Goal: Task Accomplishment & Management: Manage account settings

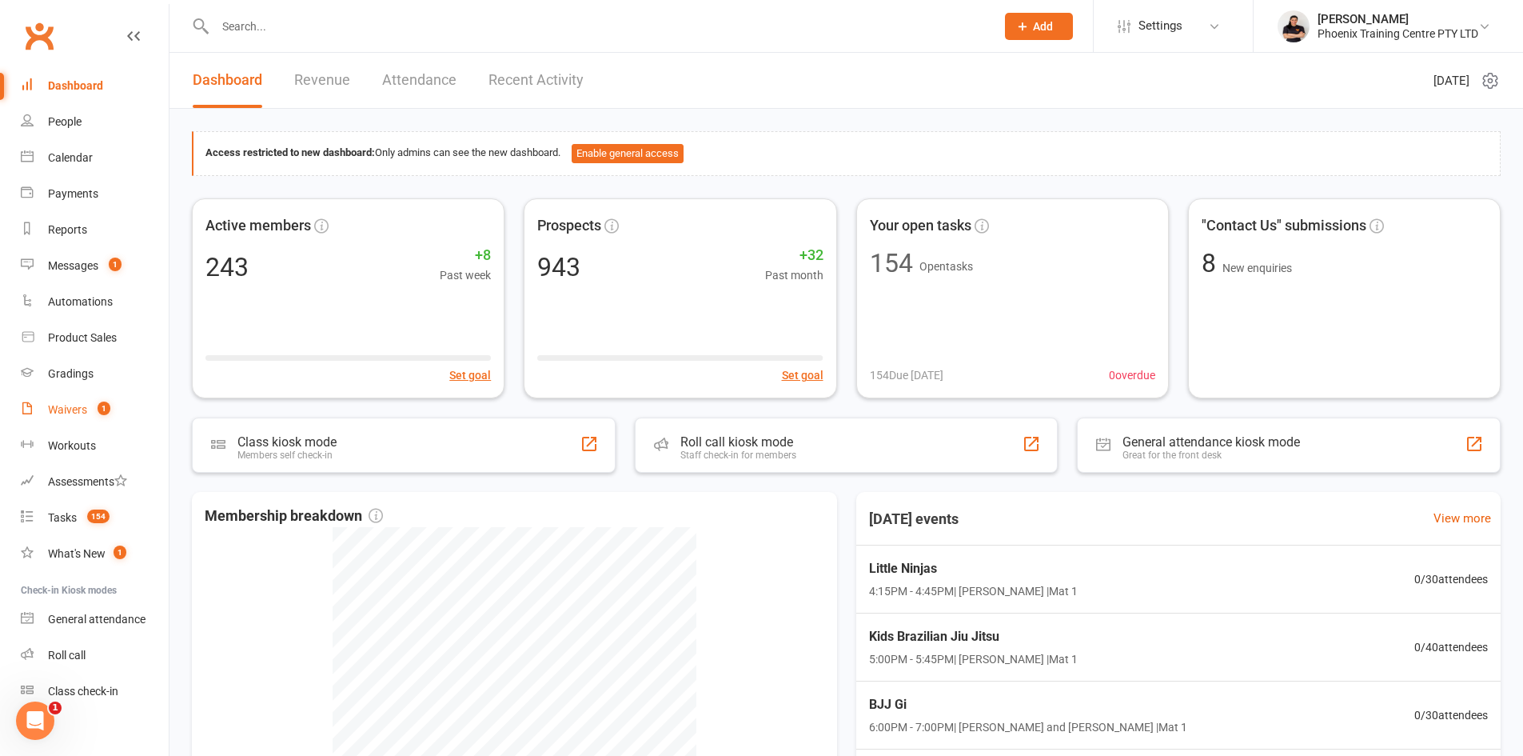
click at [62, 413] on div "Waivers" at bounding box center [67, 409] width 39 height 13
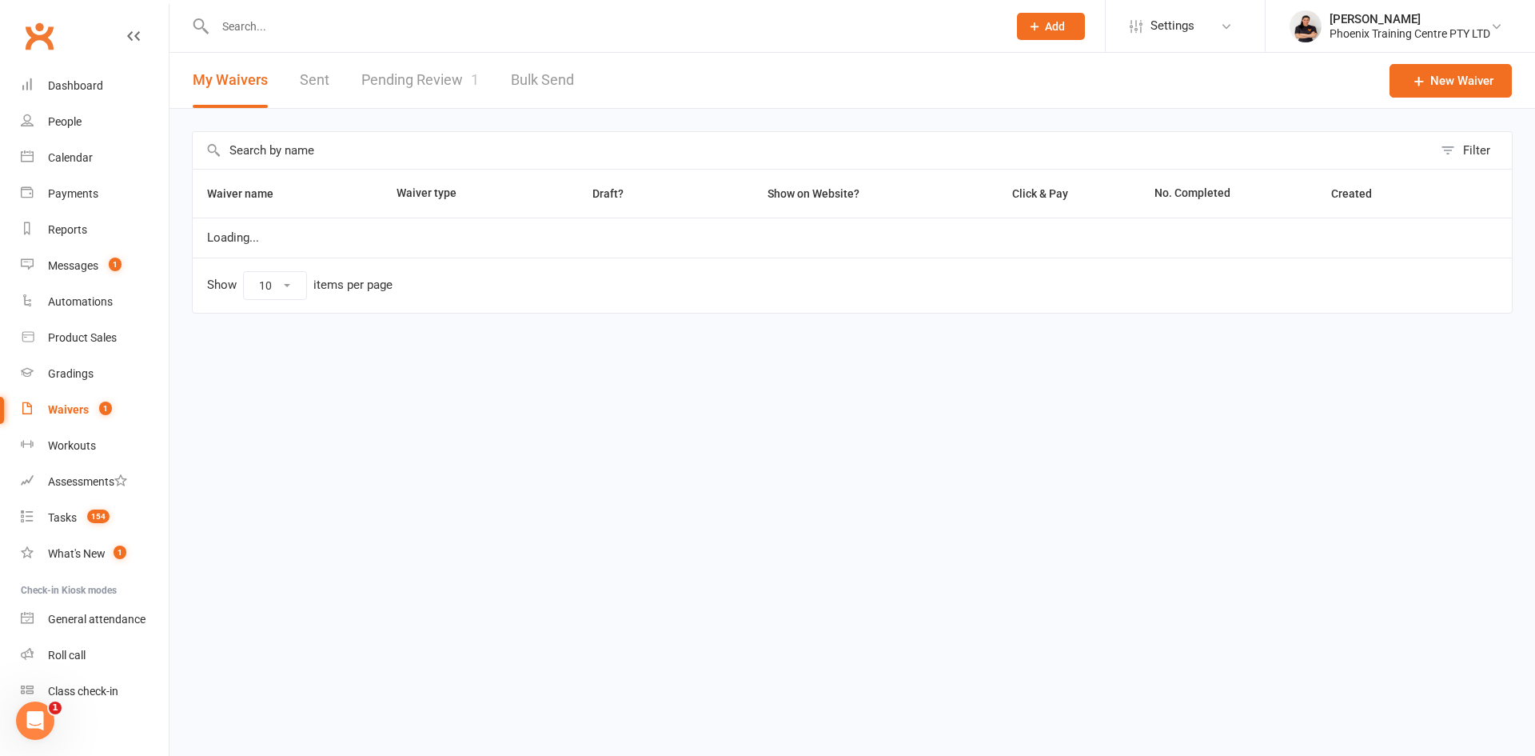
click at [385, 78] on link "Pending Review 1" at bounding box center [420, 80] width 118 height 55
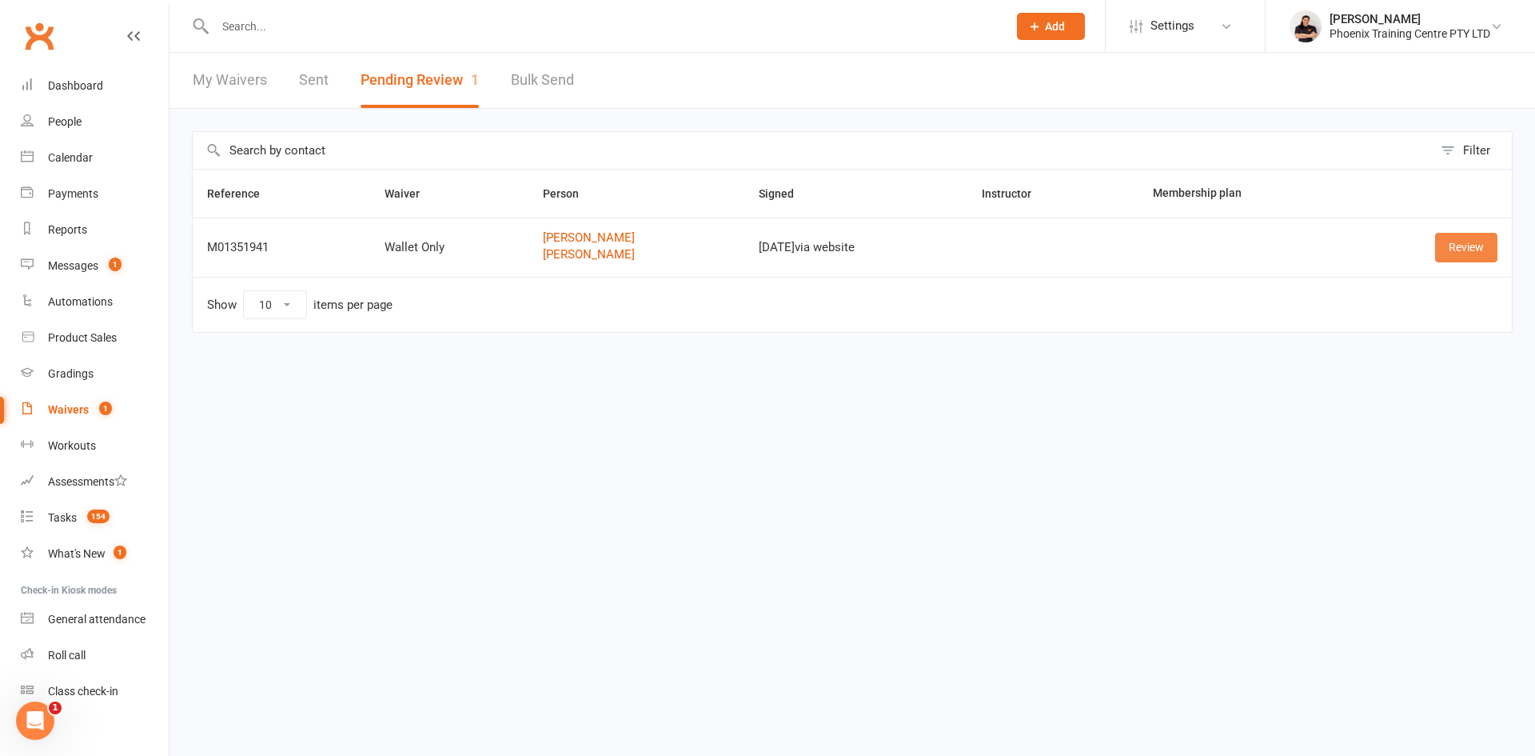
click at [1452, 243] on link "Review" at bounding box center [1466, 247] width 62 height 29
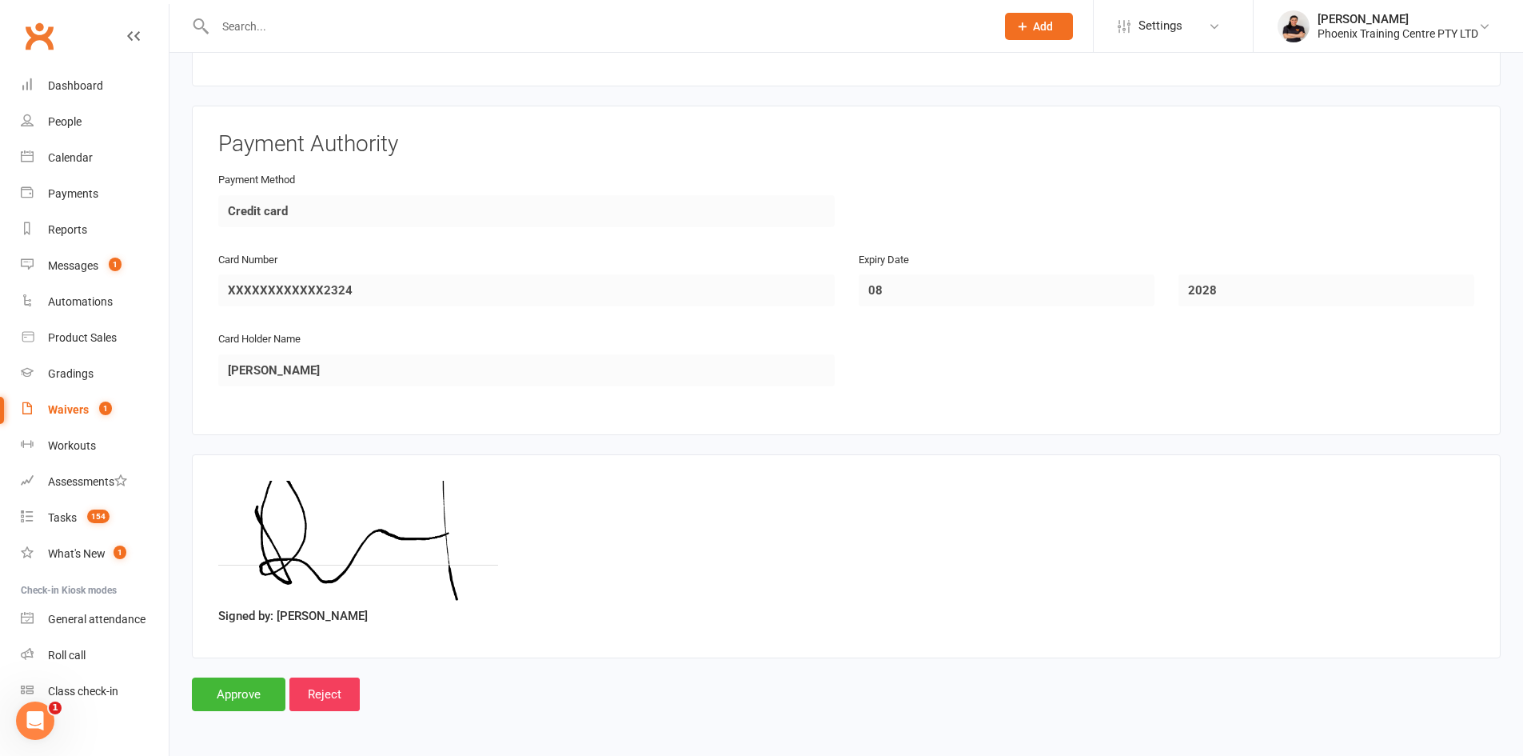
scroll to position [1272, 0]
click at [225, 701] on input "Approve" at bounding box center [239, 694] width 94 height 34
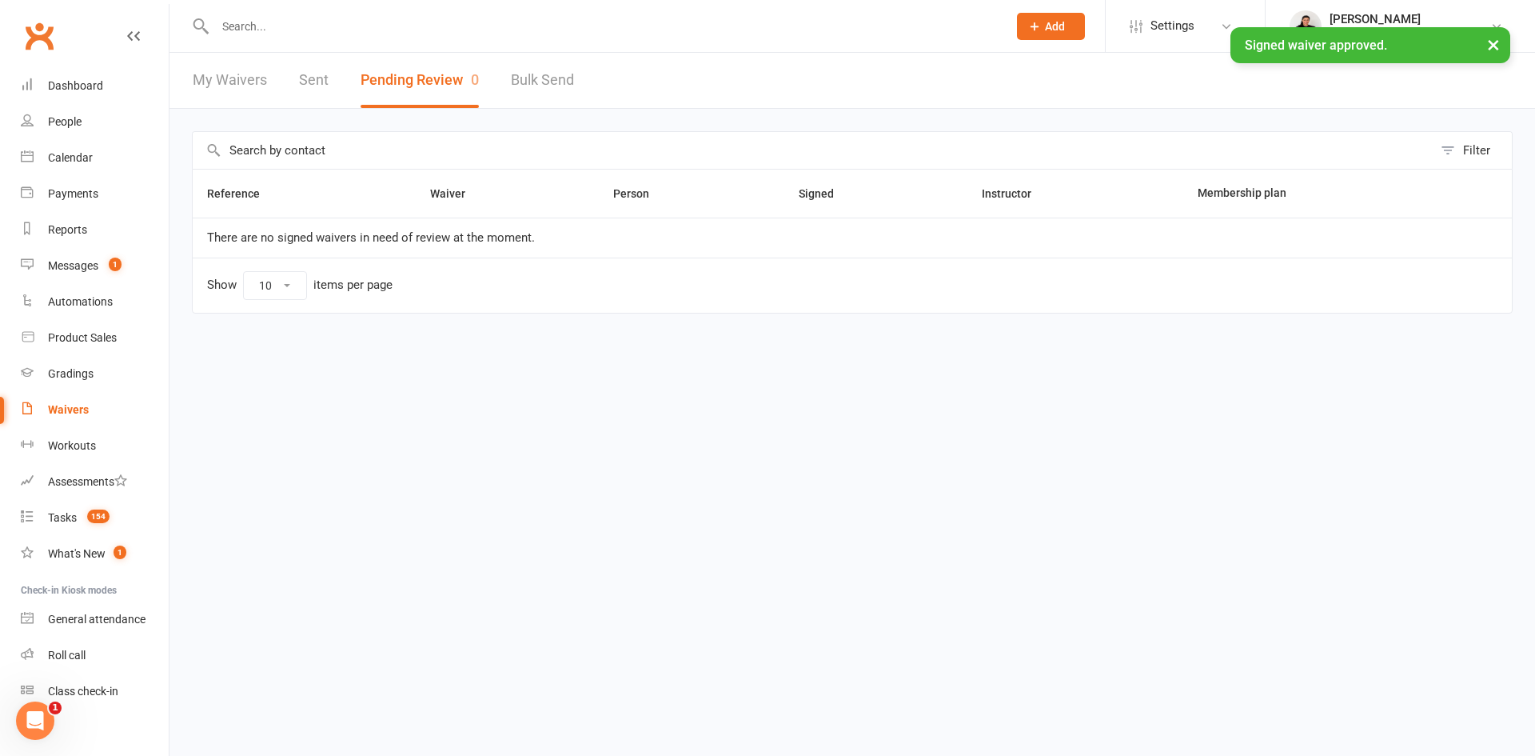
click at [377, 23] on input "text" at bounding box center [603, 26] width 786 height 22
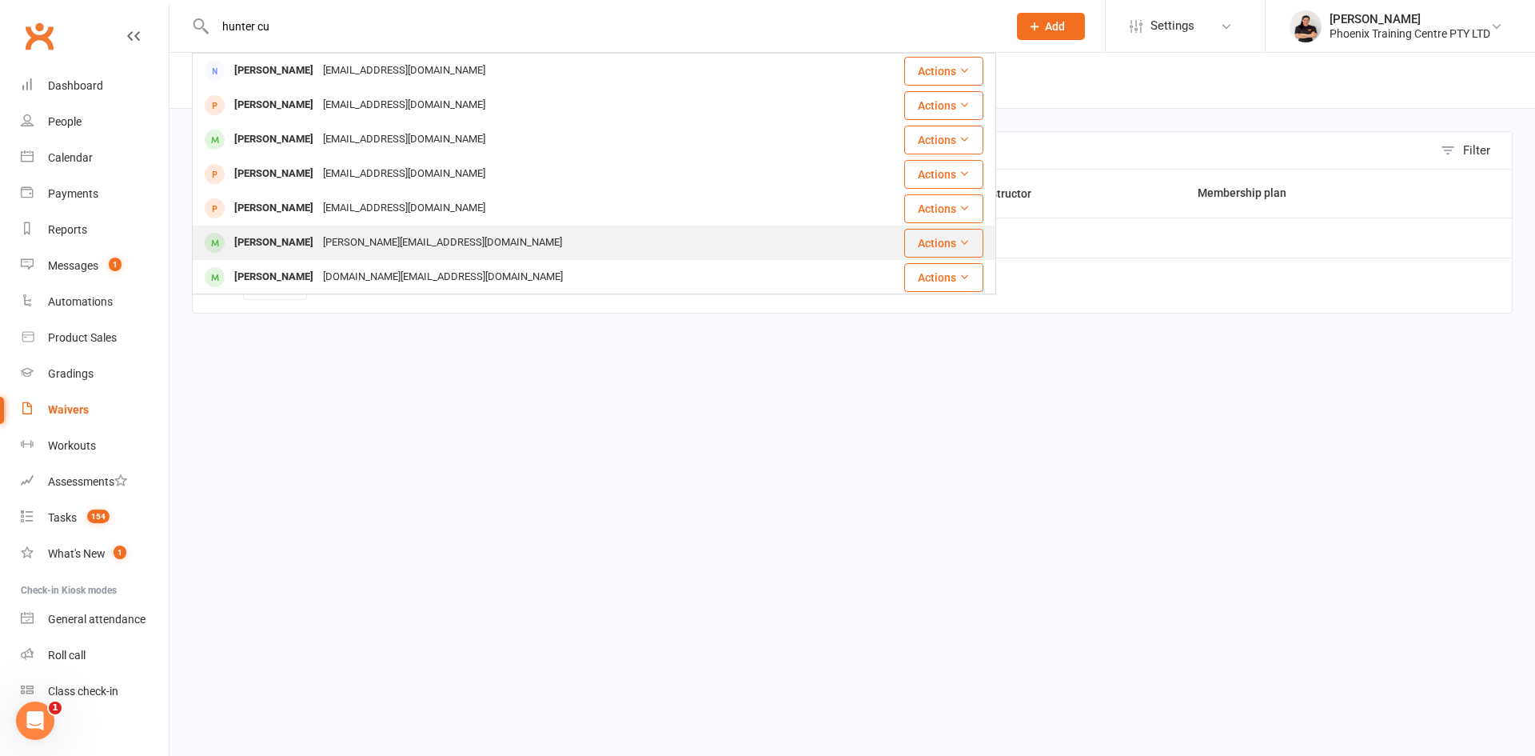
type input "hunter cu"
click at [373, 231] on div "[PERSON_NAME][EMAIL_ADDRESS][DOMAIN_NAME]" at bounding box center [442, 242] width 249 height 23
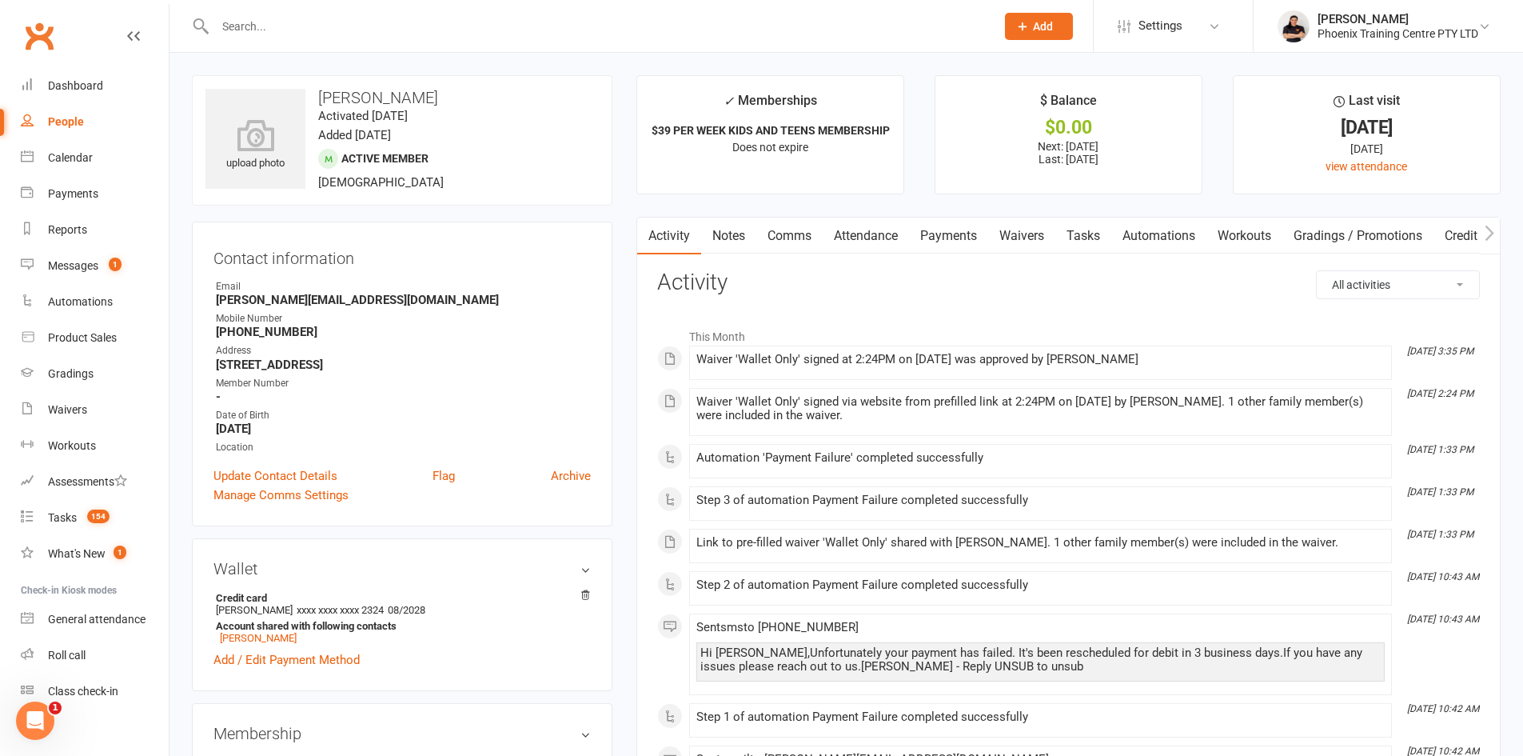
click at [944, 233] on link "Payments" at bounding box center [948, 236] width 79 height 37
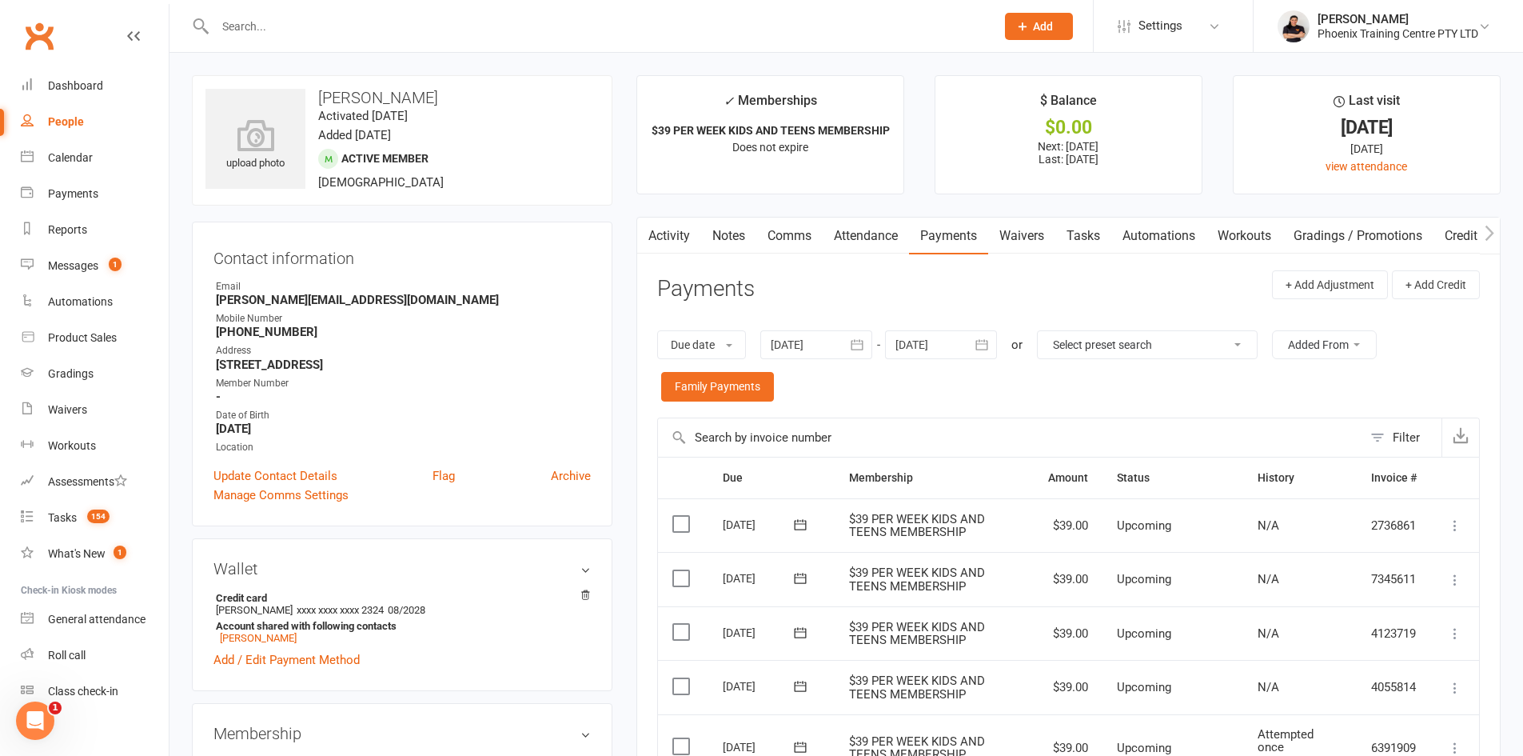
scroll to position [320, 0]
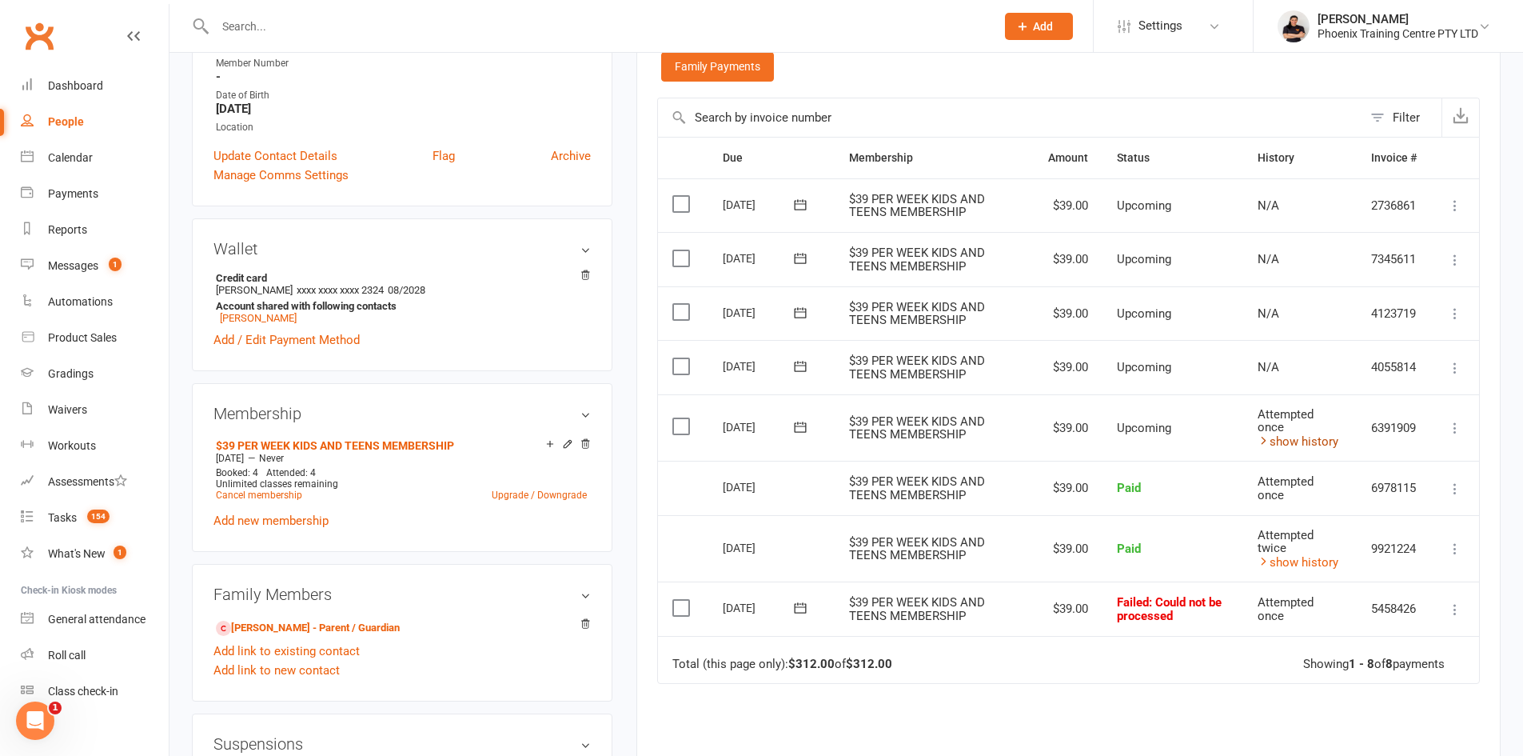
click at [1292, 434] on link "show history" at bounding box center [1298, 441] width 81 height 14
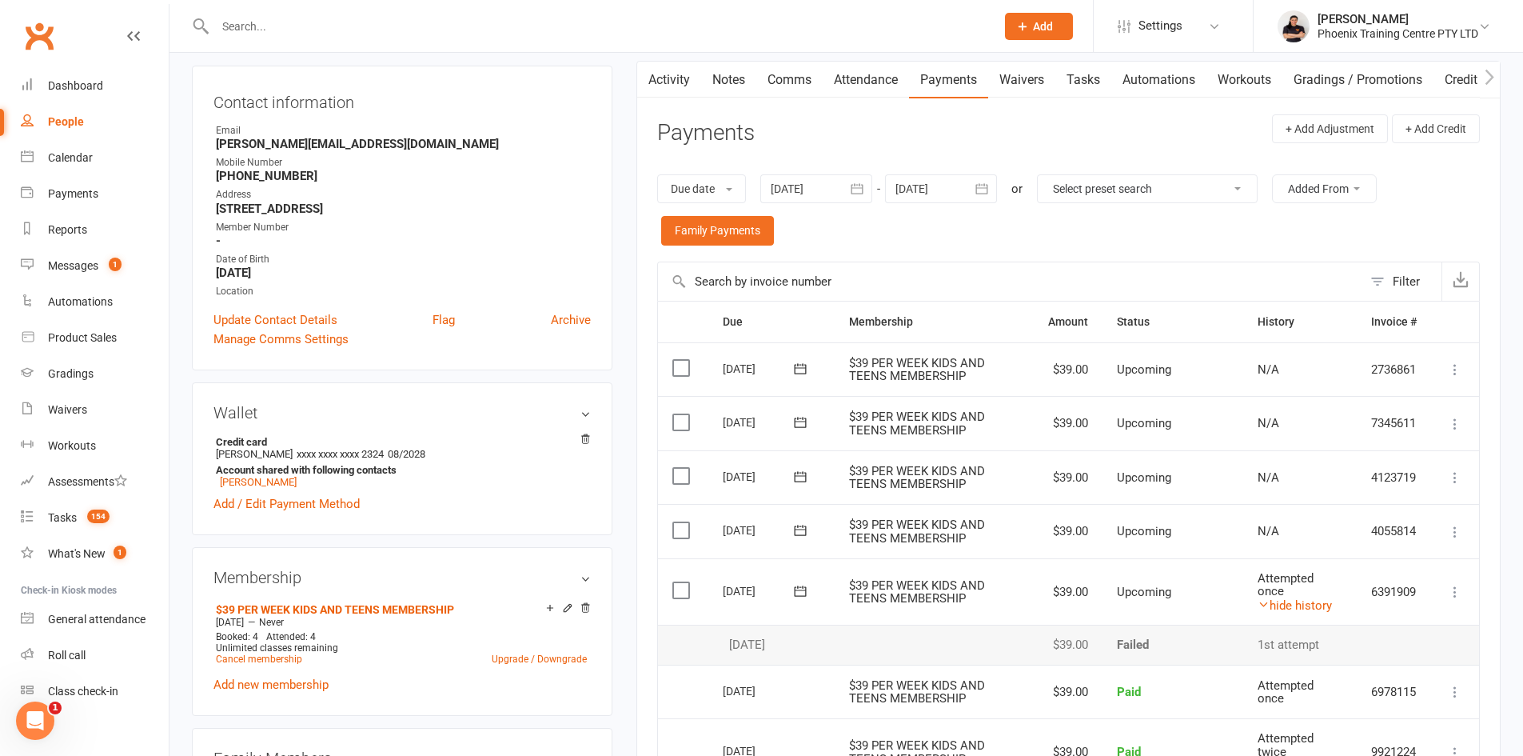
scroll to position [0, 0]
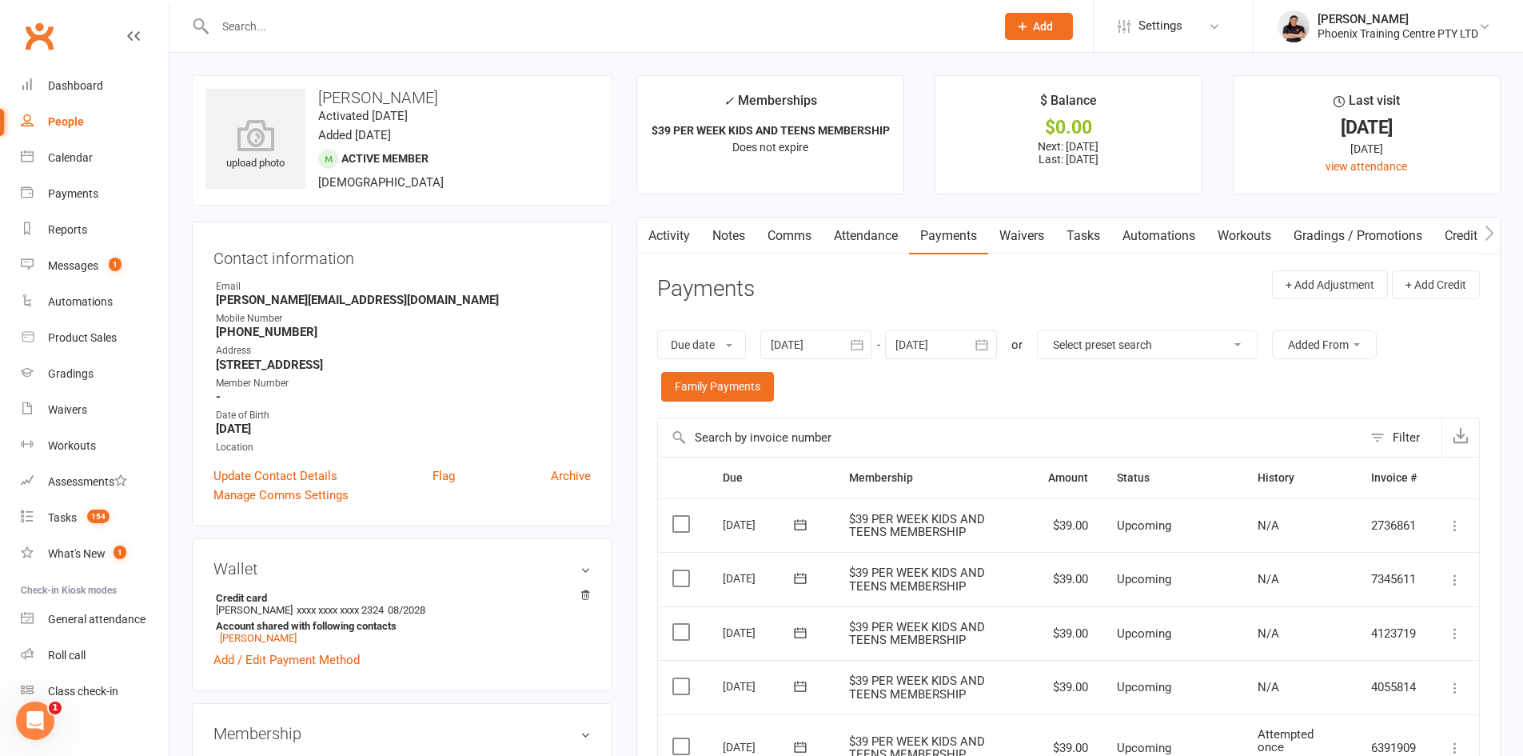
click at [1039, 21] on span "Add" at bounding box center [1043, 26] width 20 height 13
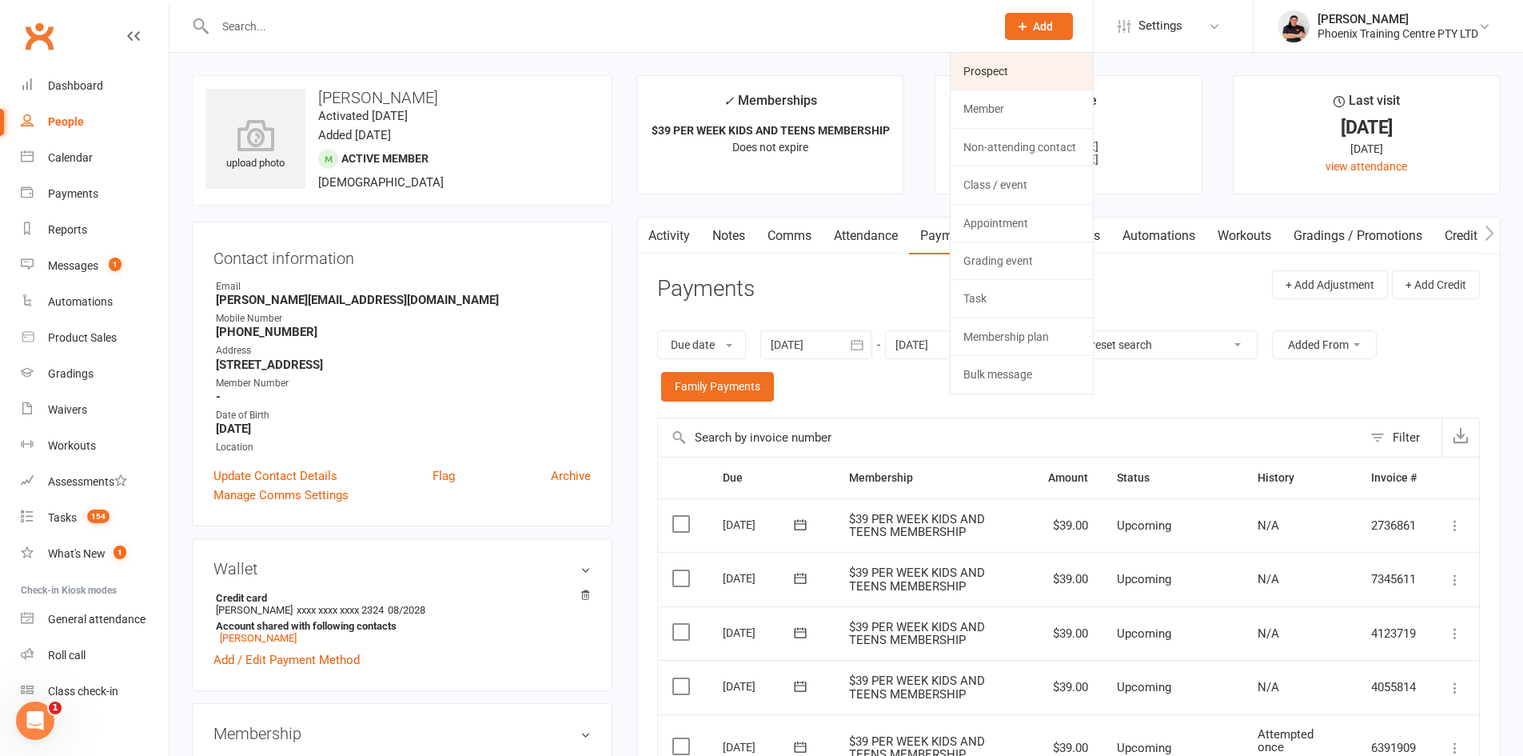
click at [995, 75] on link "Prospect" at bounding box center [1022, 71] width 142 height 37
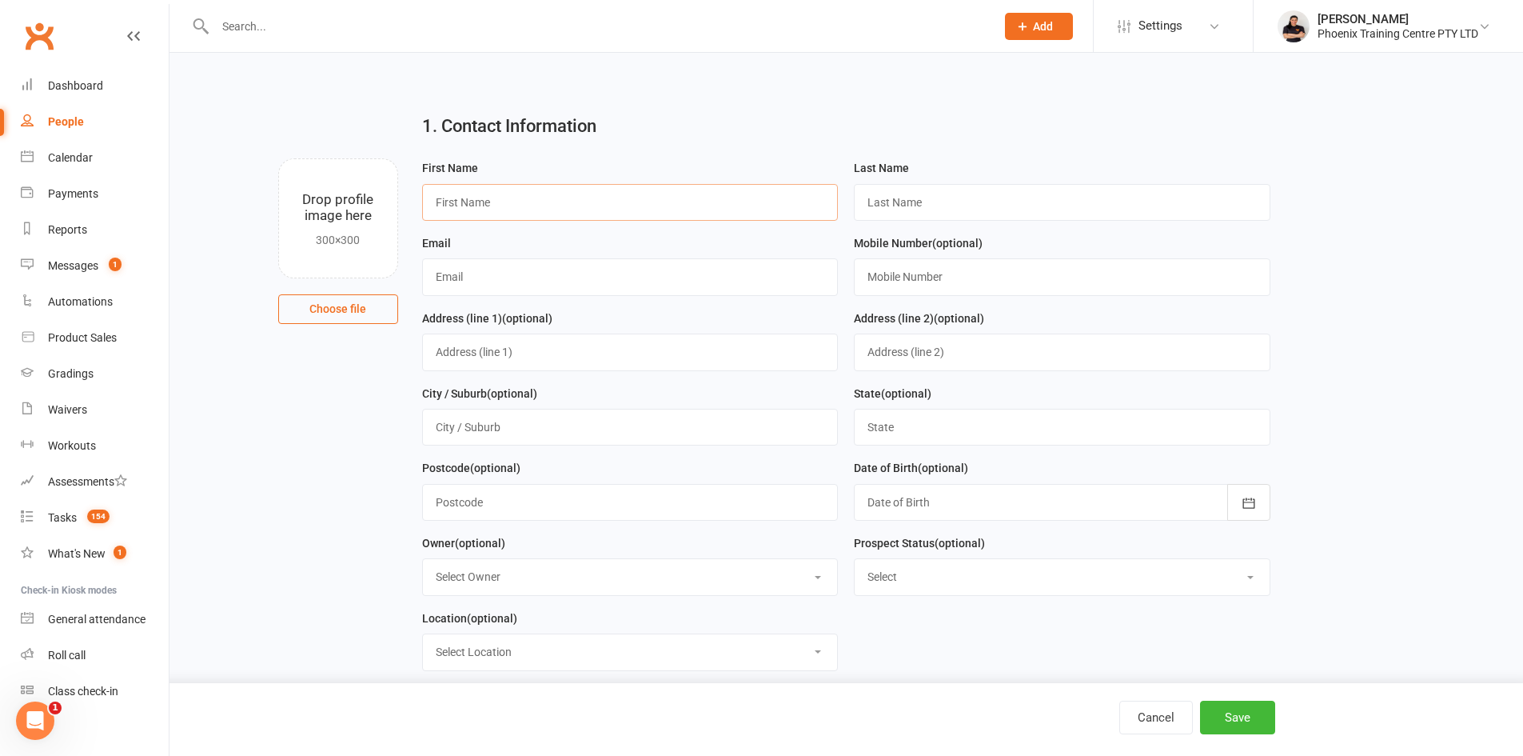
click at [693, 194] on input "text" at bounding box center [630, 202] width 417 height 37
type input "[PERSON_NAME]"
click at [539, 278] on input "text" at bounding box center [630, 276] width 417 height 37
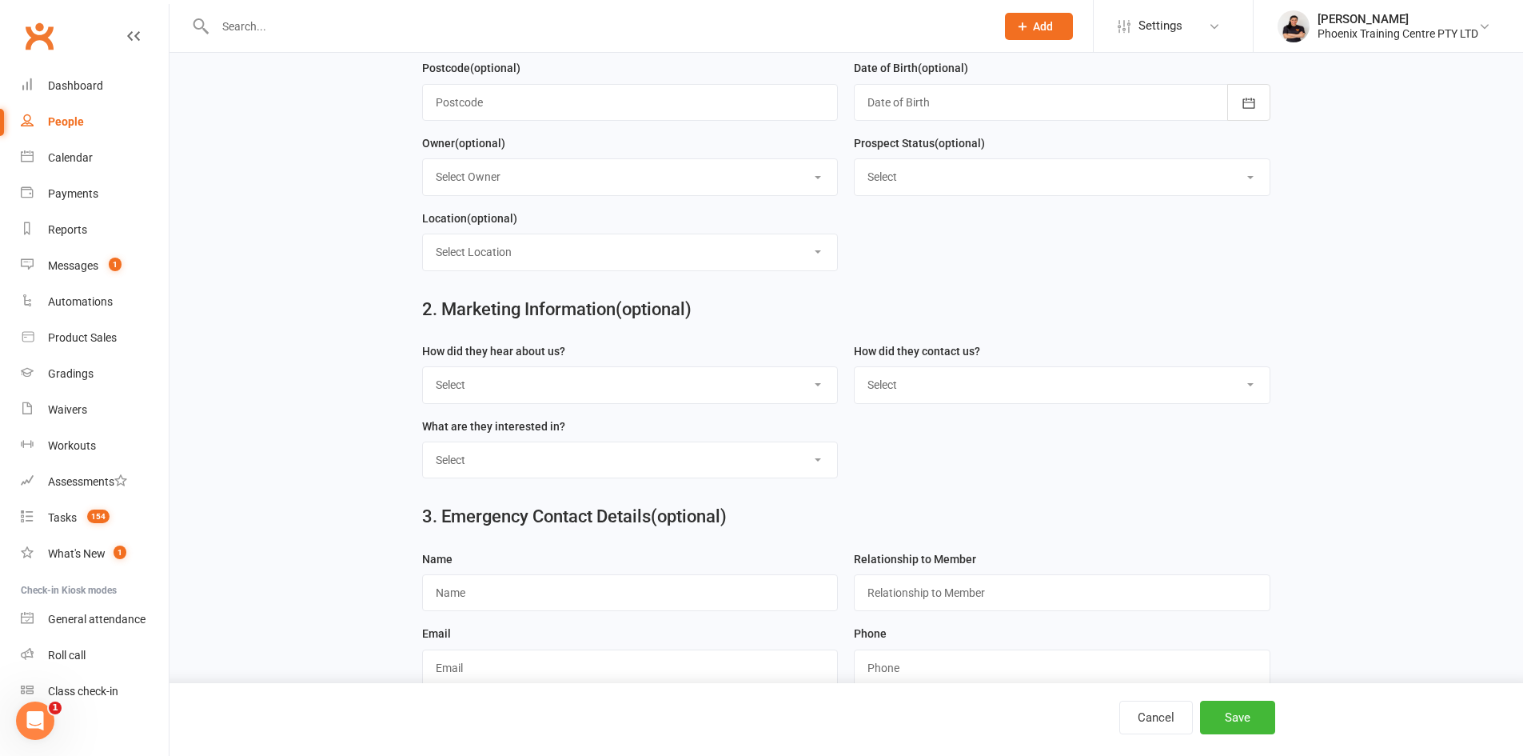
scroll to position [517, 0]
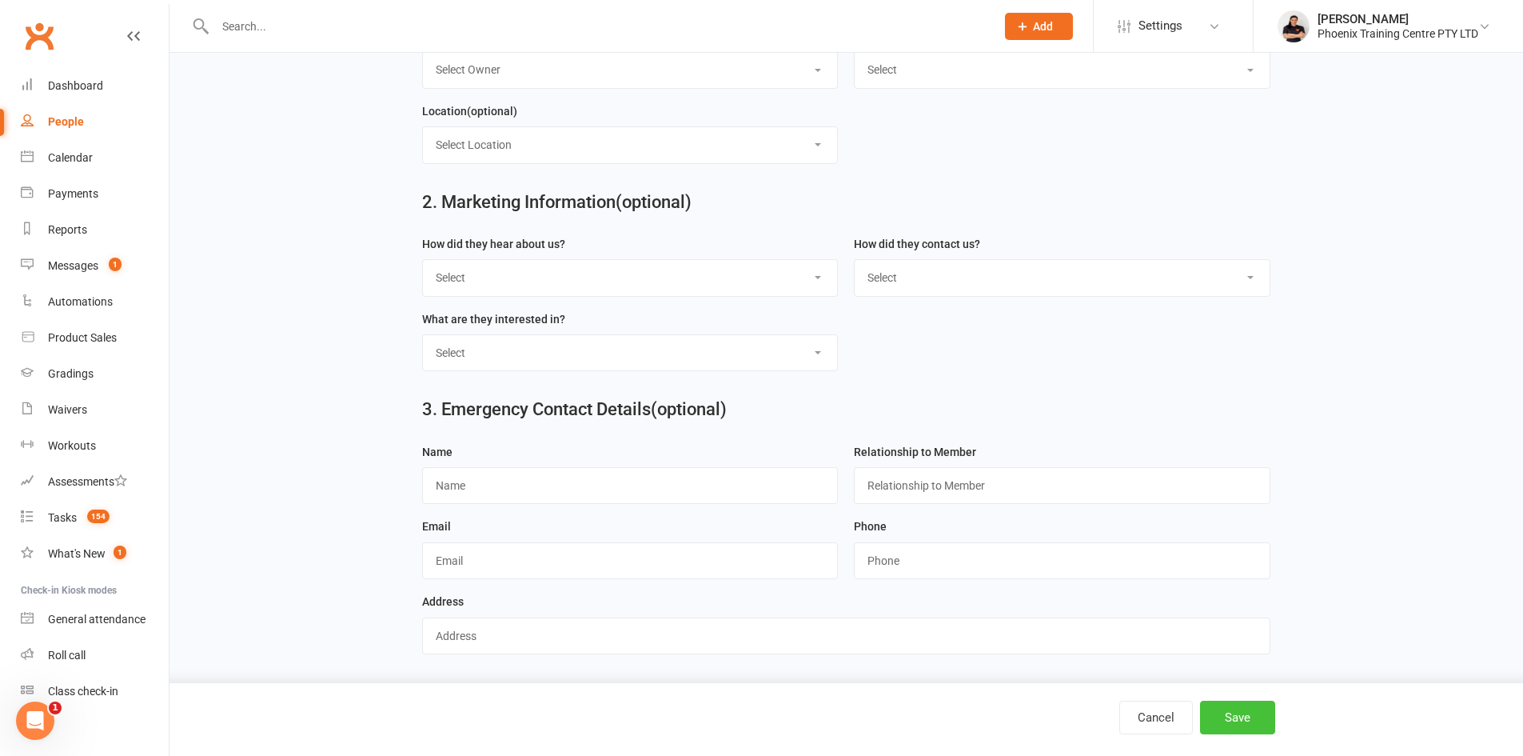
type input "[EMAIL_ADDRESS][DOMAIN_NAME]"
click at [1242, 712] on button "Save" at bounding box center [1237, 718] width 75 height 34
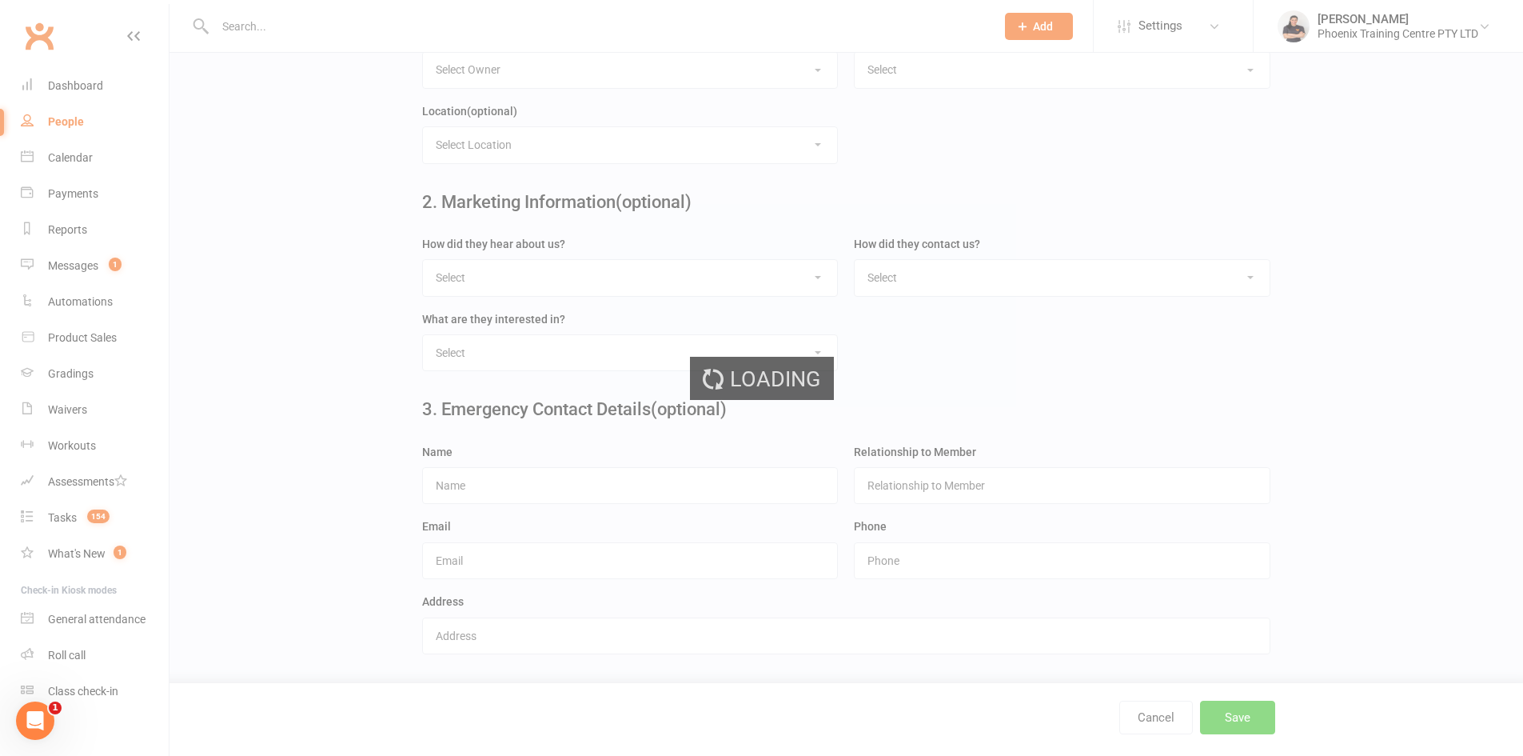
scroll to position [0, 0]
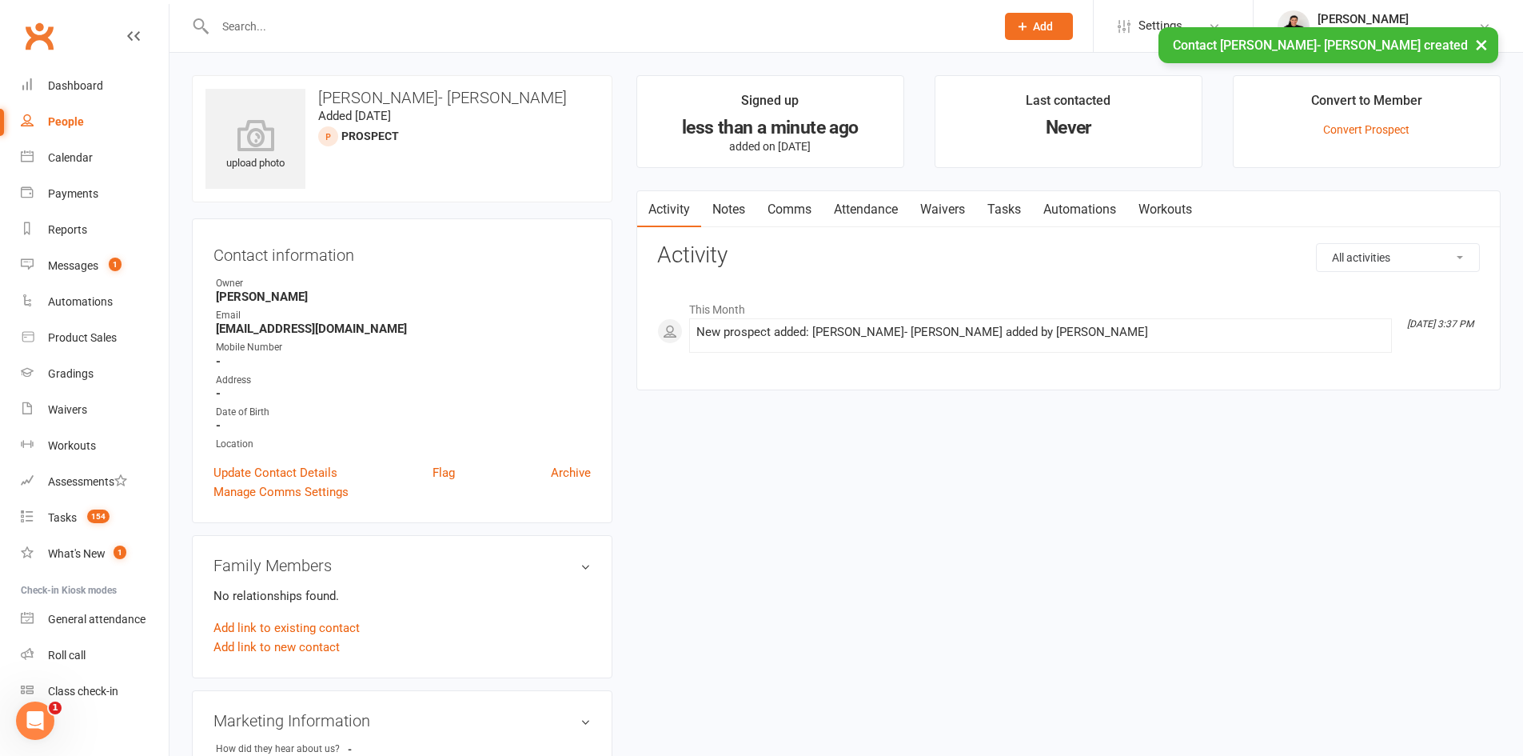
click at [973, 208] on link "Waivers" at bounding box center [942, 209] width 67 height 37
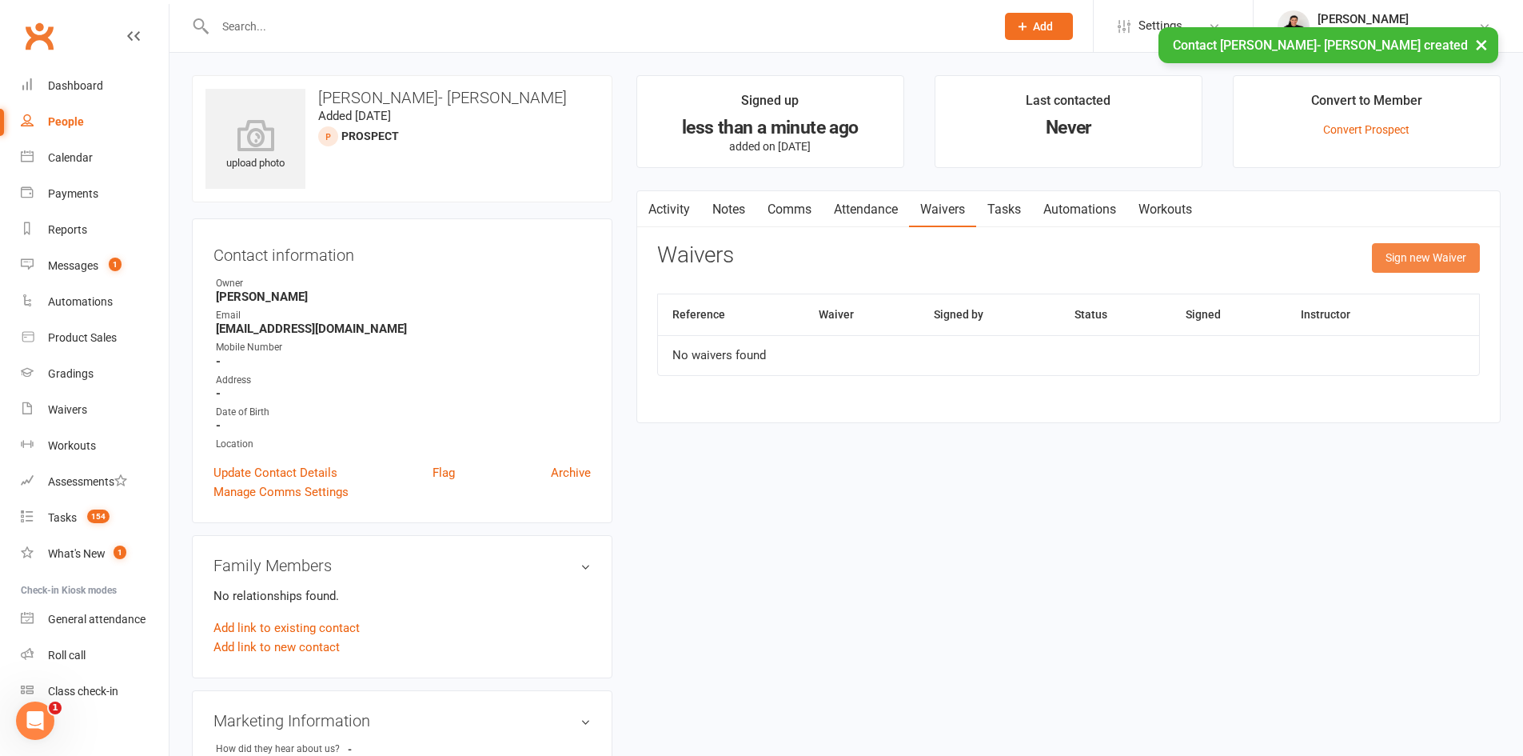
click at [1404, 259] on button "Sign new Waiver" at bounding box center [1426, 257] width 108 height 29
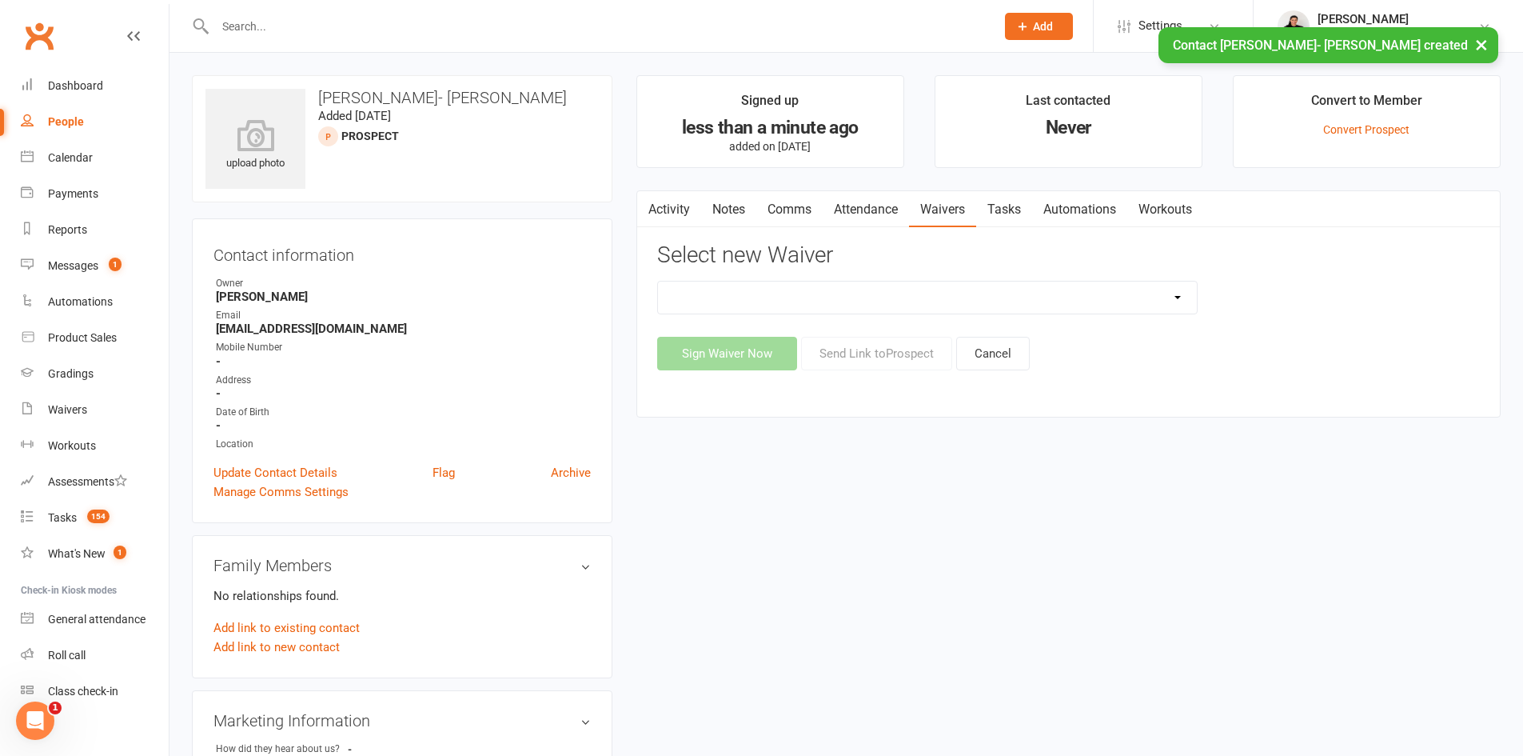
click at [1181, 297] on select "General Waiver Paid Trial Payment Authority Waiver PERSONAL TRAINING PACKAGE pr…" at bounding box center [927, 297] width 539 height 32
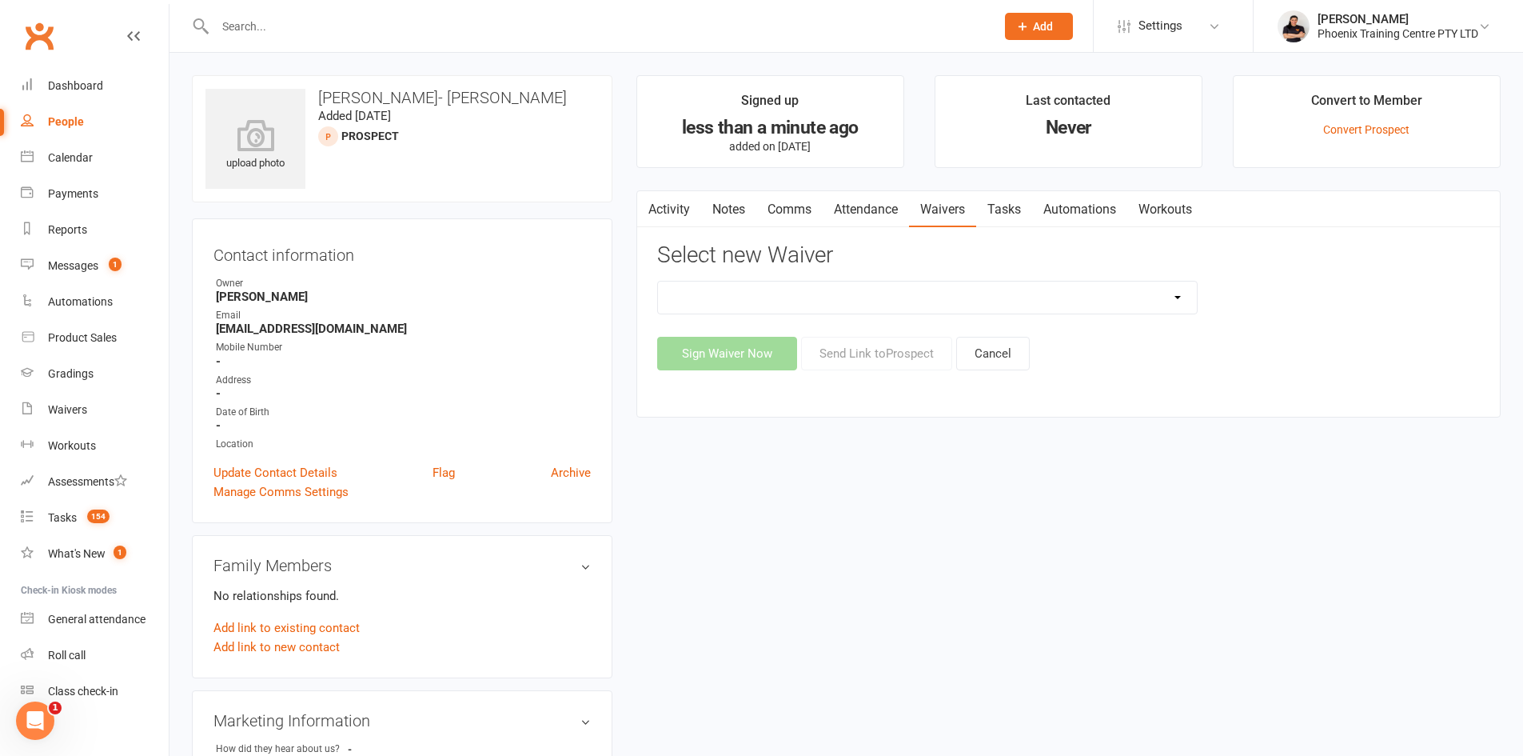
select select "7011"
click at [658, 281] on select "General Waiver Paid Trial Payment Authority Waiver PERSONAL TRAINING PACKAGE pr…" at bounding box center [927, 297] width 539 height 32
click at [868, 364] on button "Send Link to [GEOGRAPHIC_DATA]" at bounding box center [876, 354] width 151 height 34
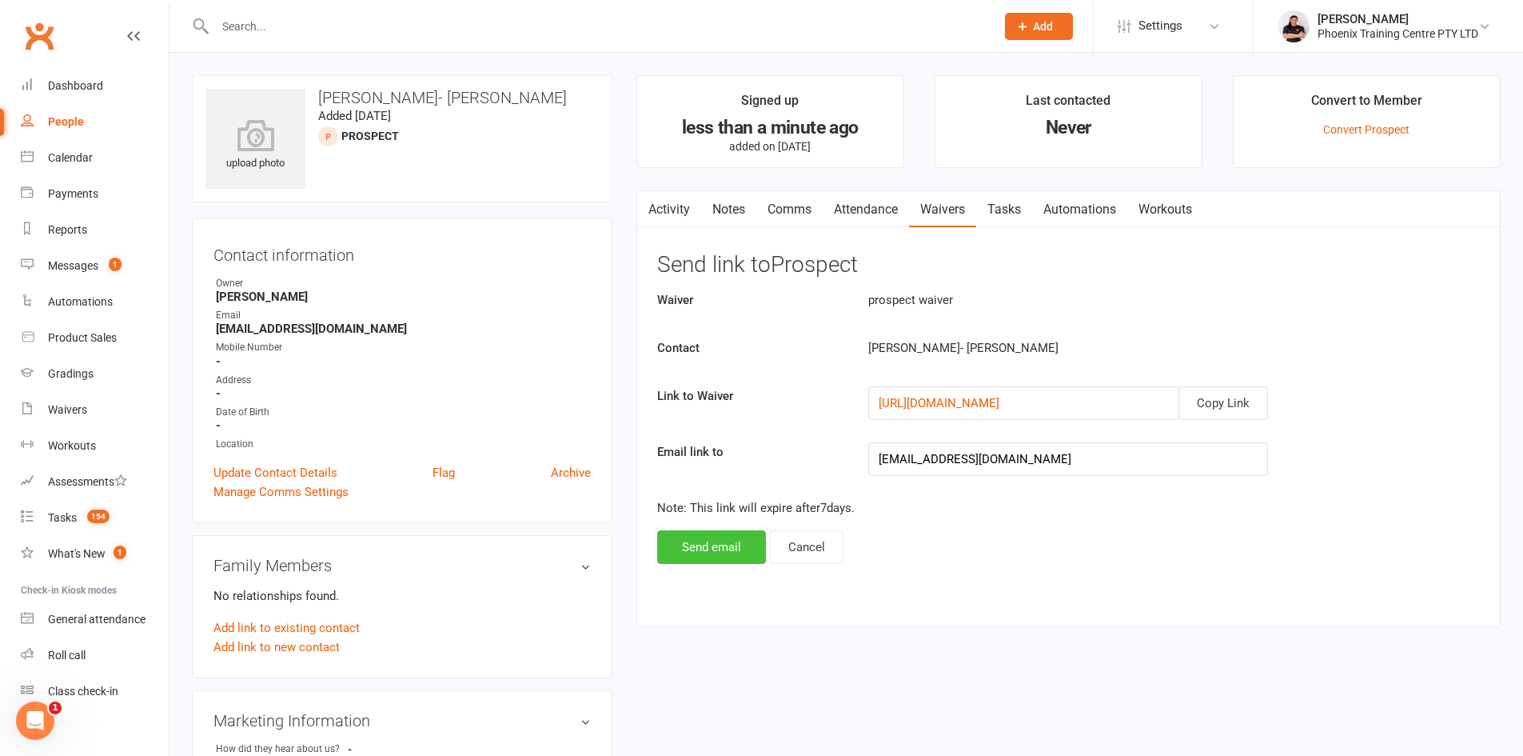
click at [716, 552] on button "Send email" at bounding box center [711, 547] width 109 height 34
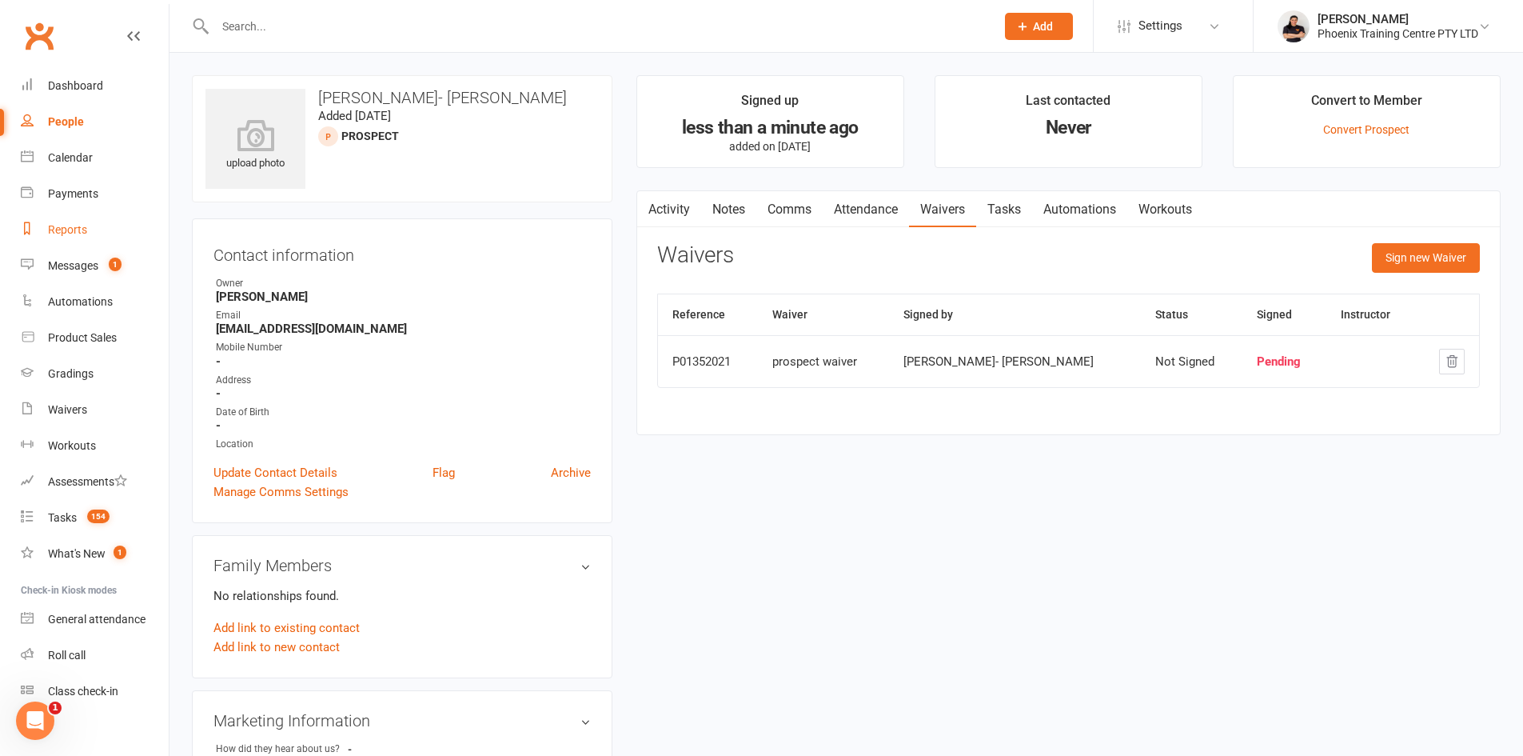
click at [80, 223] on div "Reports" at bounding box center [67, 229] width 39 height 13
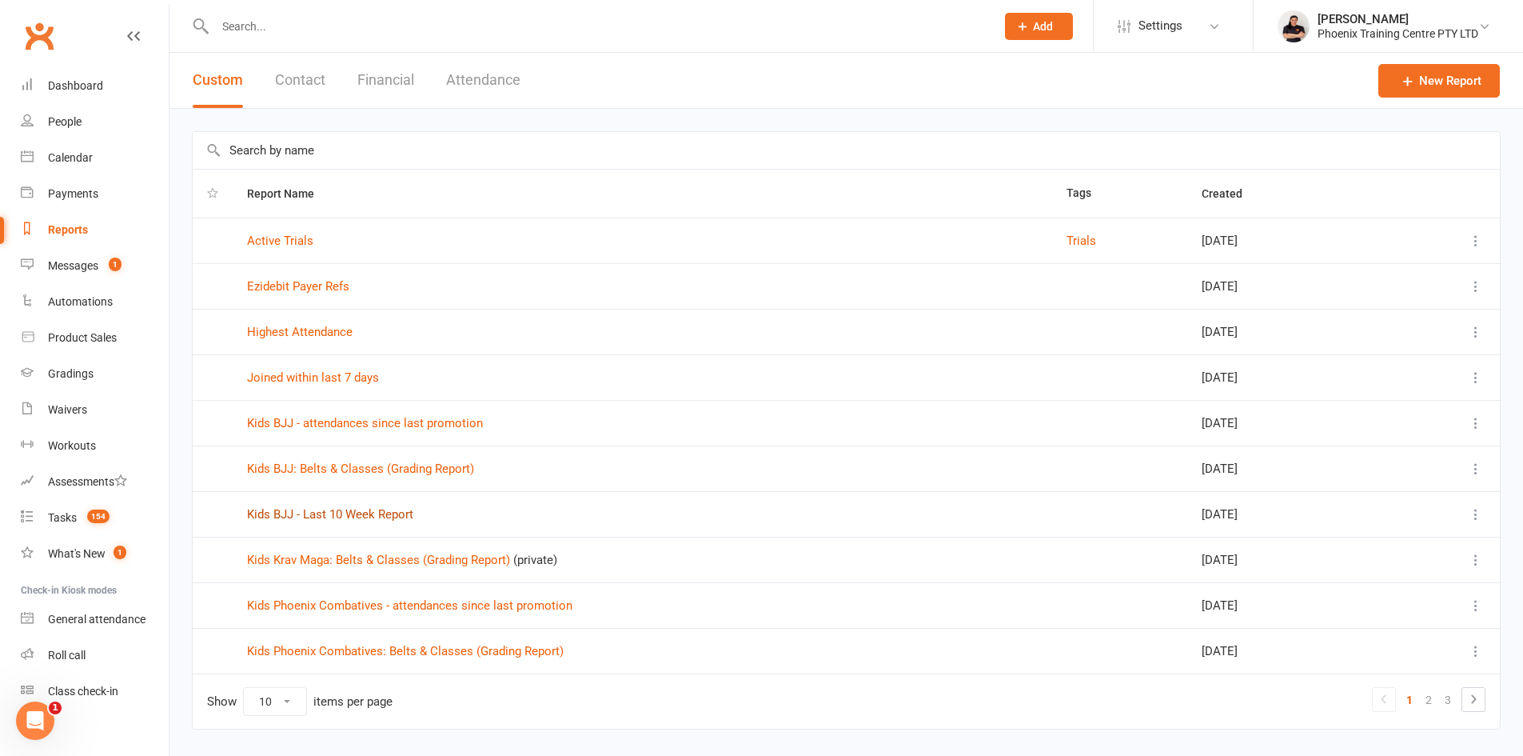
click at [396, 511] on link "Kids BJJ - Last 10 Week Report" at bounding box center [330, 514] width 166 height 14
click at [389, 419] on link "Kids BJJ - attendances since last promotion" at bounding box center [365, 423] width 236 height 14
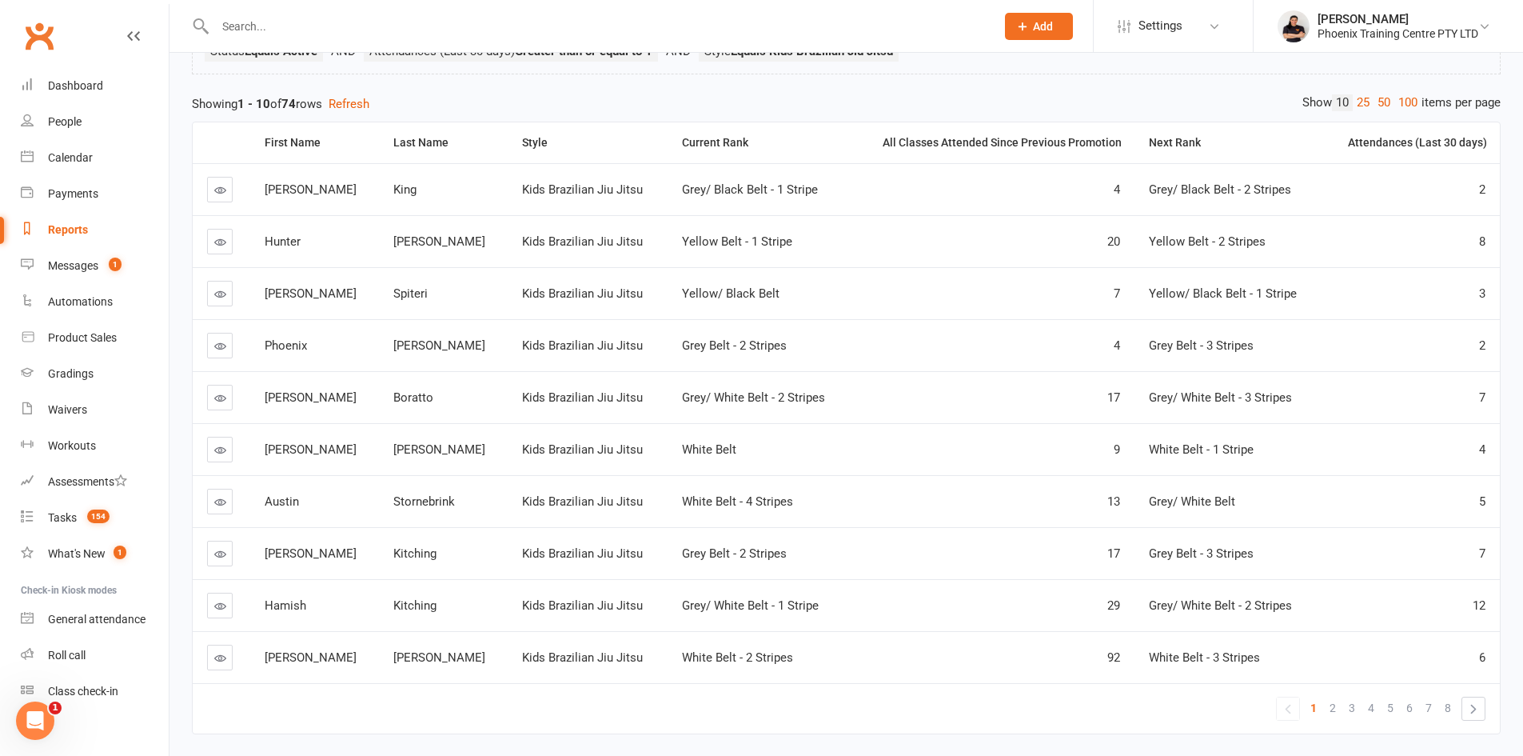
scroll to position [160, 0]
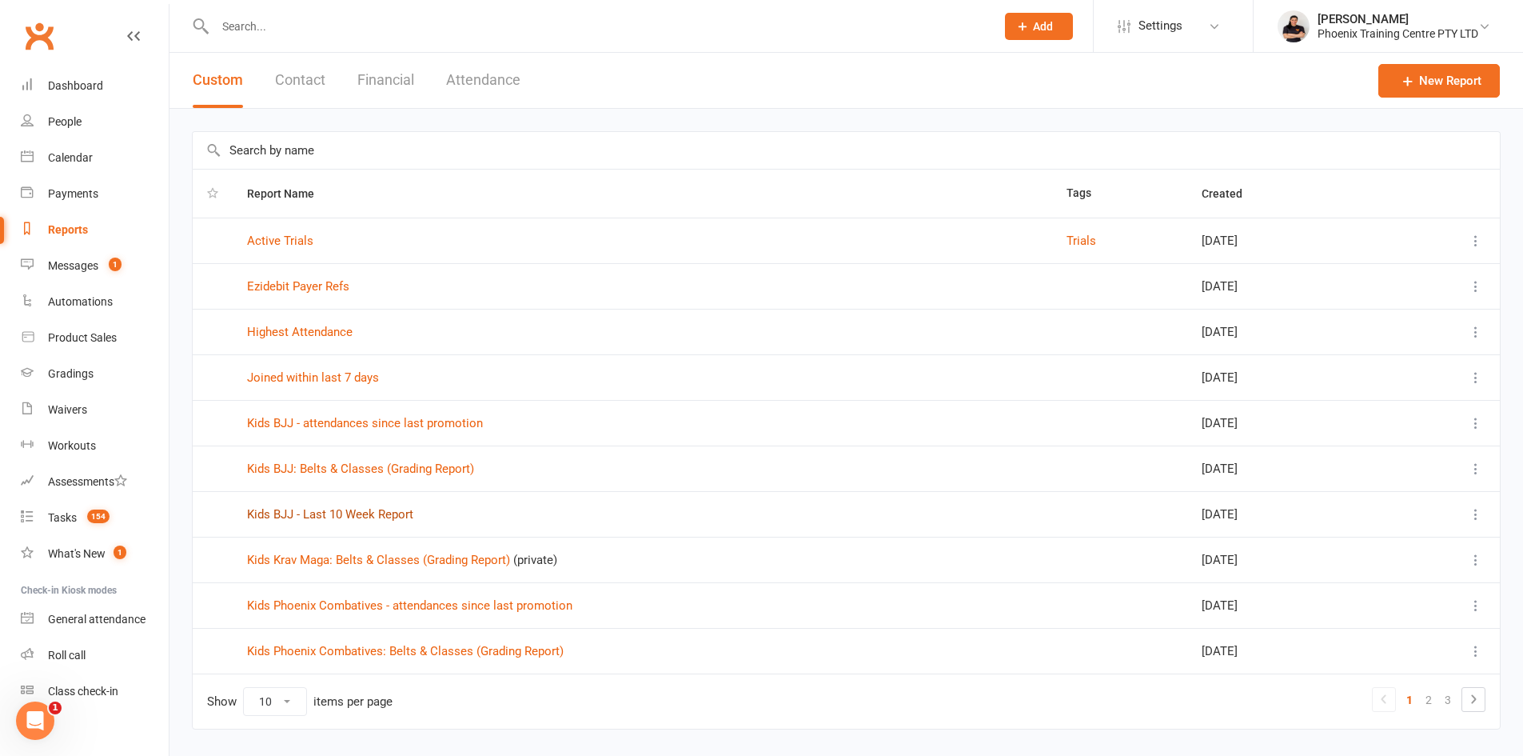
click at [334, 513] on link "Kids BJJ - Last 10 Week Report" at bounding box center [330, 514] width 166 height 14
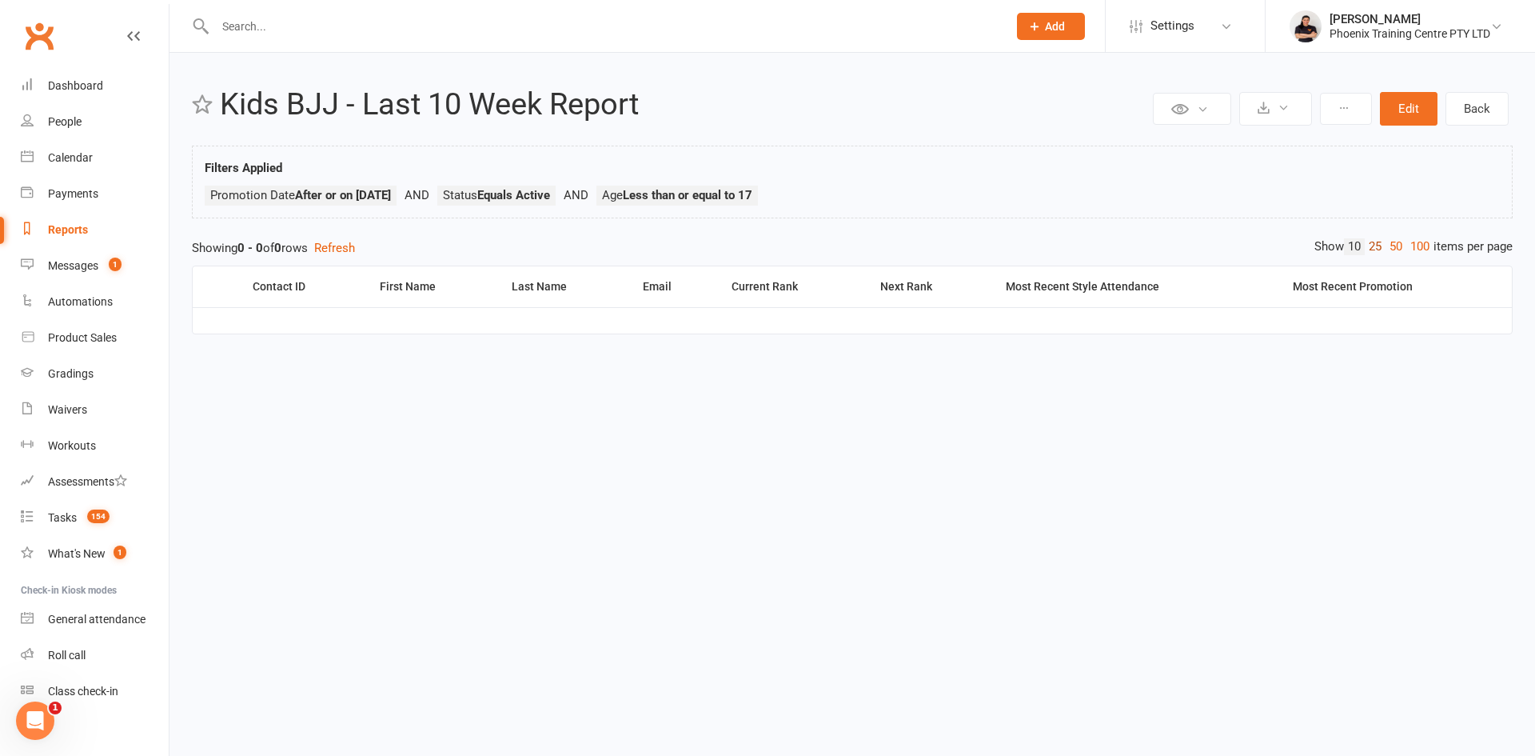
click at [1372, 251] on link "25" at bounding box center [1375, 246] width 21 height 17
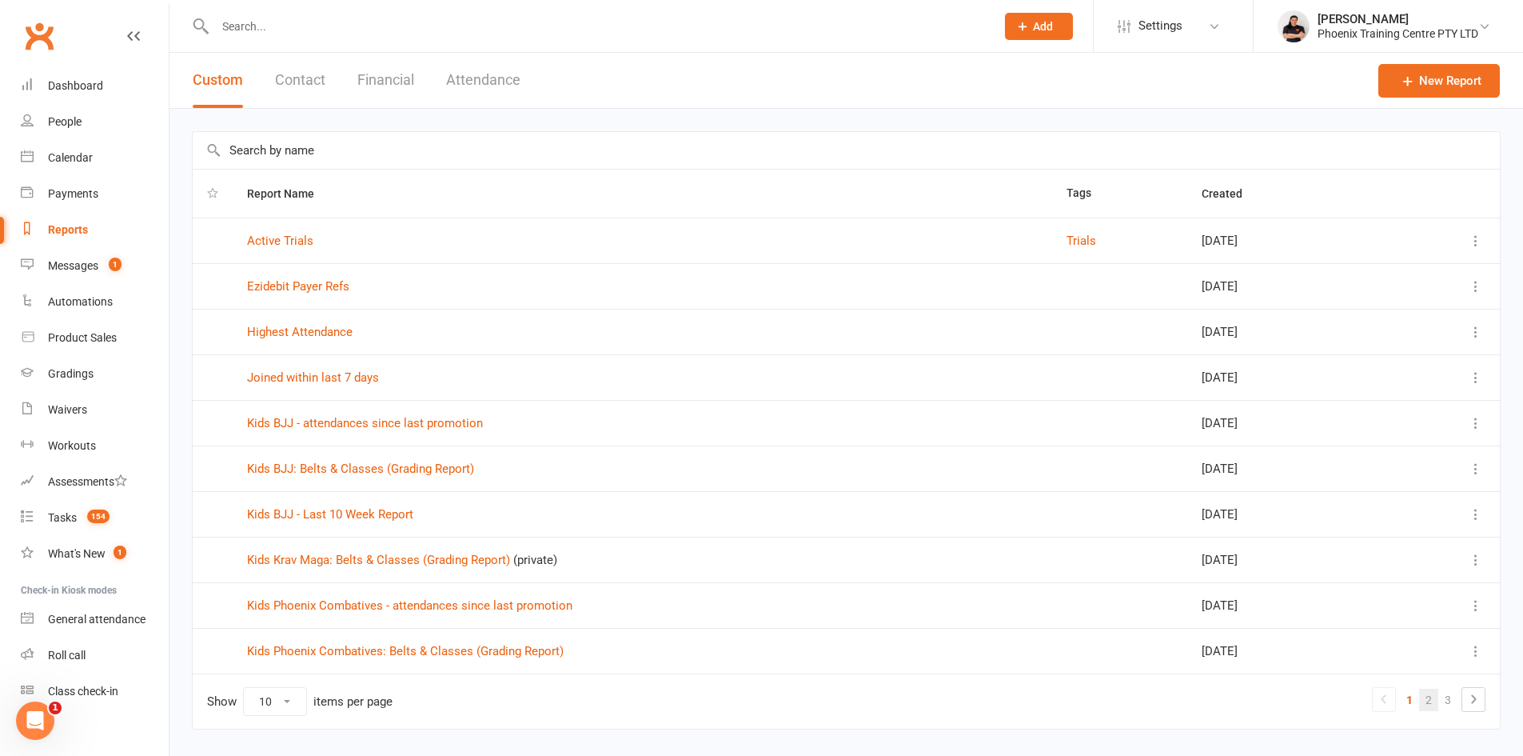
click at [1423, 700] on link "2" at bounding box center [1428, 700] width 19 height 22
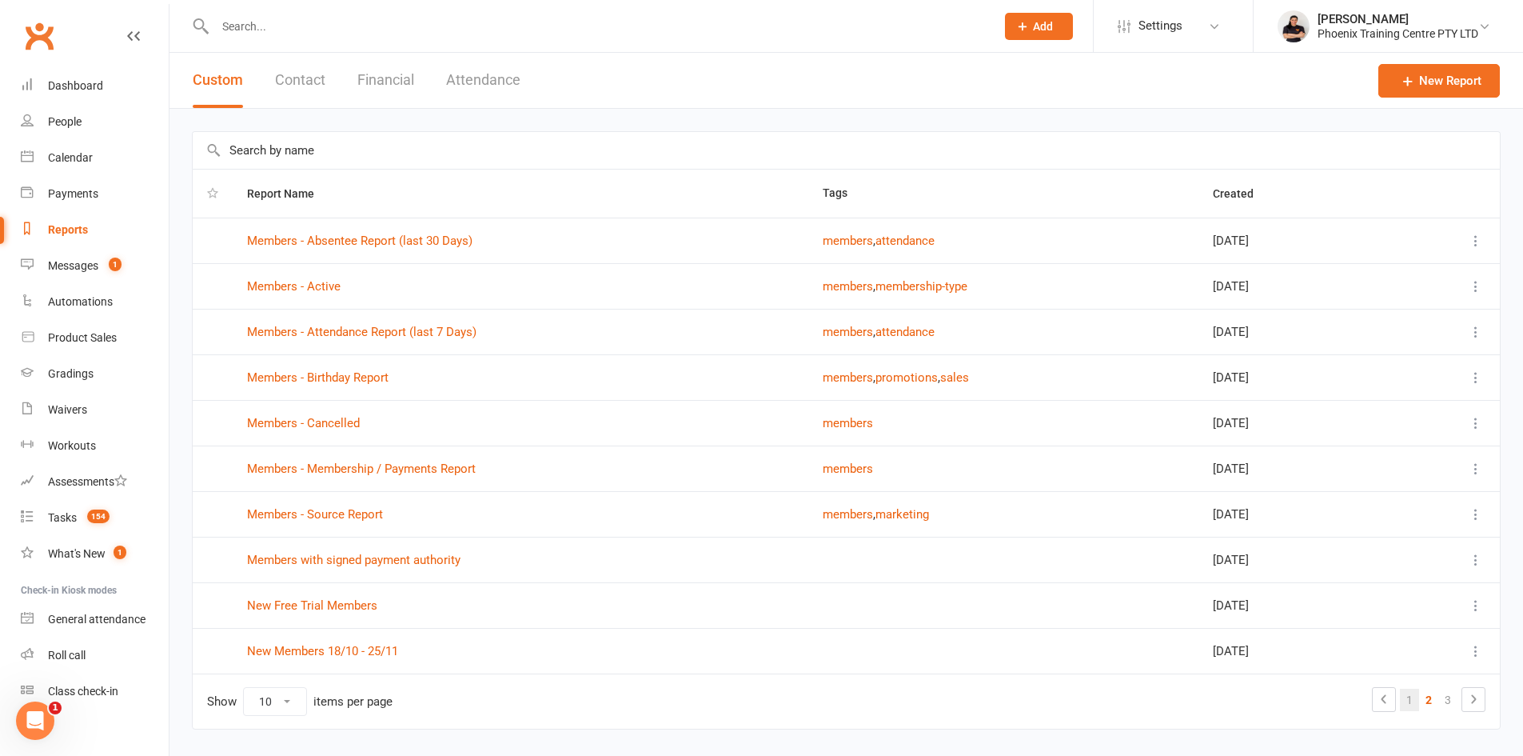
click at [1408, 701] on link "1" at bounding box center [1409, 700] width 19 height 22
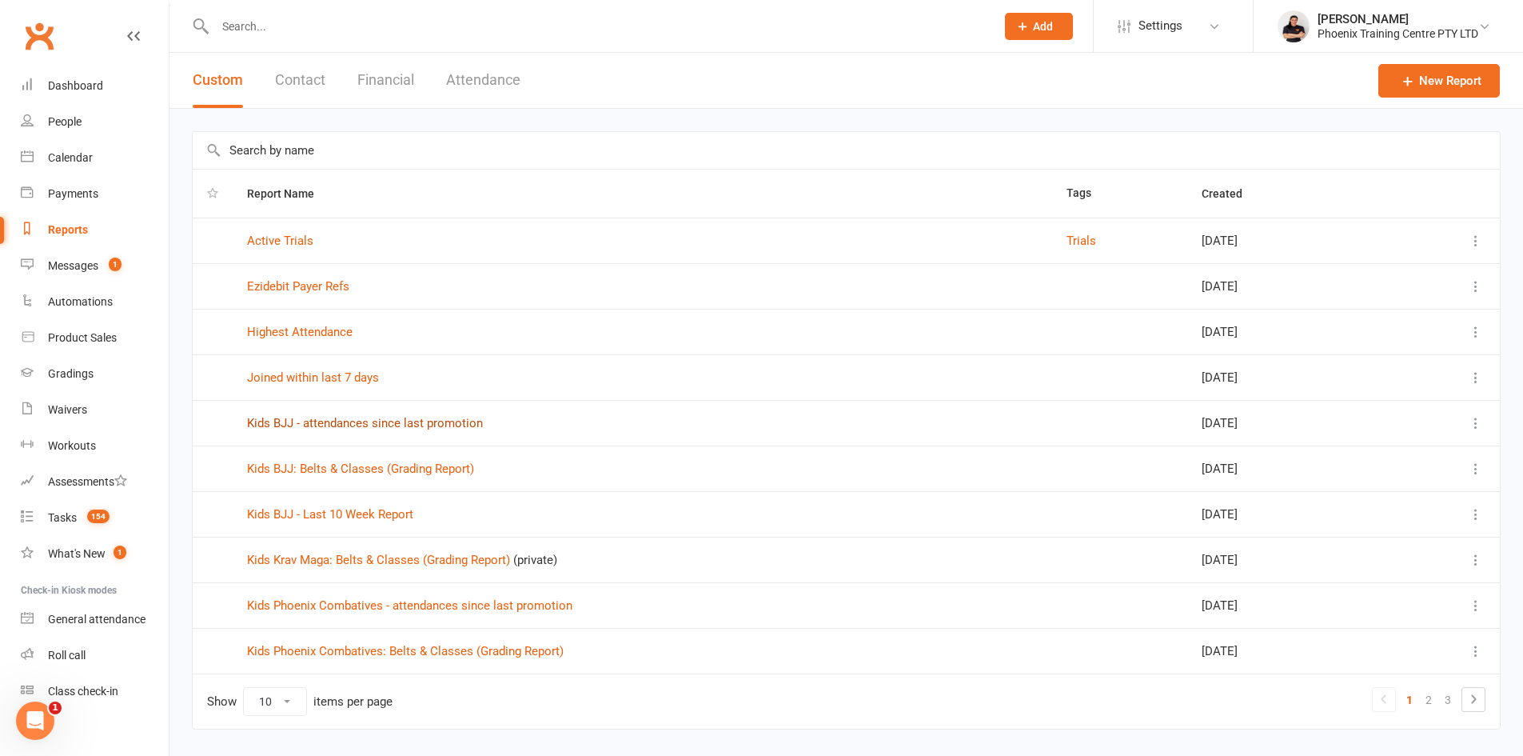
click at [459, 425] on link "Kids BJJ - attendances since last promotion" at bounding box center [365, 423] width 236 height 14
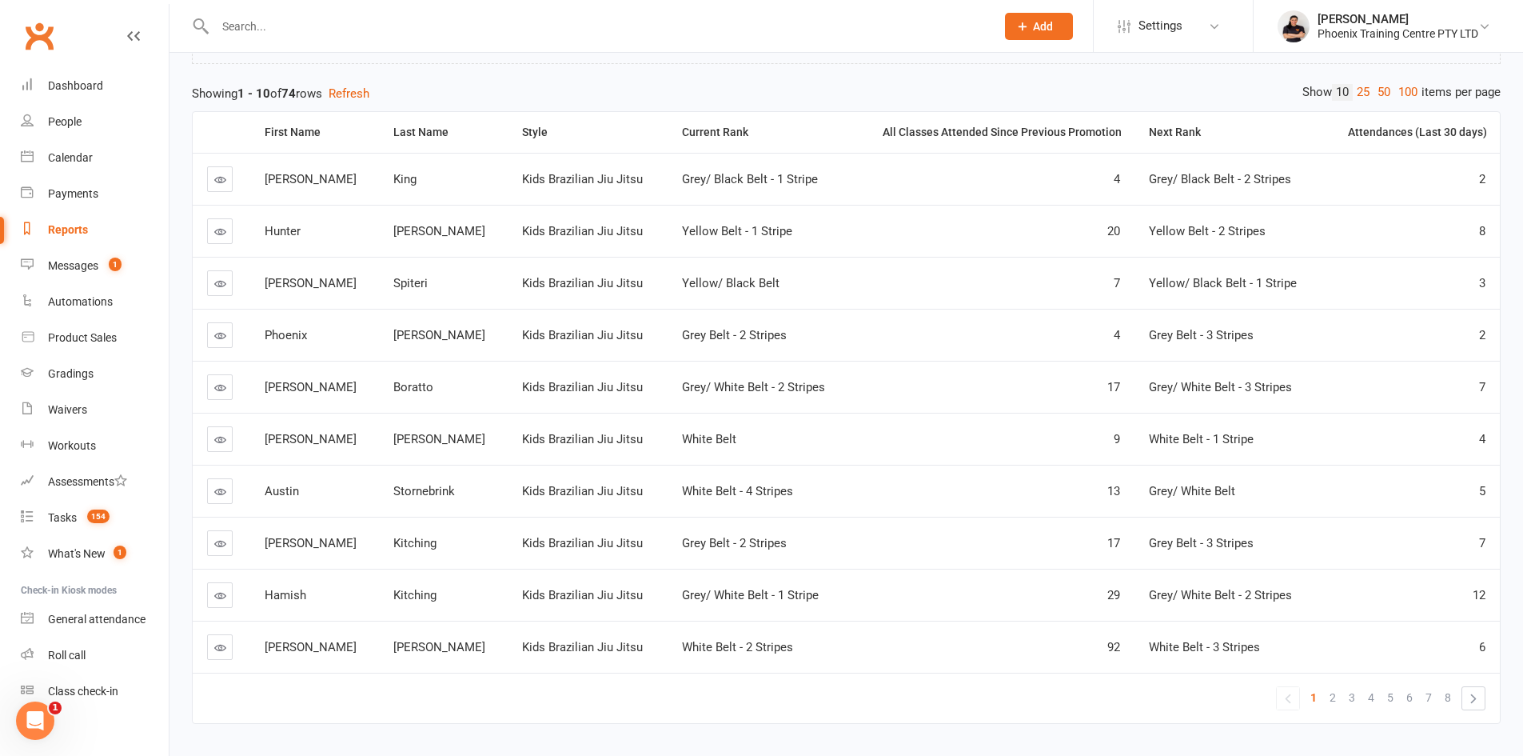
scroll to position [160, 0]
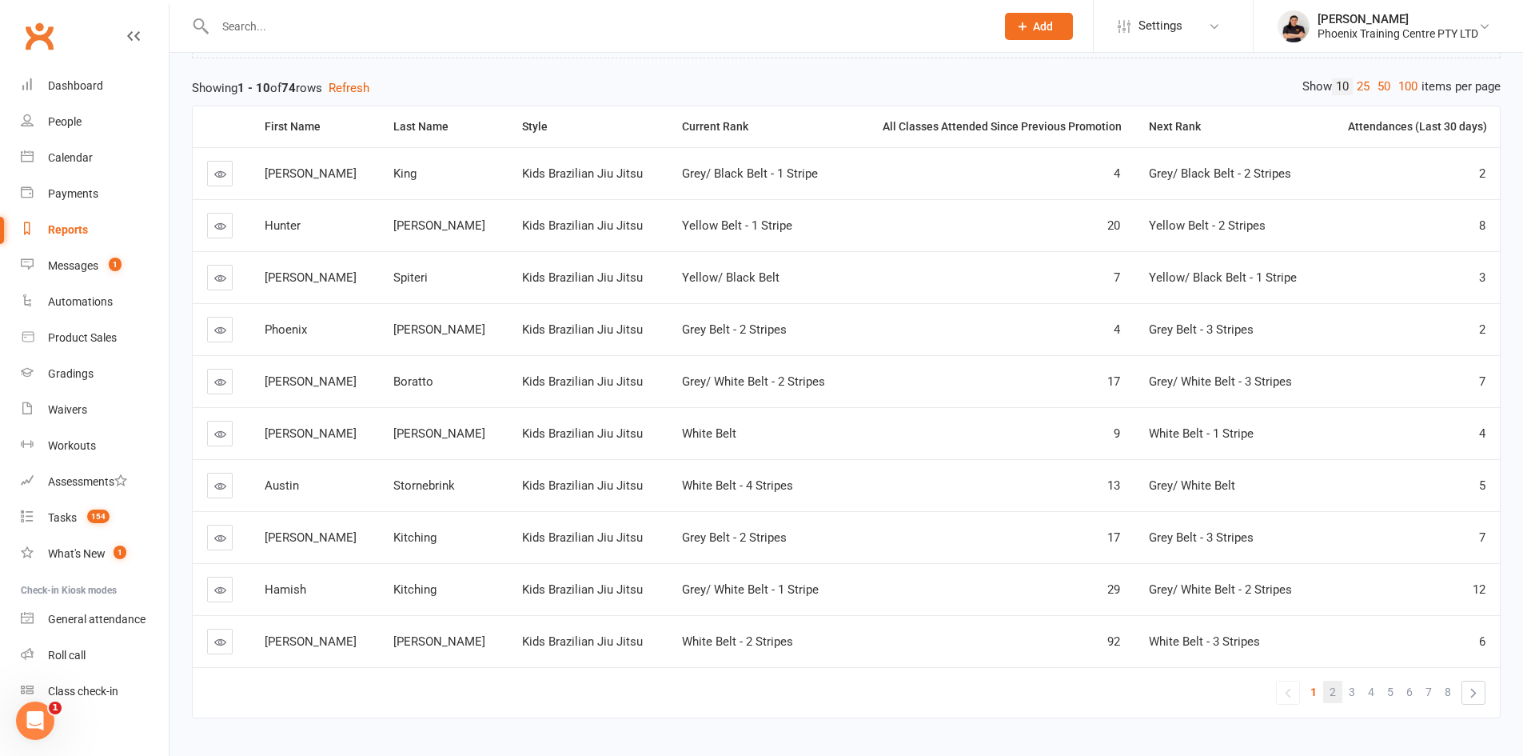
click at [1333, 694] on span "2" at bounding box center [1333, 692] width 6 height 22
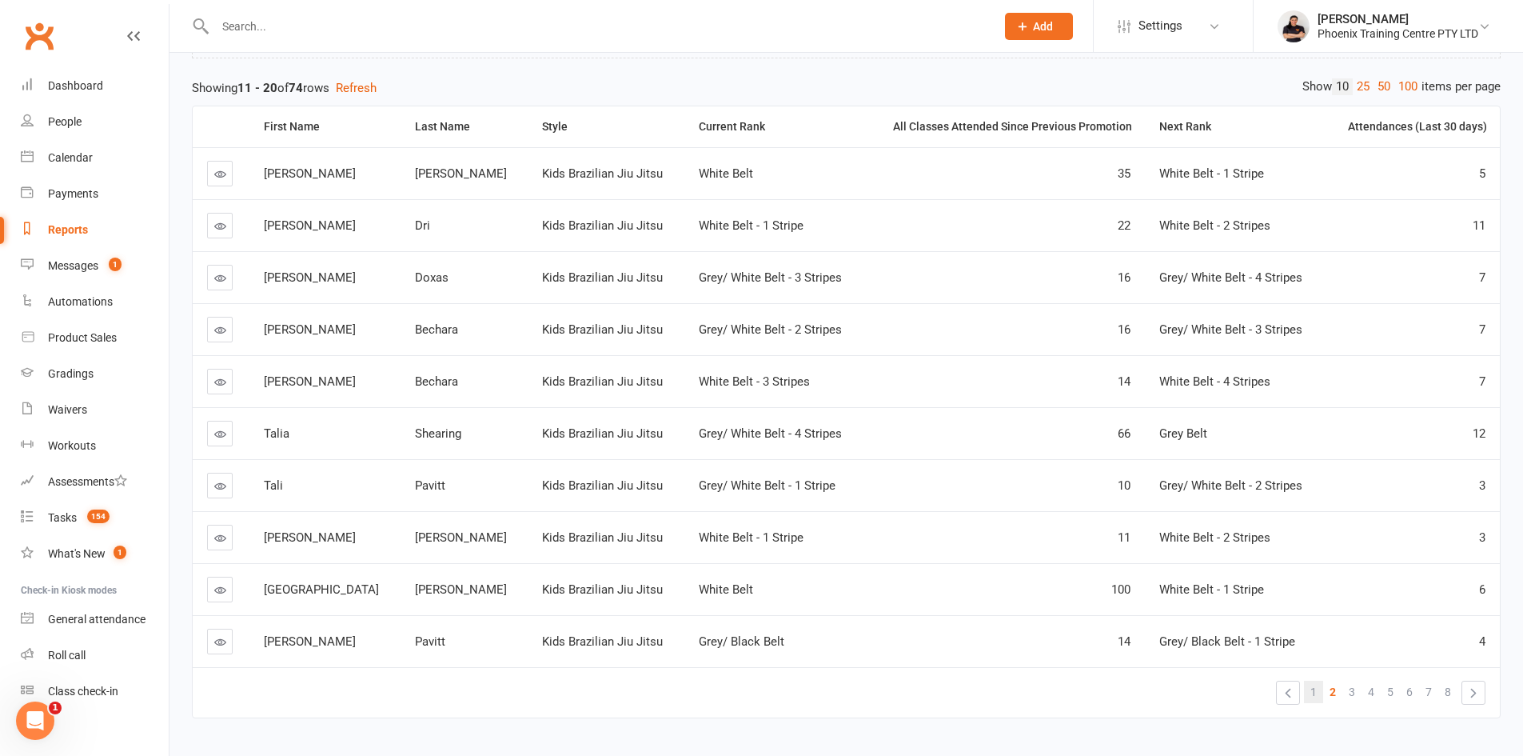
click at [1315, 699] on span "1" at bounding box center [1314, 692] width 6 height 22
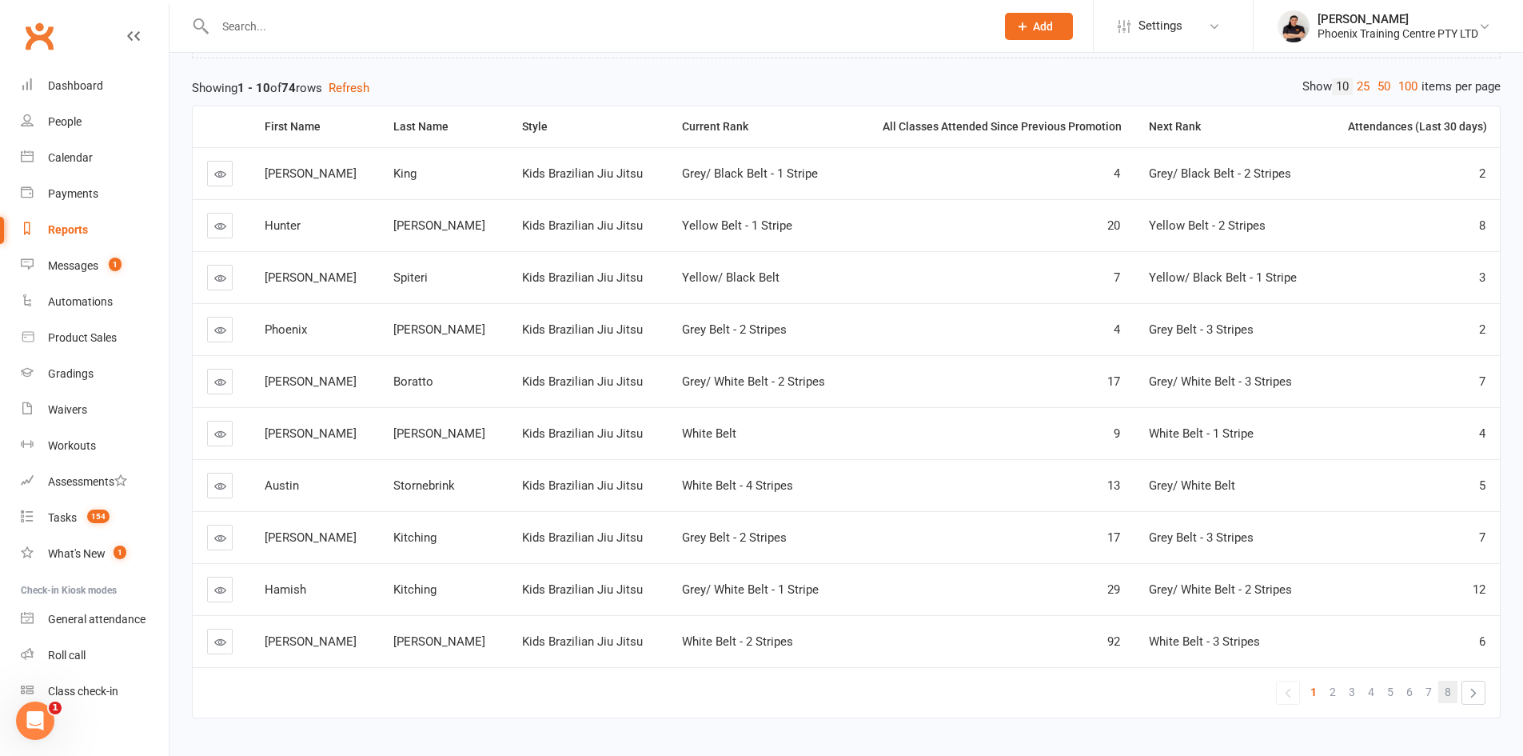
click at [1447, 689] on span "8" at bounding box center [1448, 692] width 6 height 22
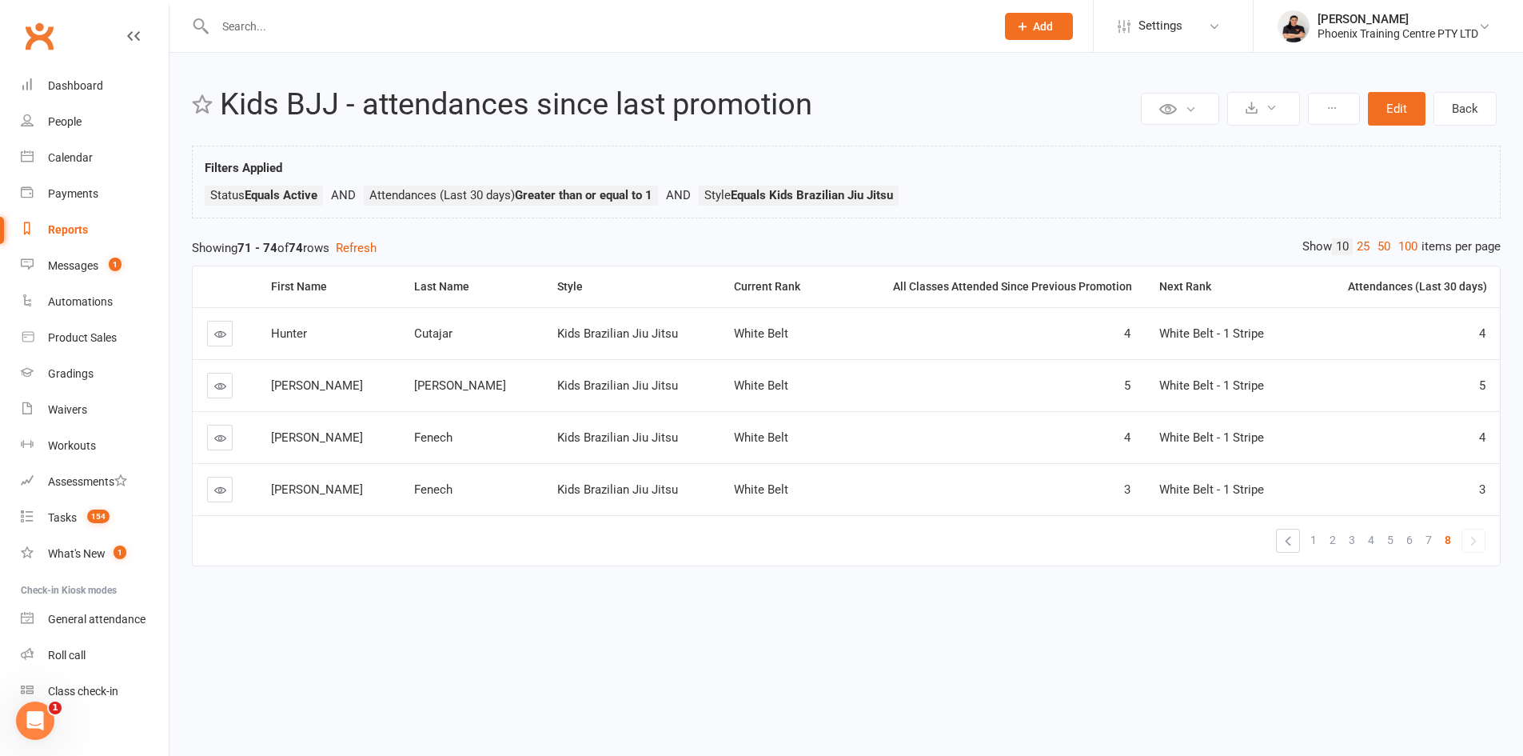
scroll to position [0, 0]
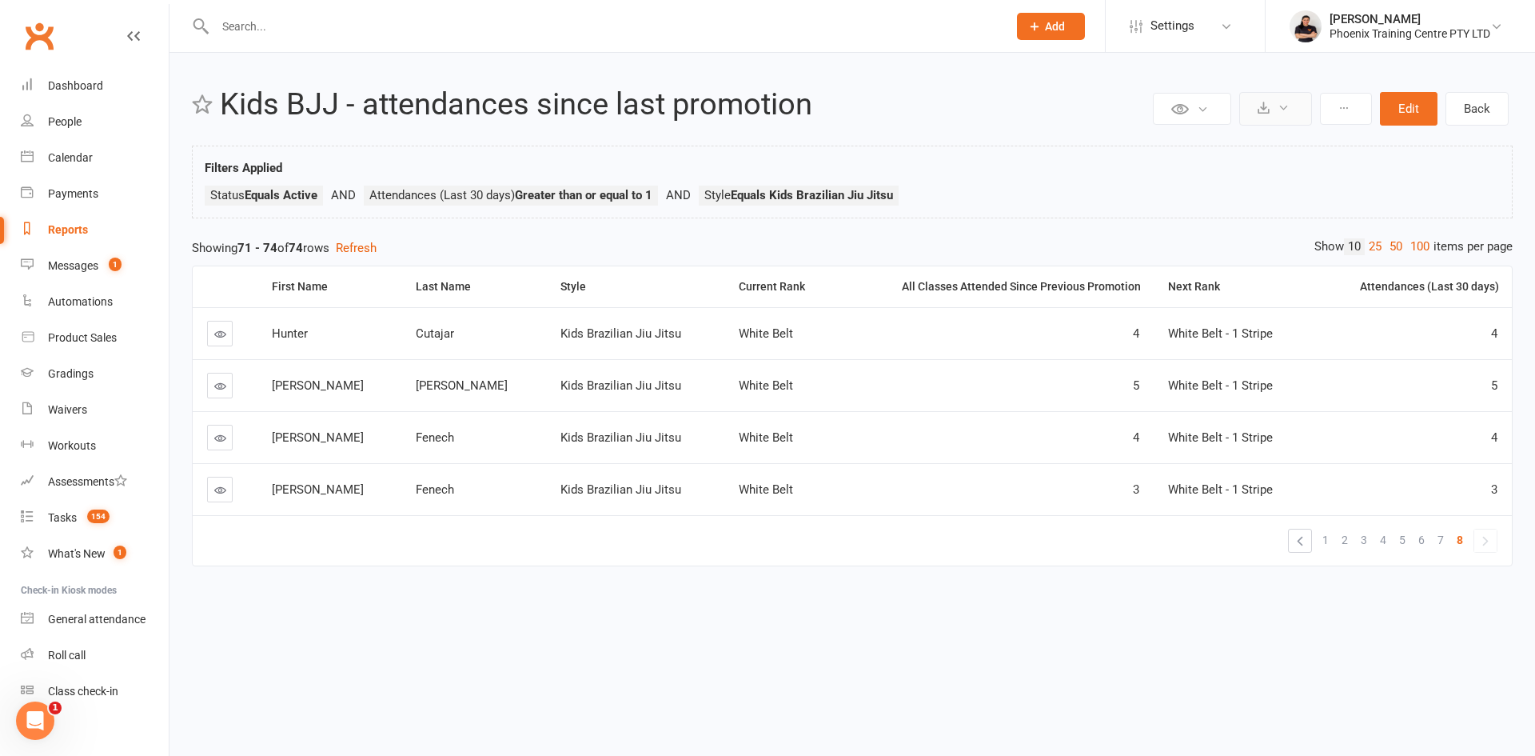
click at [1277, 111] on button at bounding box center [1276, 109] width 73 height 34
click at [1230, 146] on link "Export to CSV" at bounding box center [1228, 147] width 168 height 32
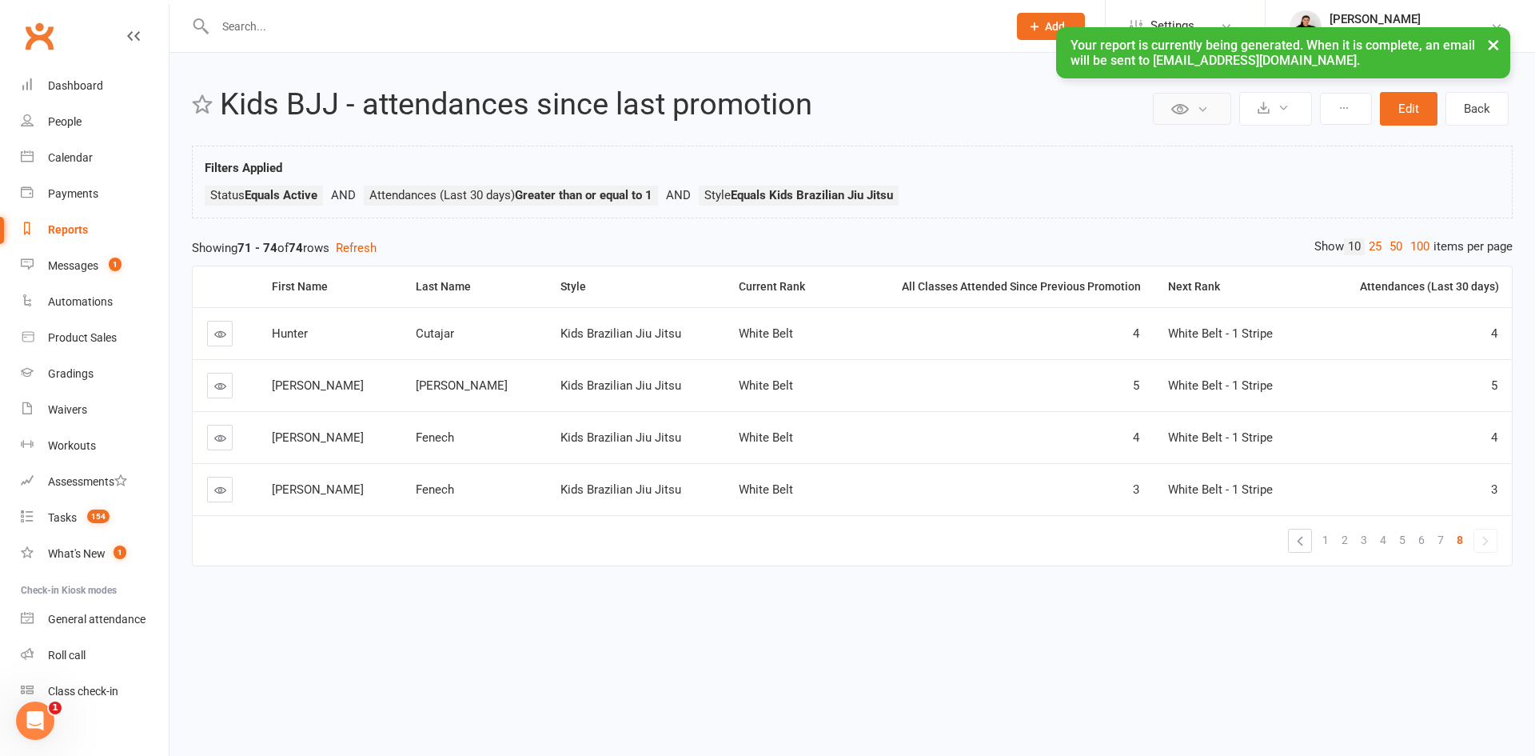
click at [1194, 109] on button at bounding box center [1192, 109] width 78 height 32
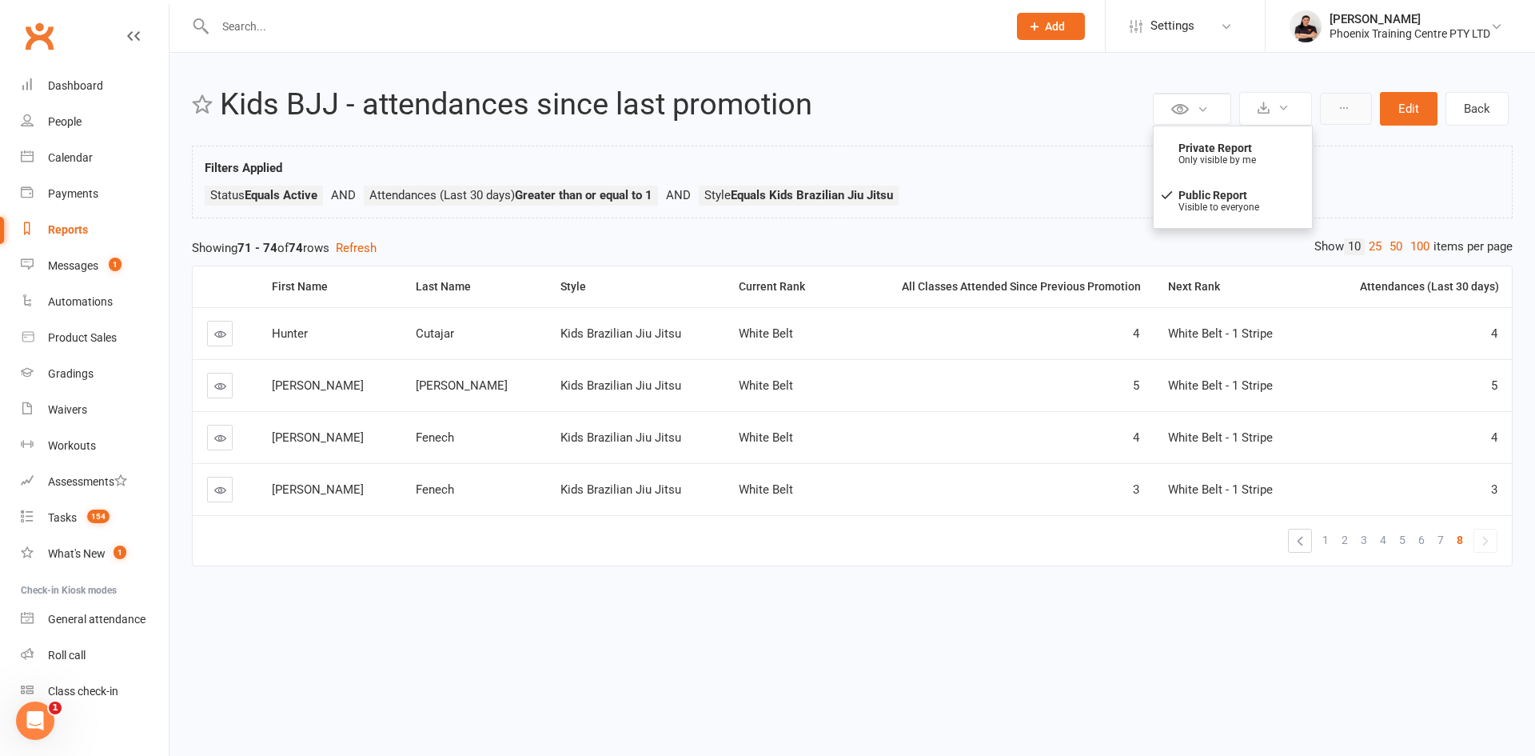
click at [1345, 111] on icon at bounding box center [1344, 107] width 11 height 11
click at [1280, 106] on icon at bounding box center [1284, 108] width 12 height 12
click at [1328, 538] on span "1" at bounding box center [1326, 540] width 6 height 22
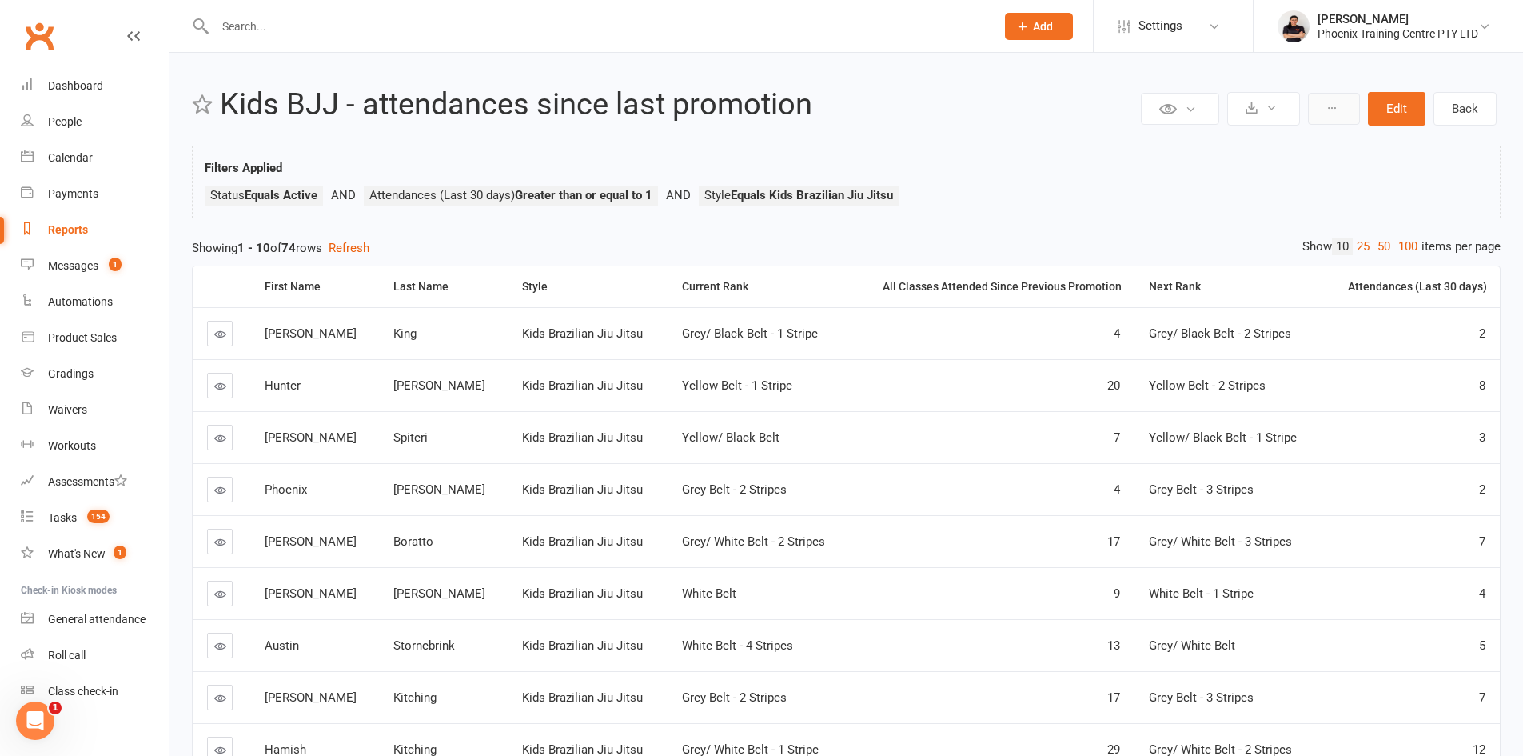
click at [1324, 105] on button at bounding box center [1334, 109] width 52 height 32
click at [1272, 106] on icon at bounding box center [1272, 108] width 12 height 12
click at [1180, 149] on link "Export to CSV" at bounding box center [1216, 147] width 168 height 32
drag, startPoint x: 269, startPoint y: 38, endPoint x: 276, endPoint y: 33, distance: 8.7
click at [271, 38] on div at bounding box center [588, 26] width 793 height 52
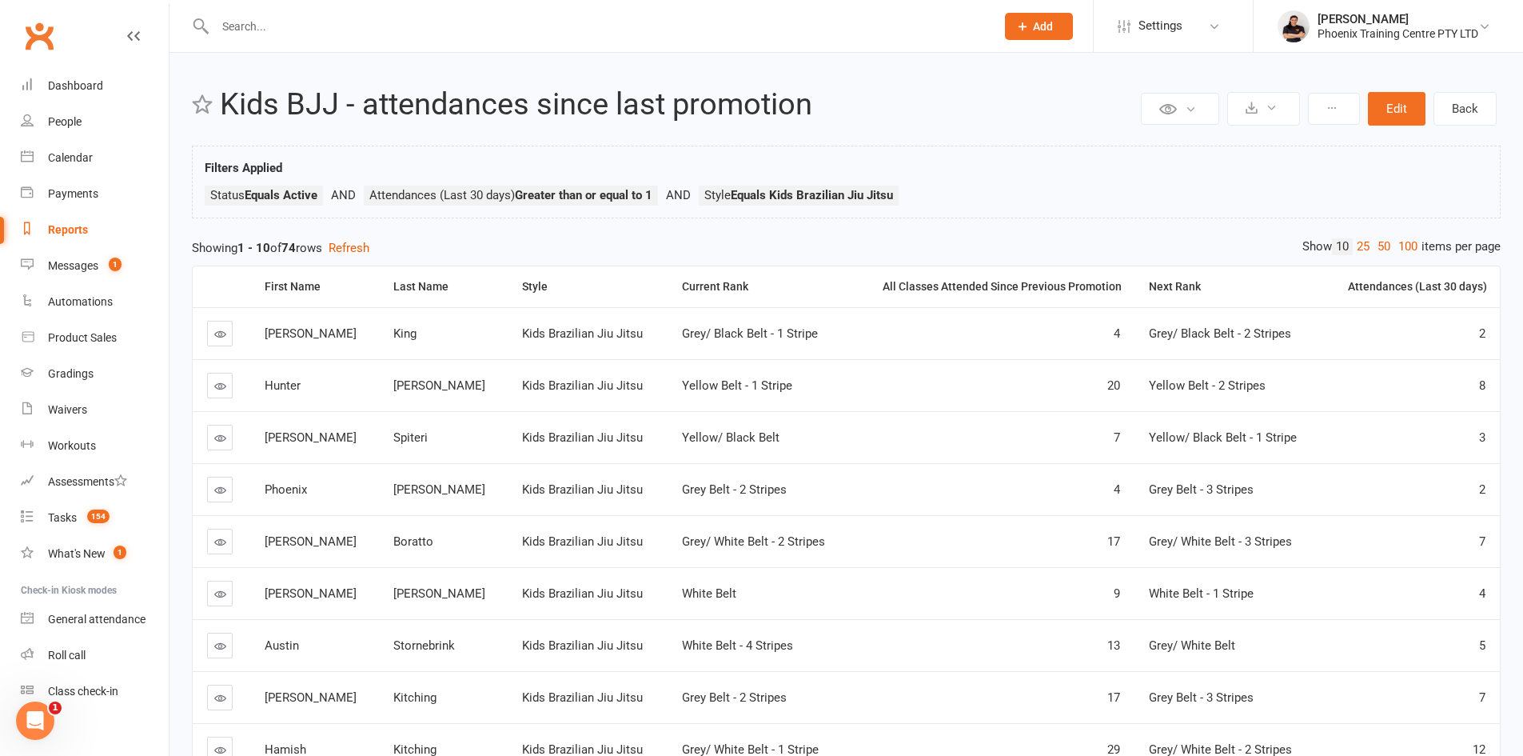
click at [283, 29] on input "text" at bounding box center [597, 26] width 774 height 22
type input "y"
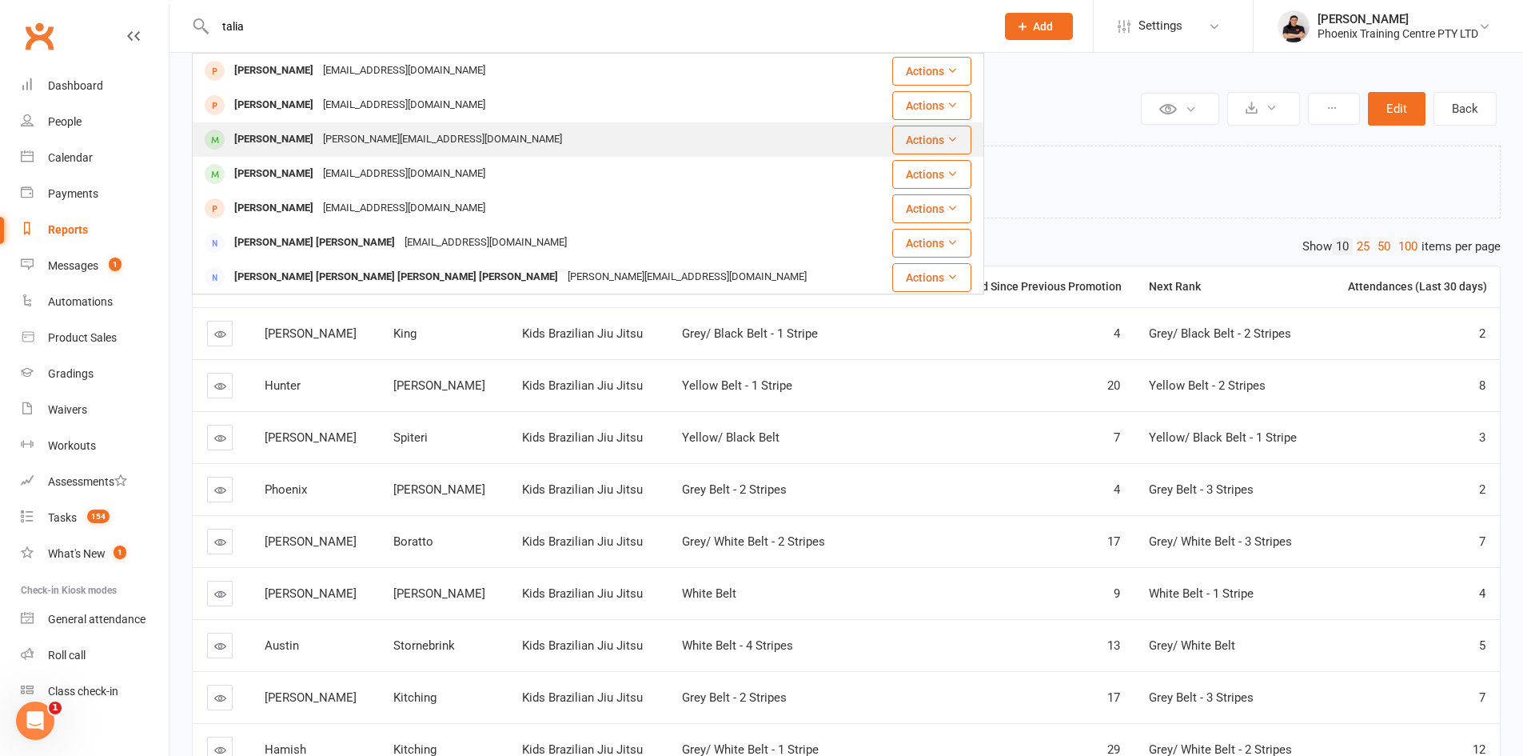
type input "talia"
click at [269, 151] on div "[PERSON_NAME]" at bounding box center [274, 139] width 89 height 23
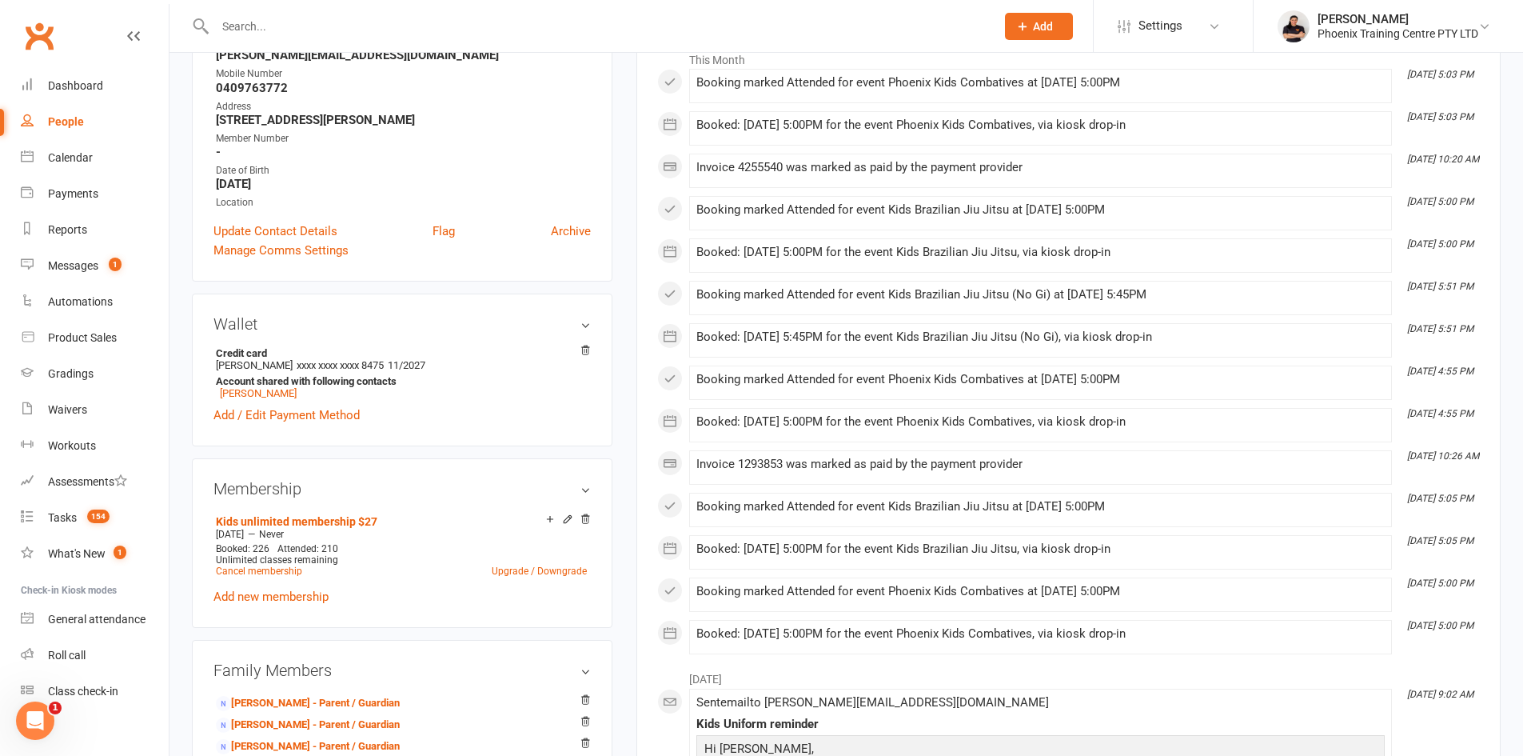
scroll to position [80, 0]
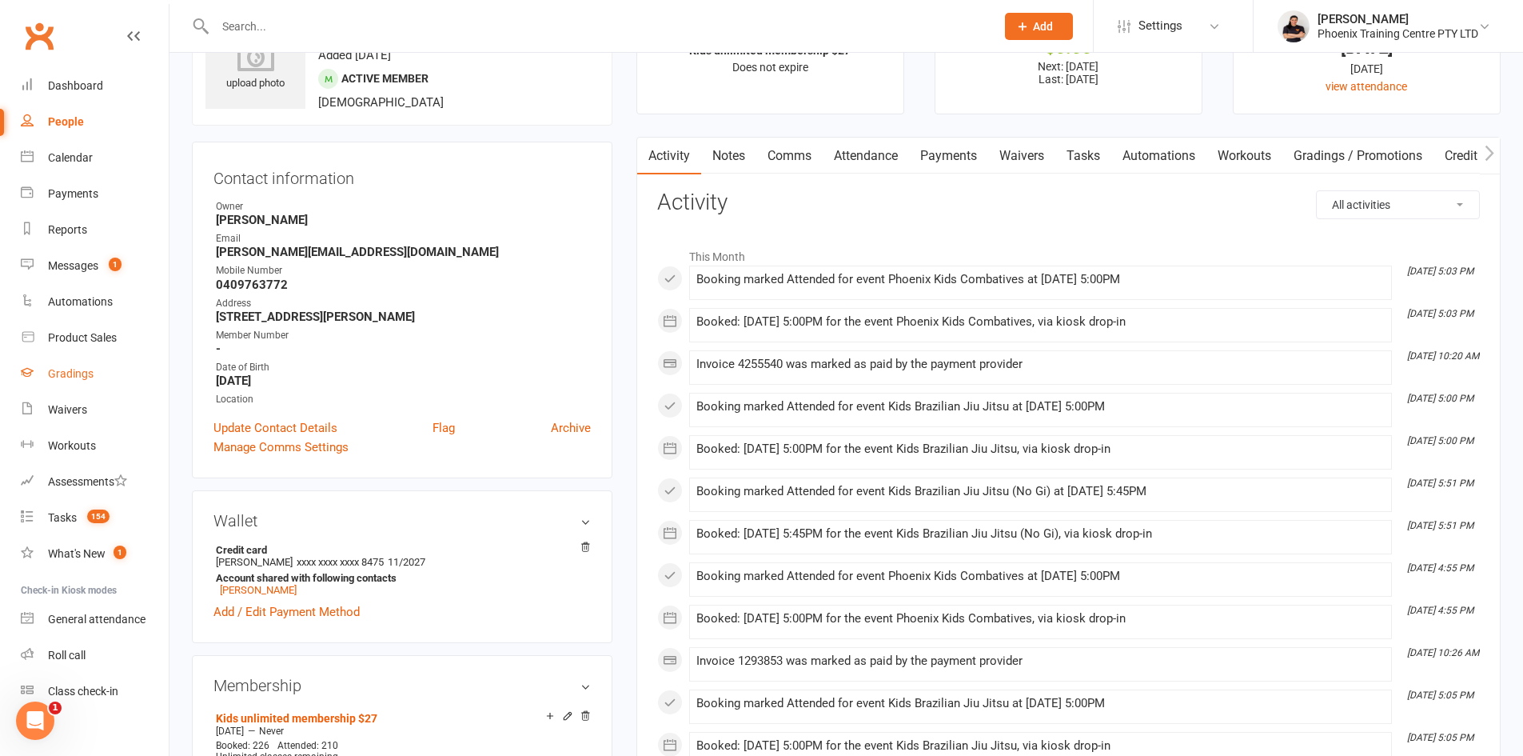
click at [70, 373] on div "Gradings" at bounding box center [71, 373] width 46 height 13
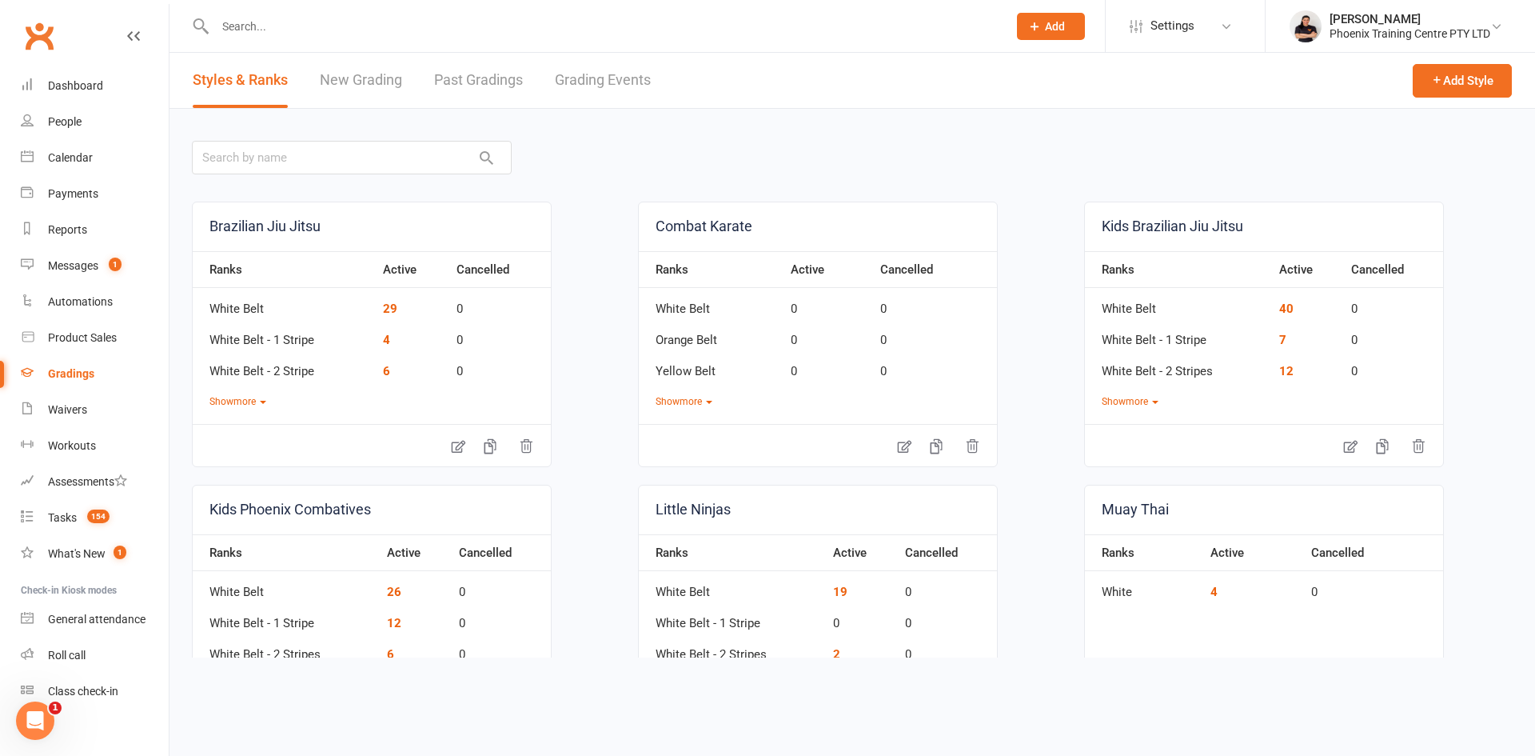
click at [374, 76] on link "New Grading" at bounding box center [361, 80] width 82 height 55
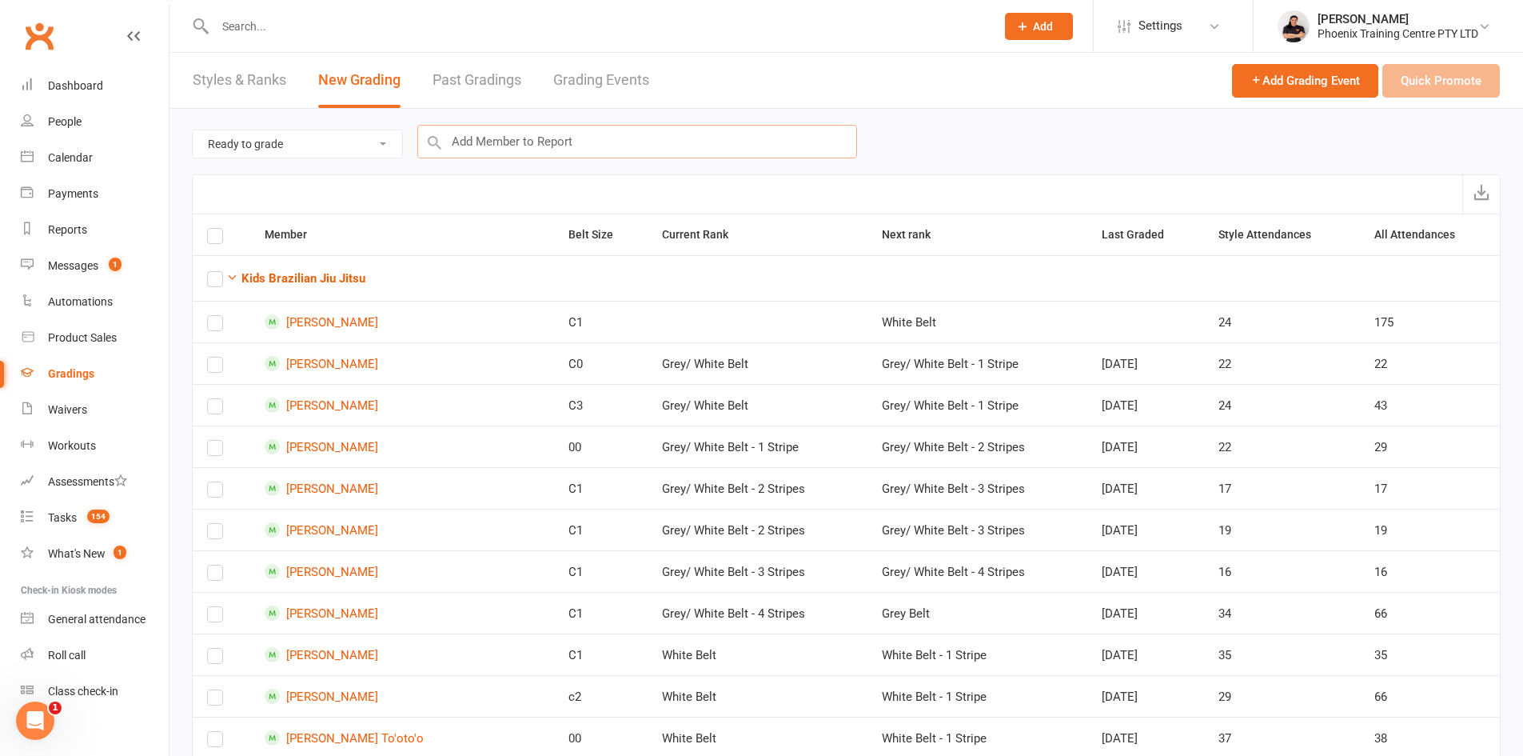
click at [473, 139] on input "text" at bounding box center [637, 142] width 440 height 34
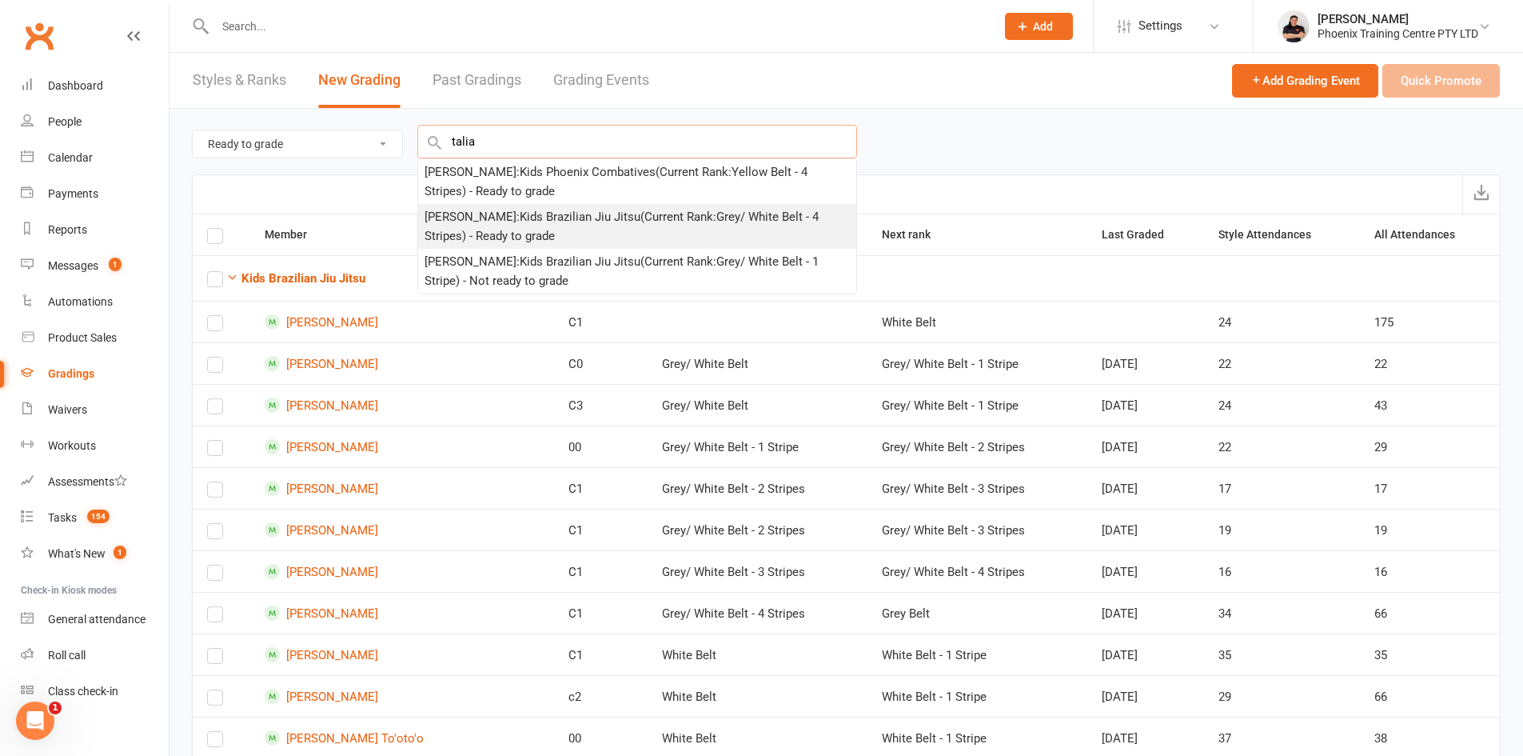
type input "talia"
click at [545, 219] on div "[PERSON_NAME] : Kids Brazilian Jiu Jitsu (Current Rank: Grey/ White Belt - 4 St…" at bounding box center [637, 226] width 425 height 38
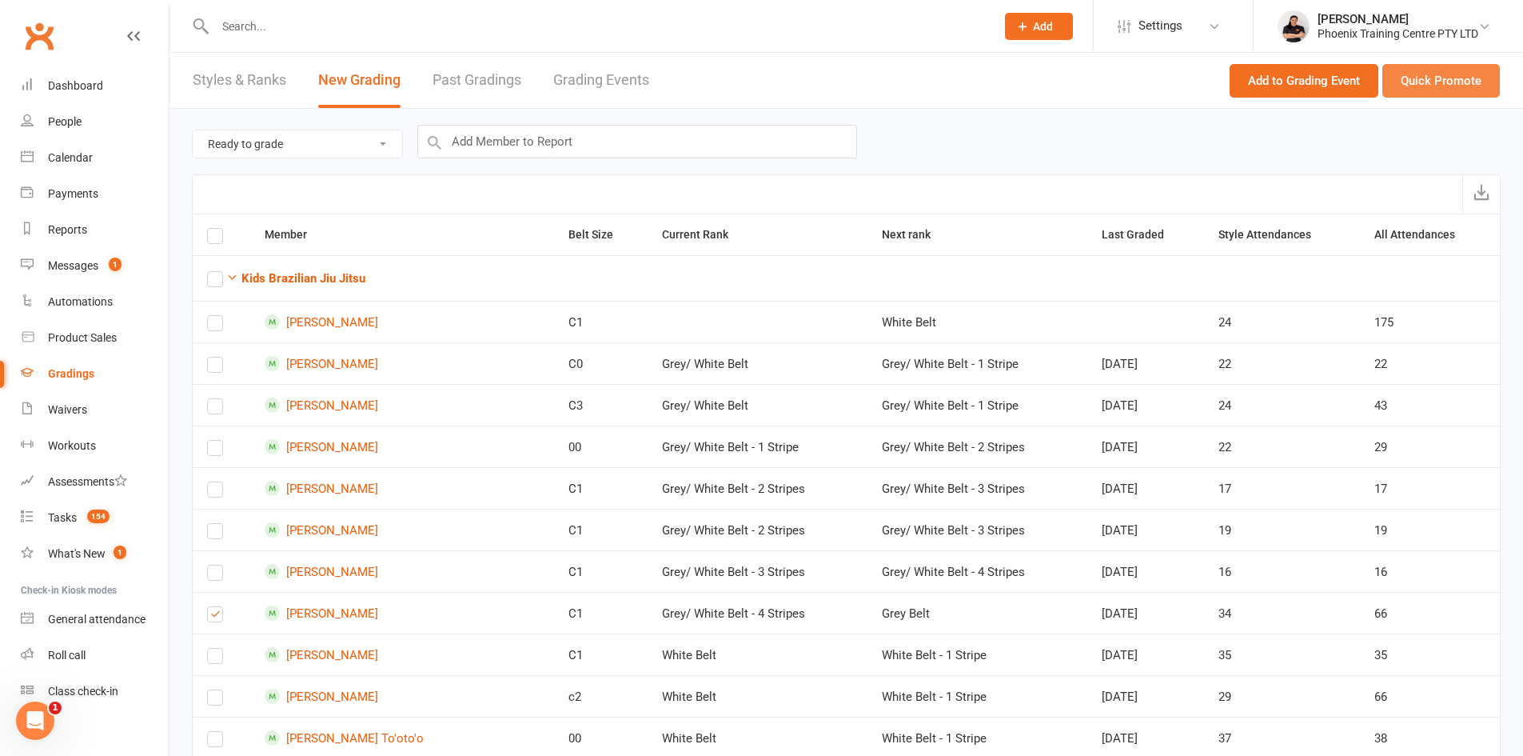
click at [1423, 82] on button "Quick Promote" at bounding box center [1442, 81] width 118 height 34
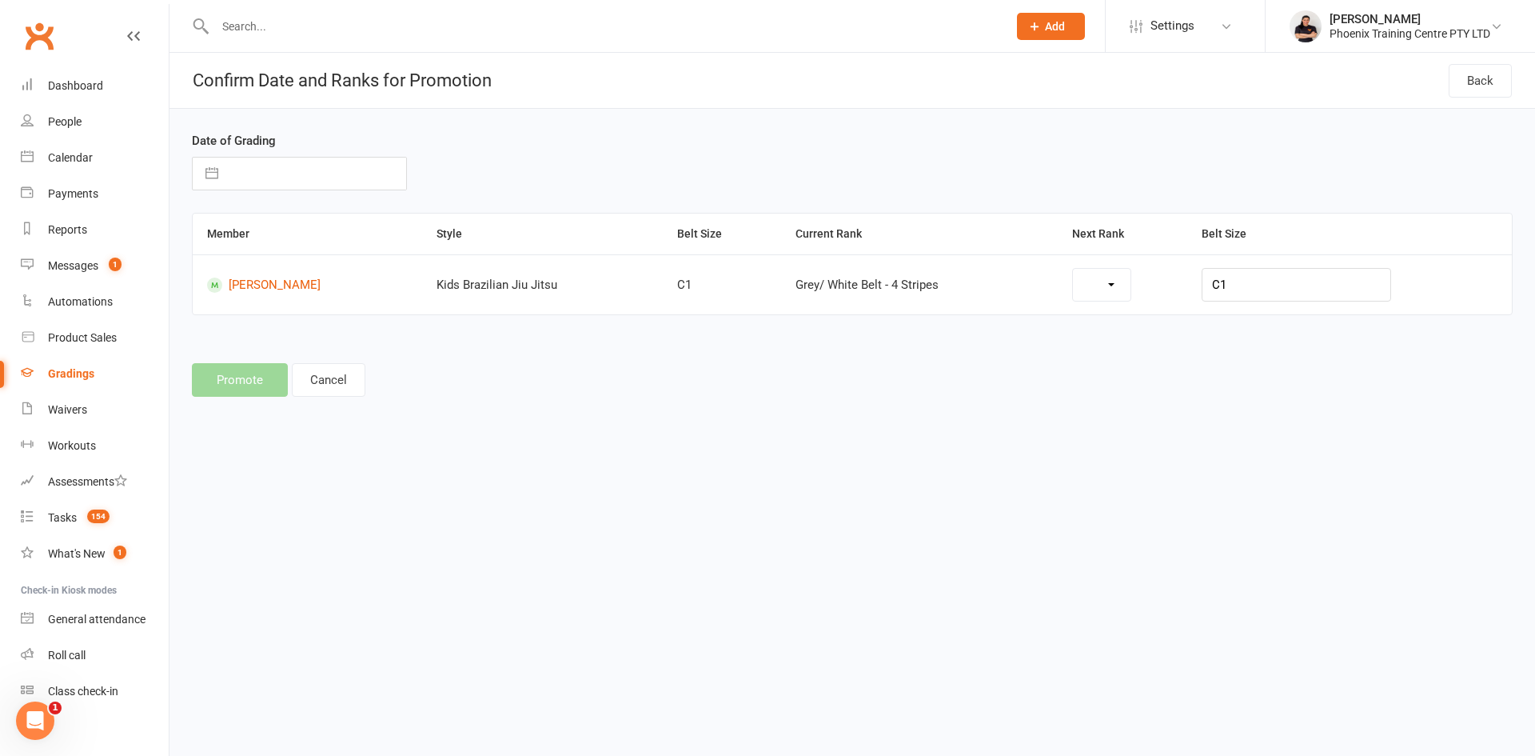
select select "19787"
click at [209, 182] on button "button" at bounding box center [212, 174] width 29 height 32
select select "7"
select select "2025"
select select "8"
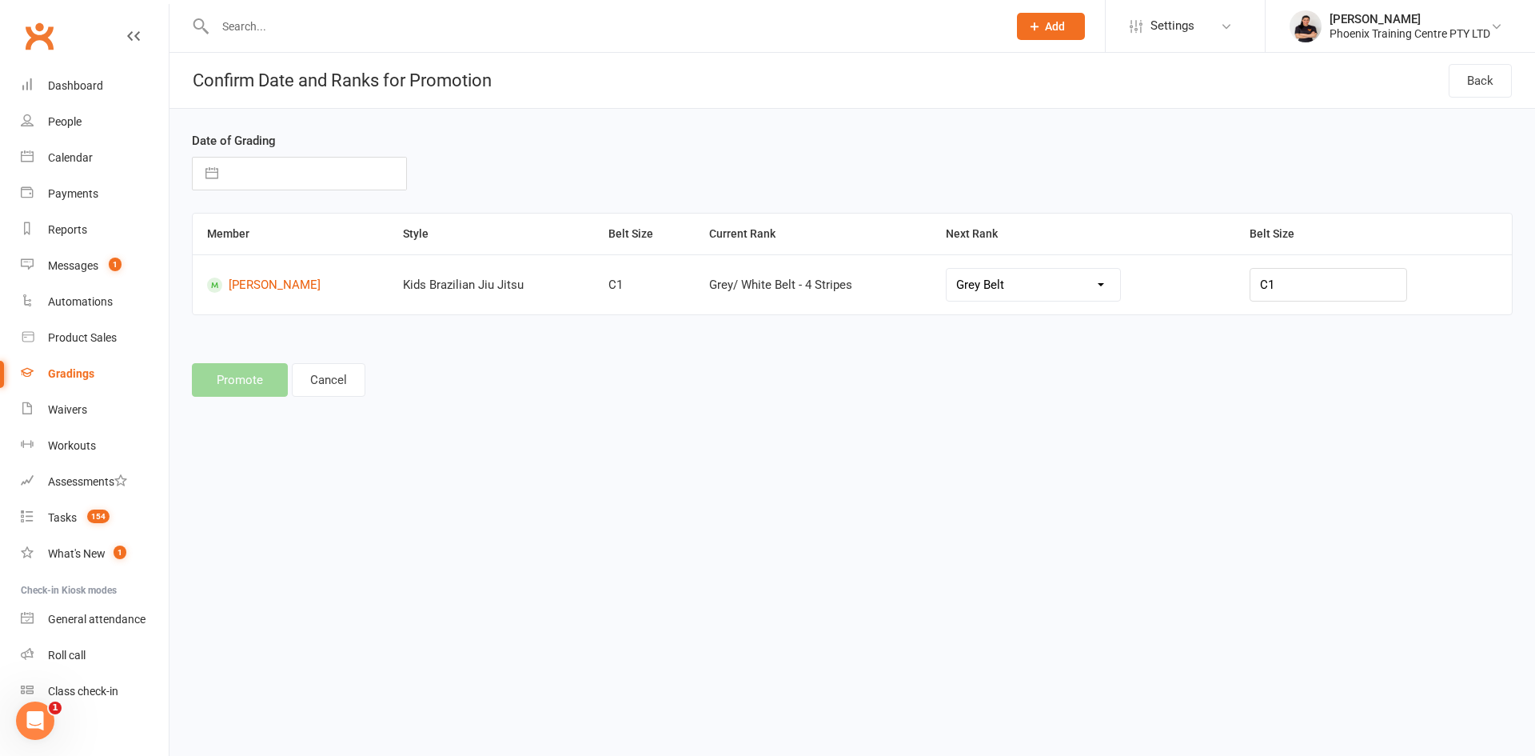
select select "2025"
select select "9"
select select "2025"
click at [213, 237] on div "Move backward to switch to the previous month." at bounding box center [225, 237] width 31 height 26
select select "6"
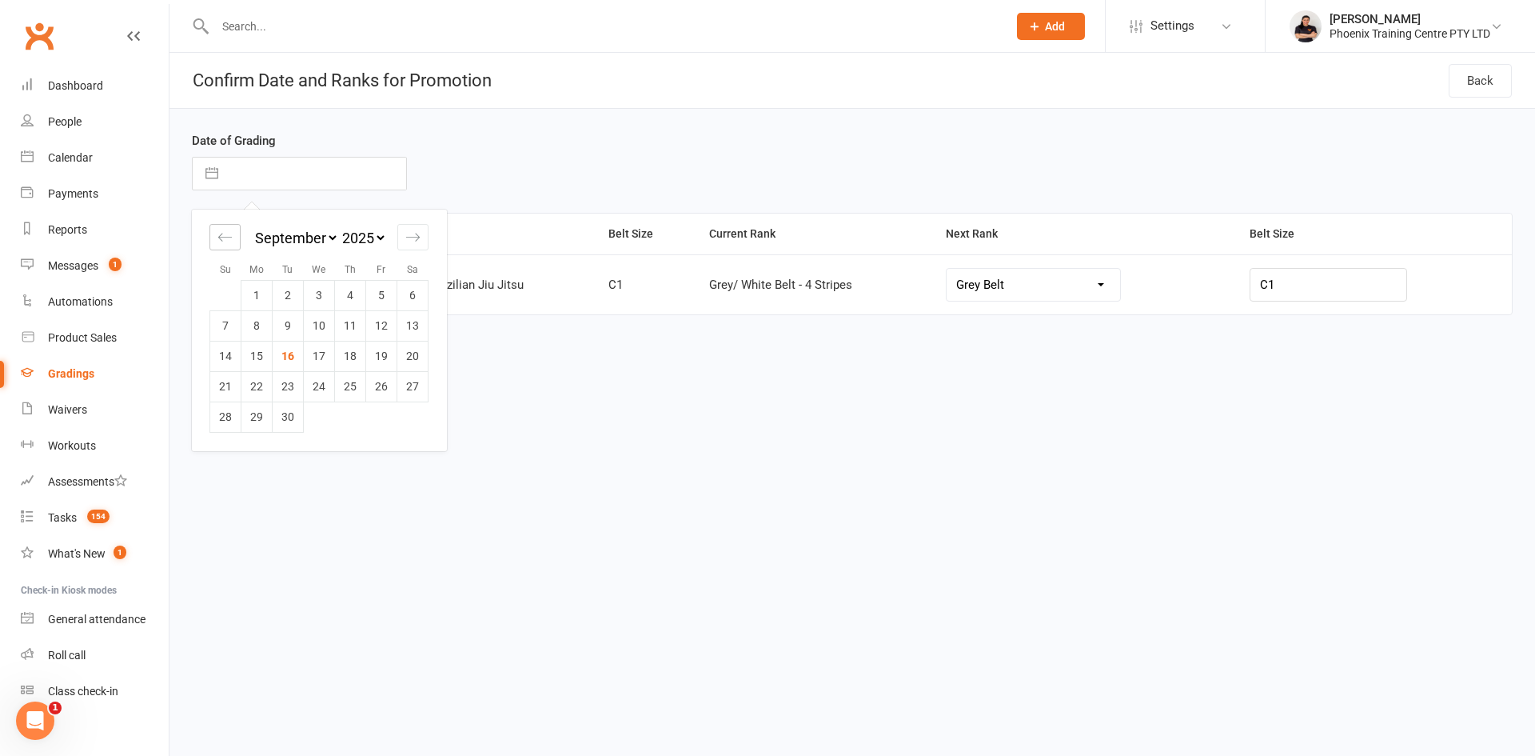
select select "2025"
click at [226, 243] on icon "Move backward to switch to the previous month." at bounding box center [225, 237] width 15 height 15
select select "5"
select select "2025"
click at [226, 243] on icon "Move backward to switch to the previous month." at bounding box center [225, 237] width 15 height 15
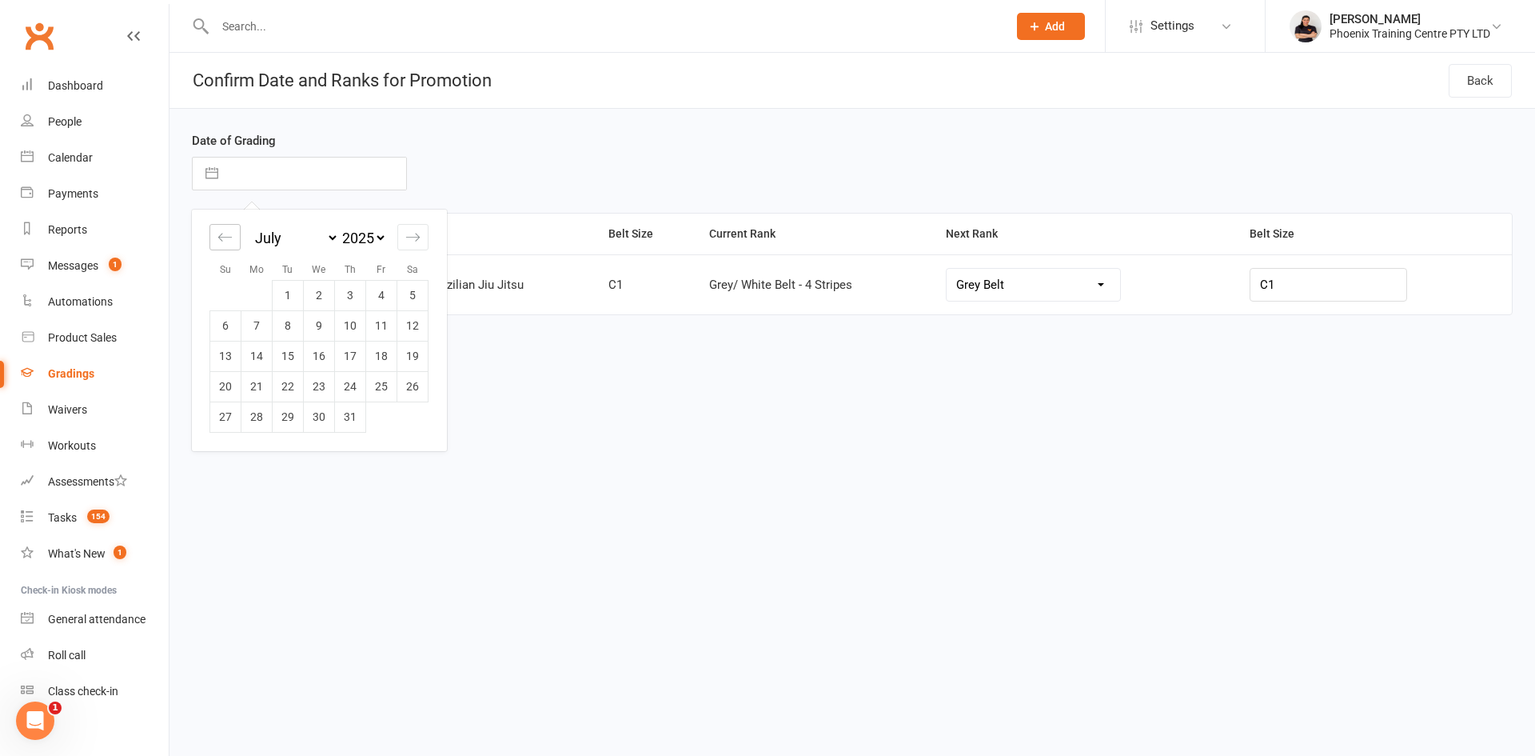
select select "4"
select select "2025"
click at [284, 321] on td "10" at bounding box center [288, 325] width 31 height 30
type input "[DATE]"
click at [251, 382] on button "Promote" at bounding box center [240, 380] width 96 height 34
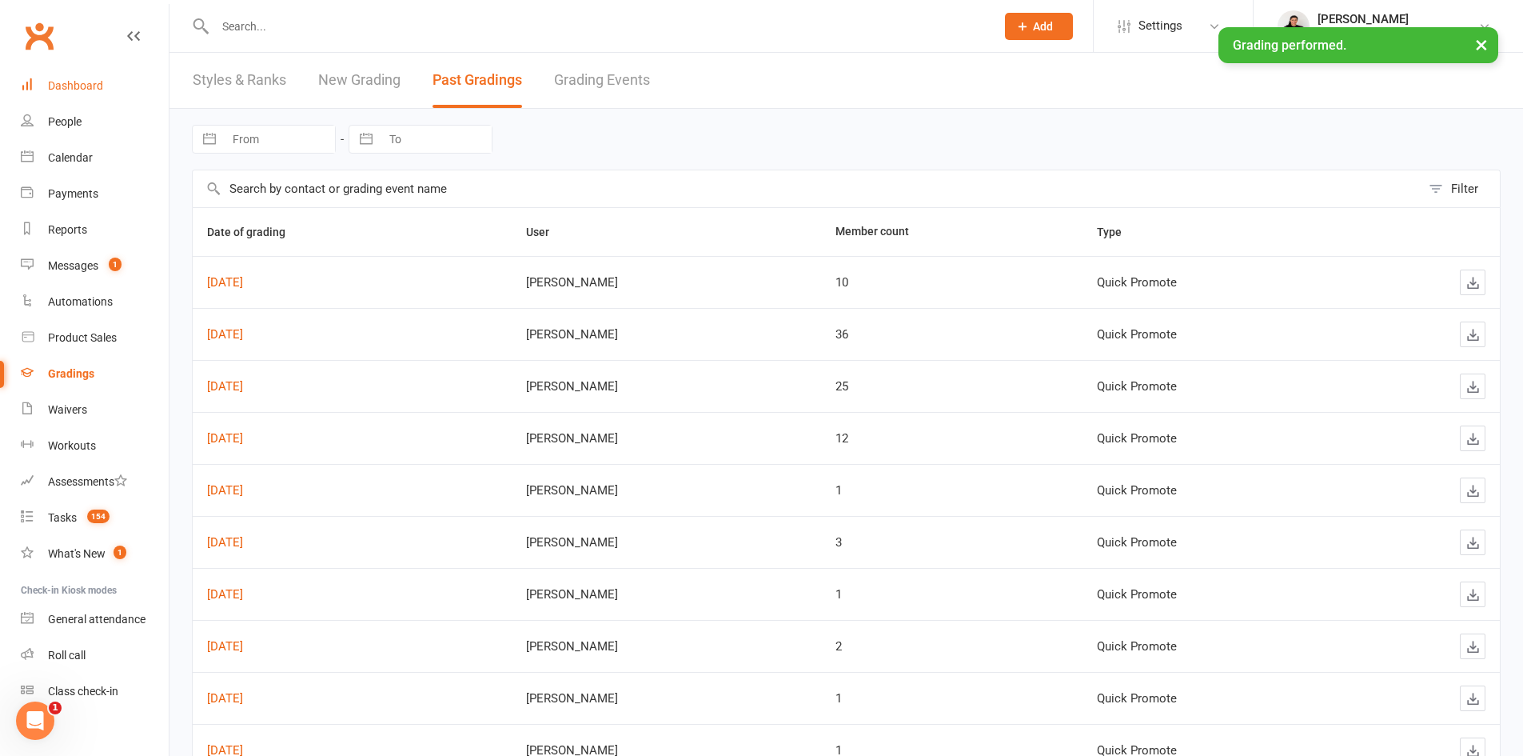
click at [76, 88] on div "Dashboard" at bounding box center [75, 85] width 55 height 13
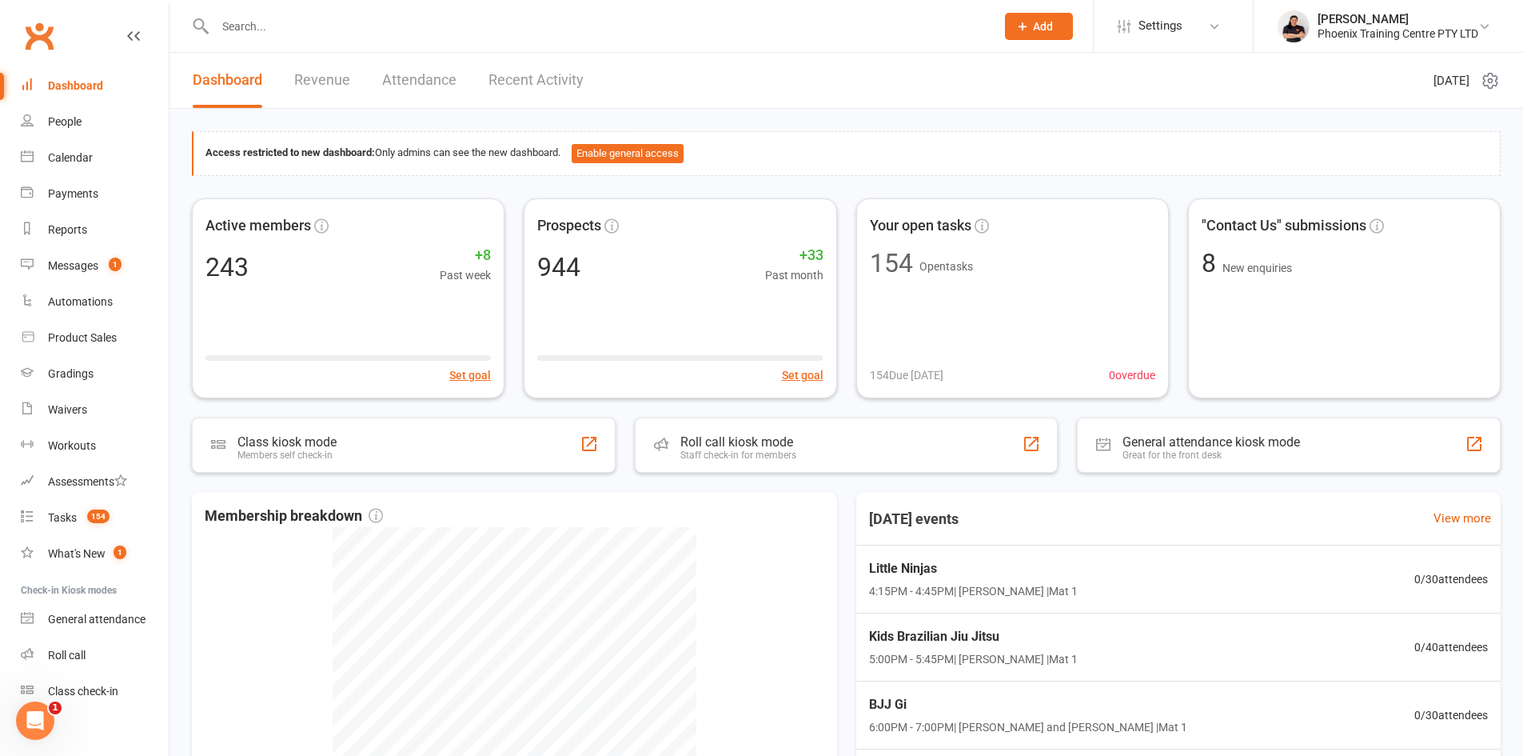
click at [321, 20] on input "text" at bounding box center [597, 26] width 774 height 22
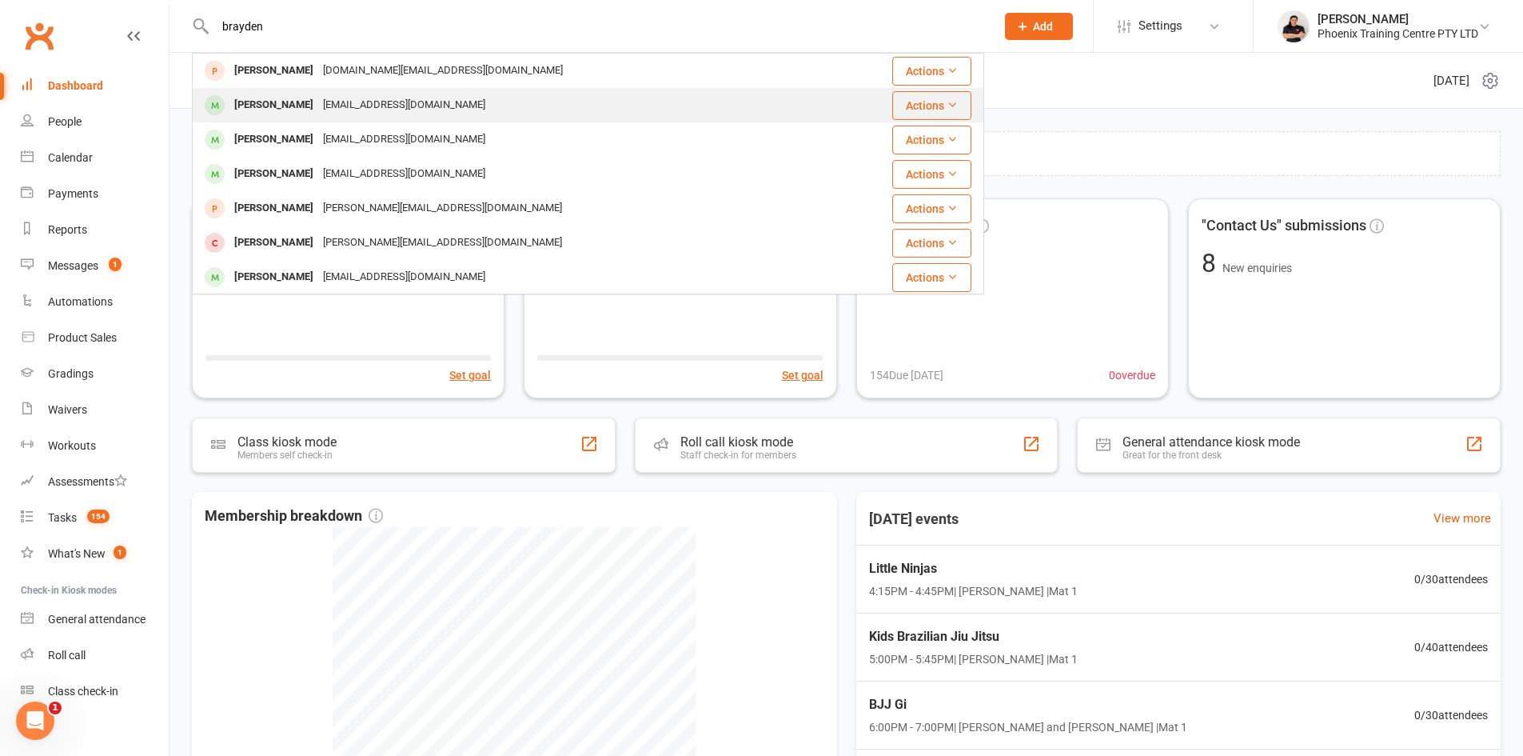
type input "brayden"
click at [293, 114] on div "[PERSON_NAME]" at bounding box center [274, 105] width 89 height 23
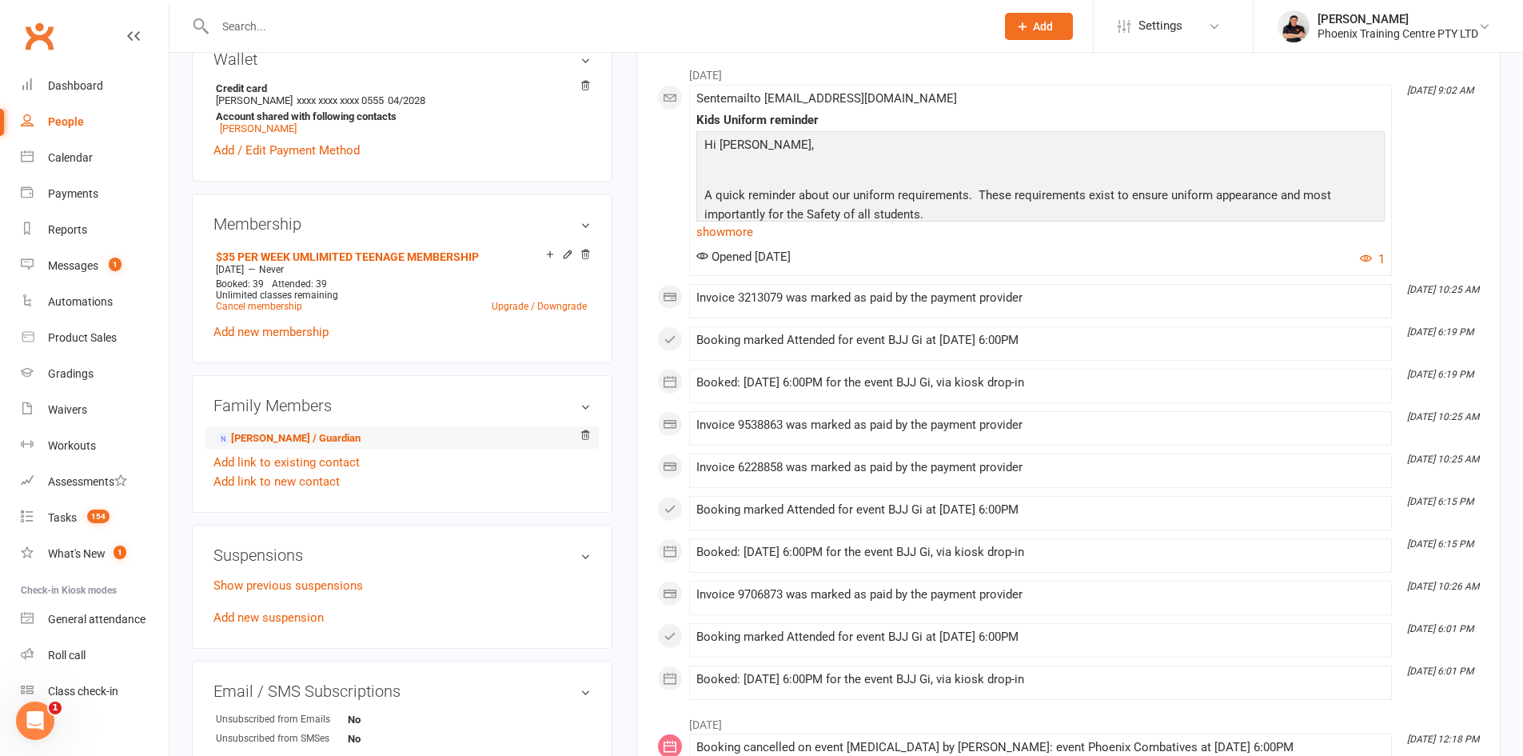
scroll to position [800, 0]
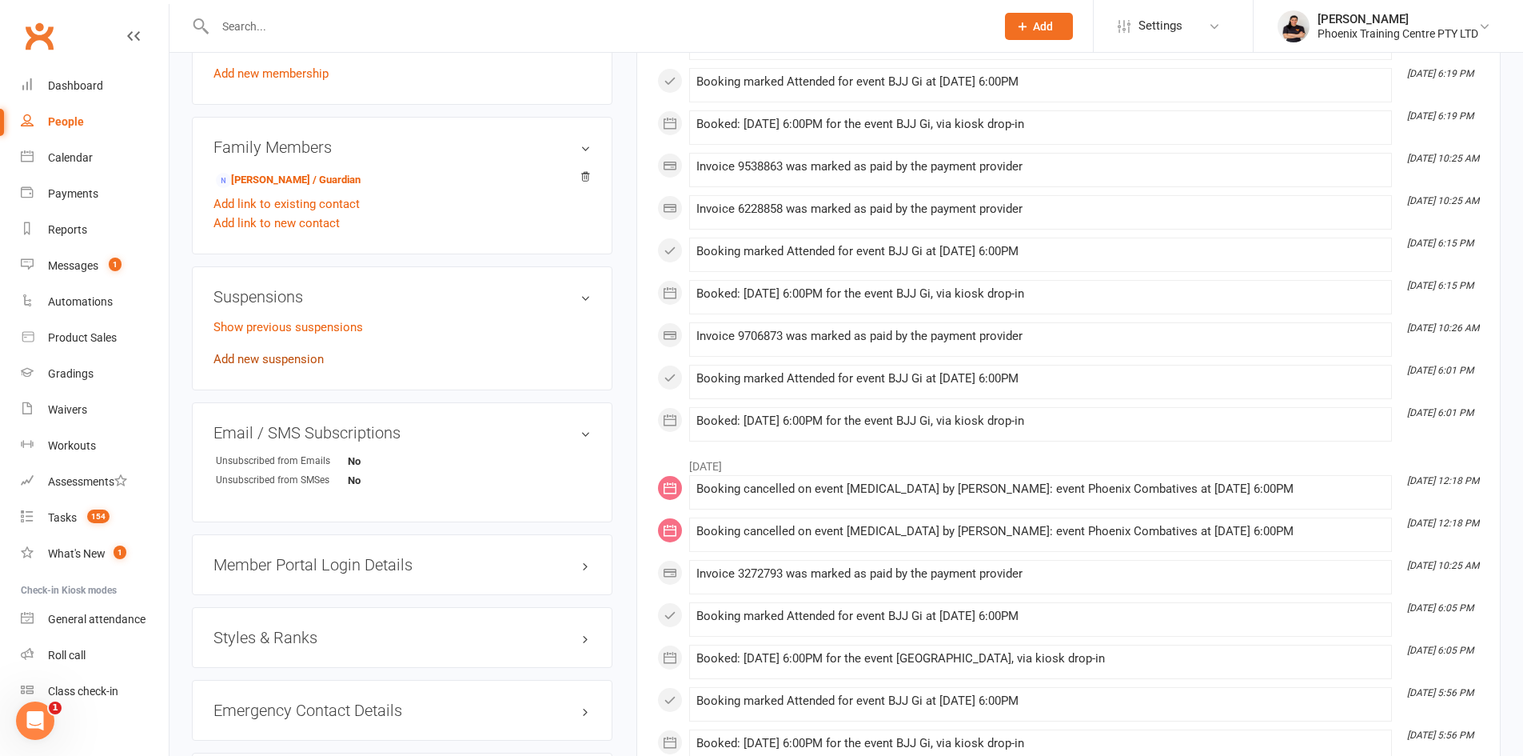
click at [304, 360] on link "Add new suspension" at bounding box center [269, 359] width 110 height 14
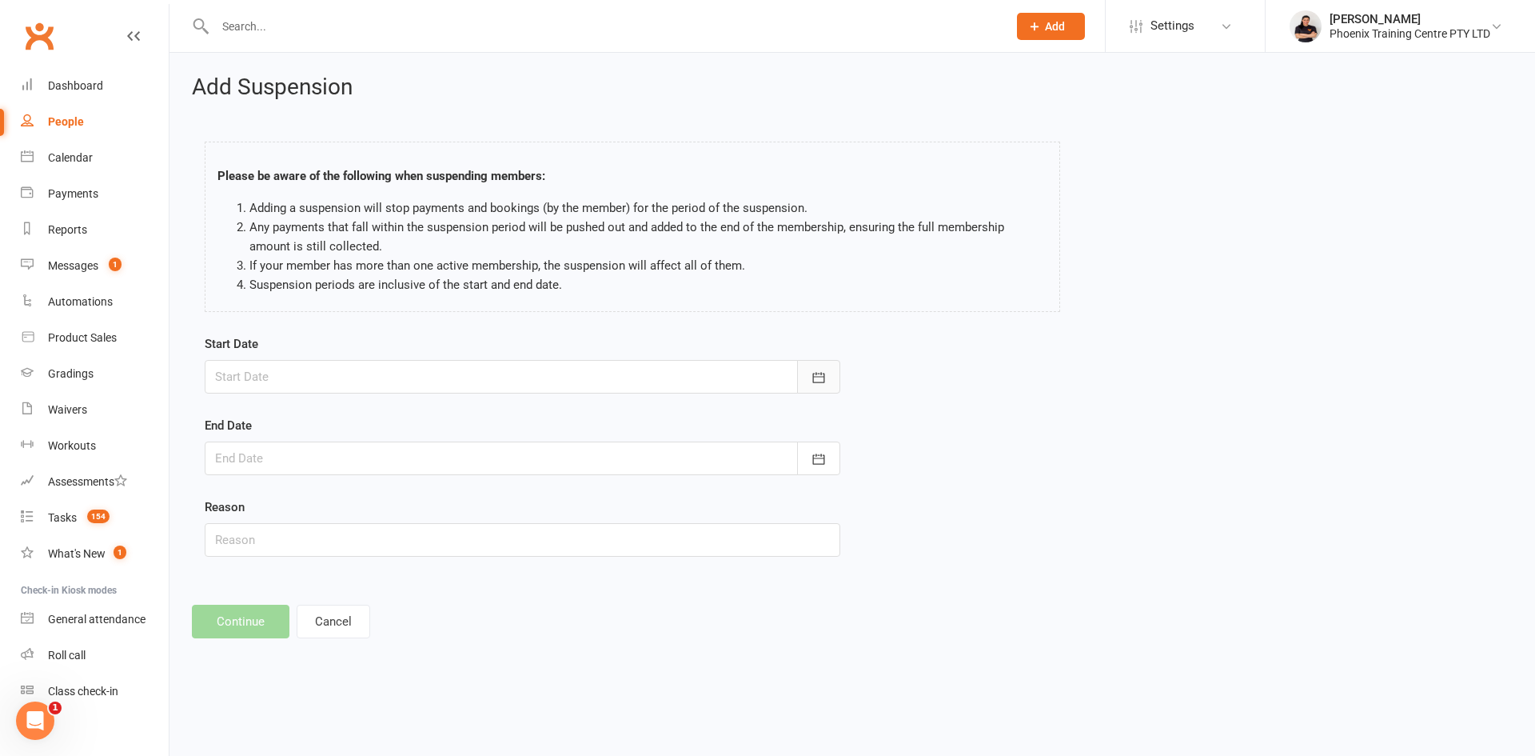
click at [805, 373] on button "button" at bounding box center [818, 377] width 43 height 34
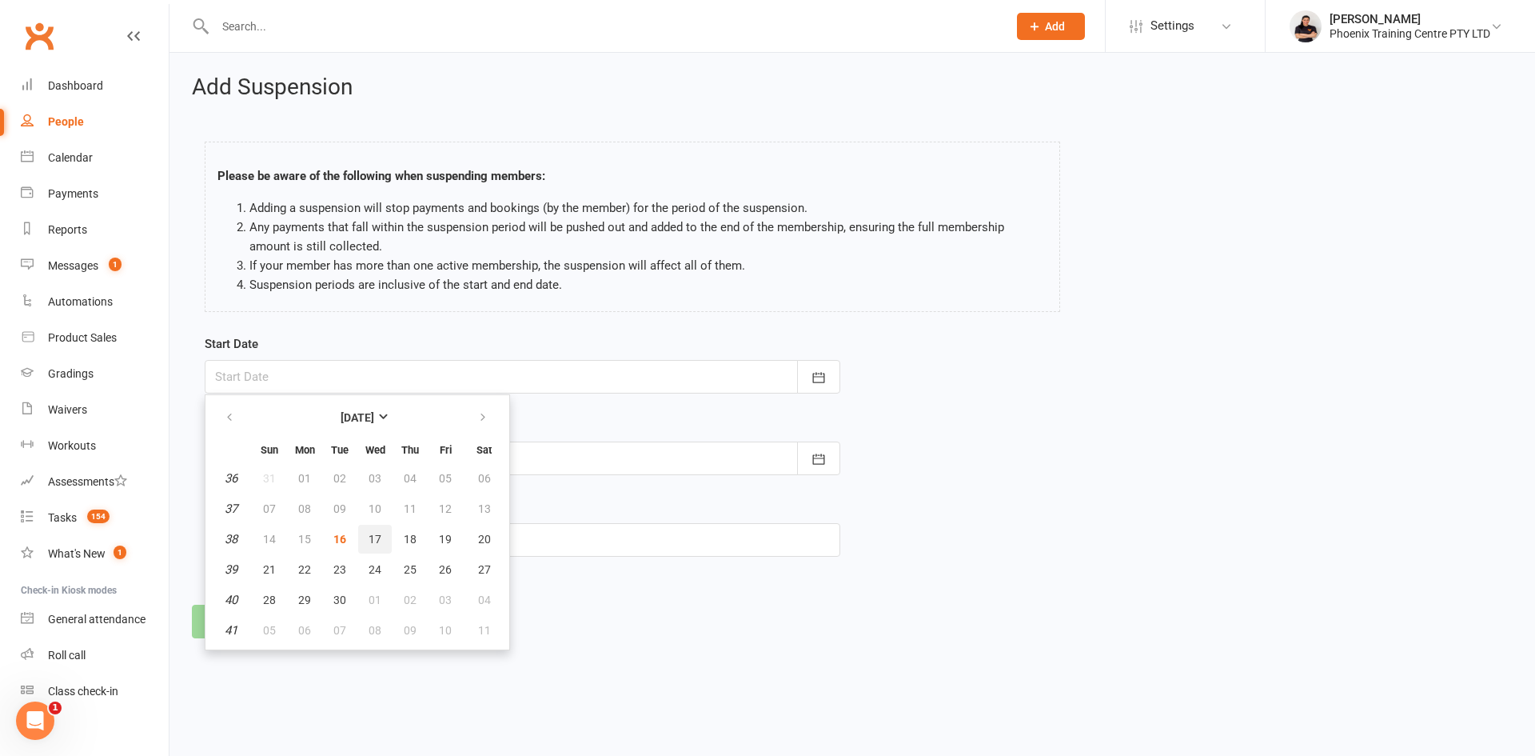
click at [383, 541] on button "17" at bounding box center [375, 539] width 34 height 29
type input "[DATE]"
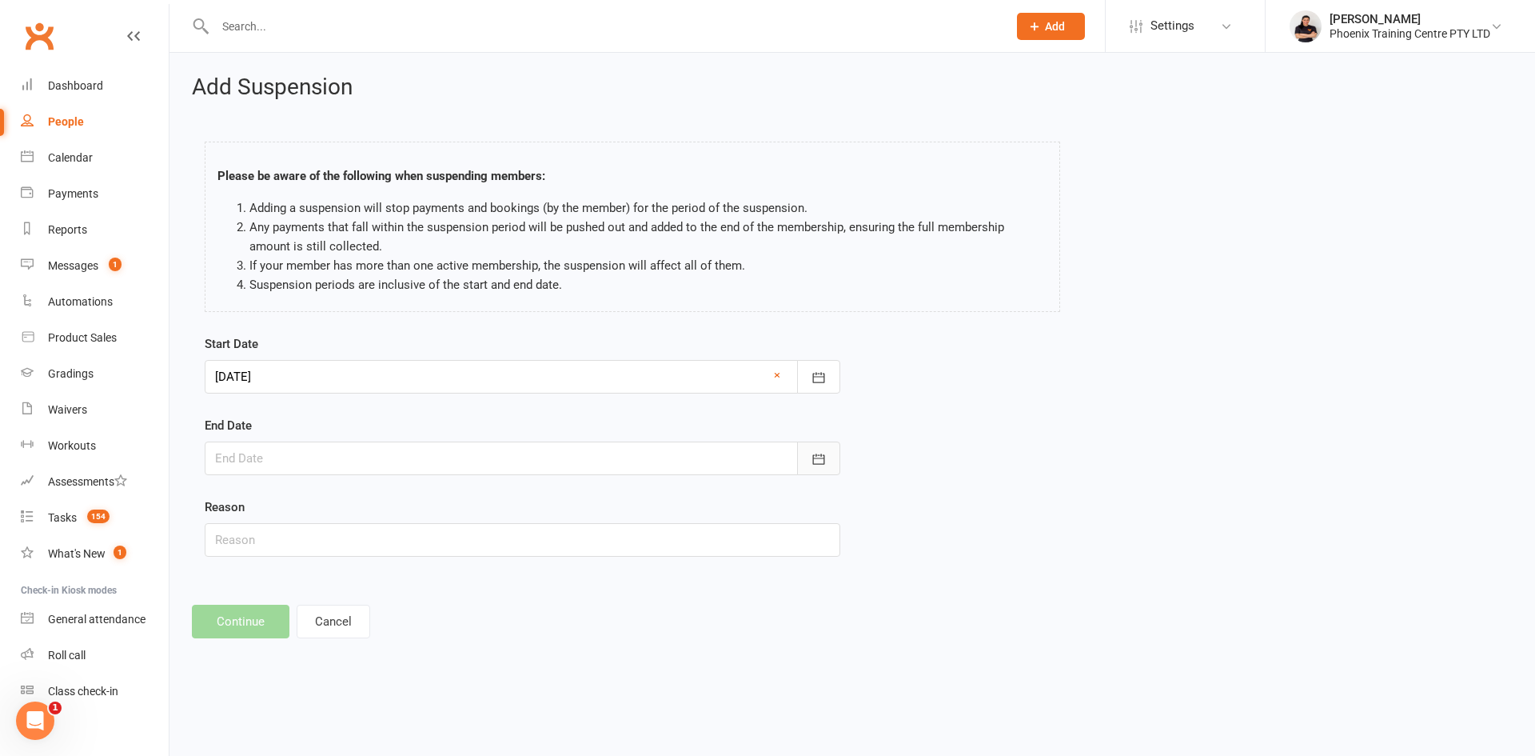
click at [820, 461] on icon "button" at bounding box center [819, 459] width 16 height 16
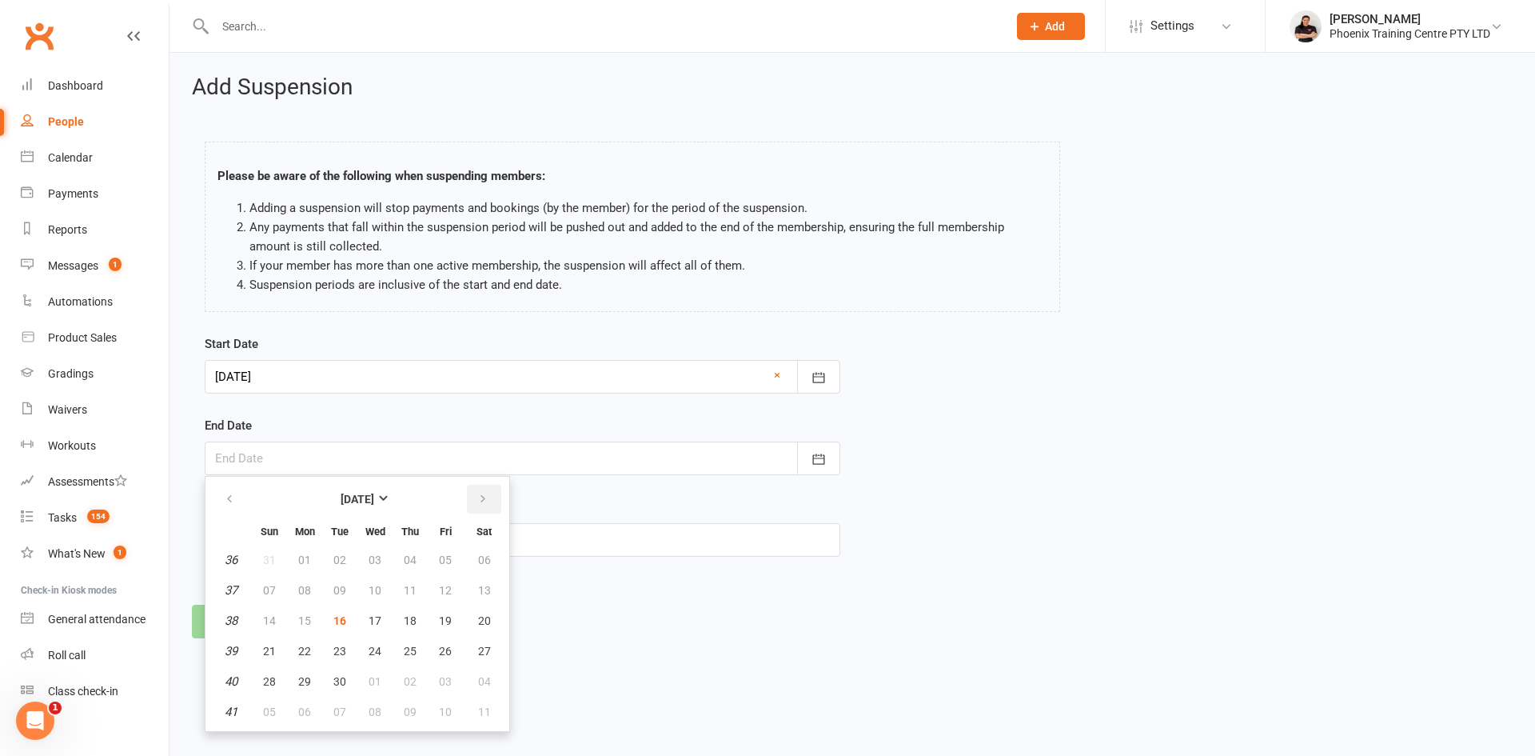
click at [474, 495] on button "button" at bounding box center [484, 499] width 34 height 29
click at [378, 620] on span "15" at bounding box center [375, 620] width 13 height 13
type input "[DATE]"
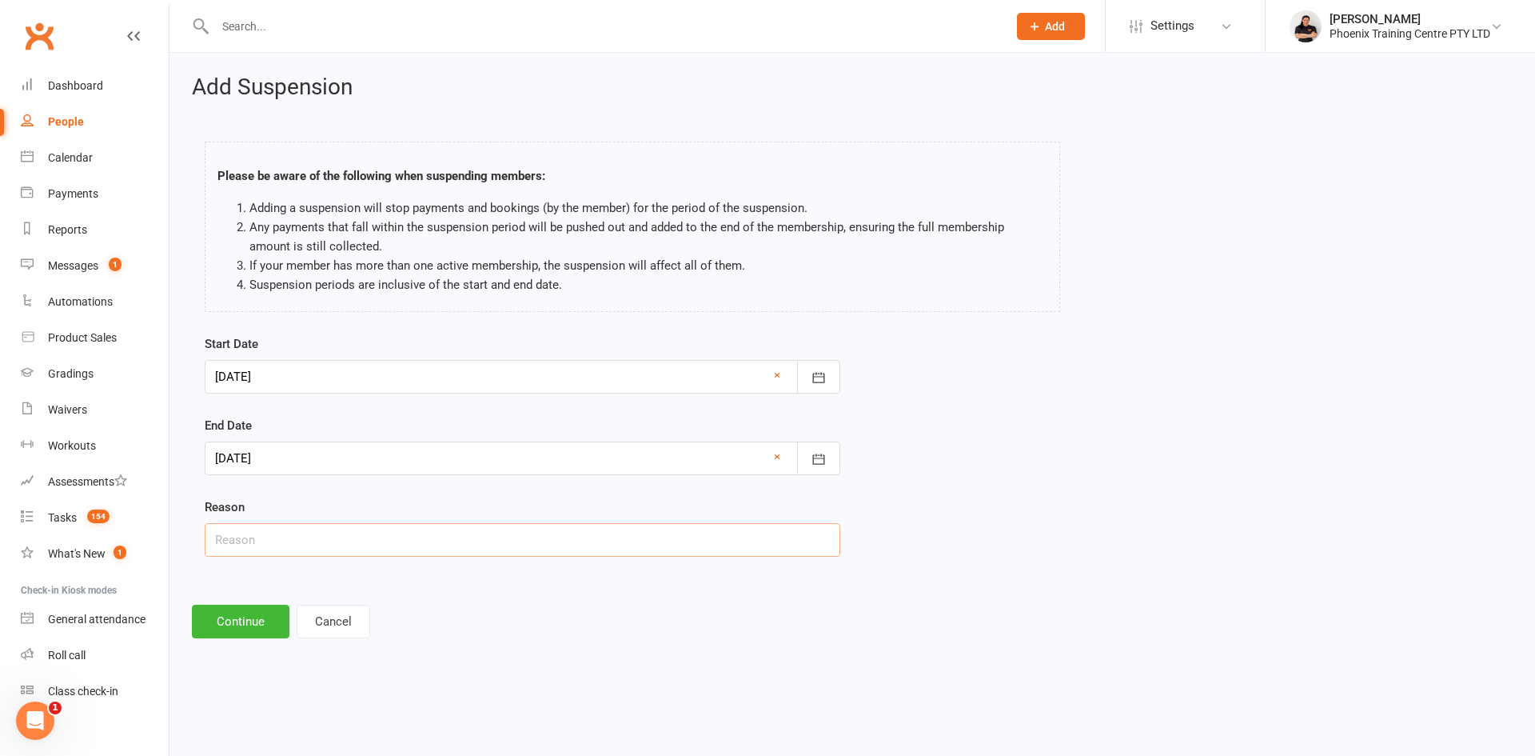
click at [333, 533] on input "text" at bounding box center [523, 540] width 636 height 34
type input "requested"
click at [235, 622] on button "Continue" at bounding box center [241, 622] width 98 height 34
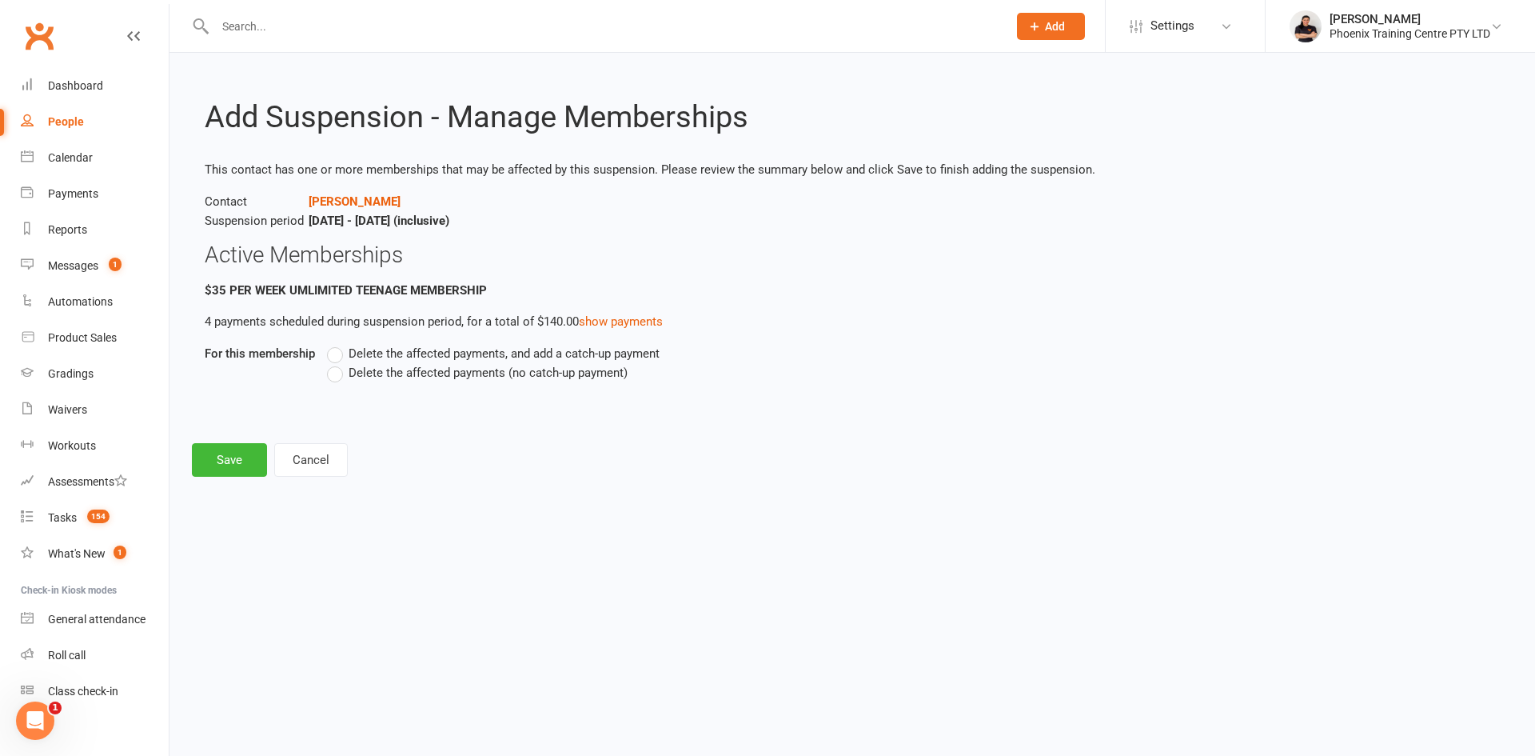
click at [338, 377] on label "Delete the affected payments (no catch-up payment)" at bounding box center [477, 372] width 301 height 19
click at [337, 363] on input "Delete the affected payments (no catch-up payment)" at bounding box center [332, 363] width 10 height 0
click at [247, 457] on button "Save" at bounding box center [229, 460] width 75 height 34
